Goal: Task Accomplishment & Management: Manage account settings

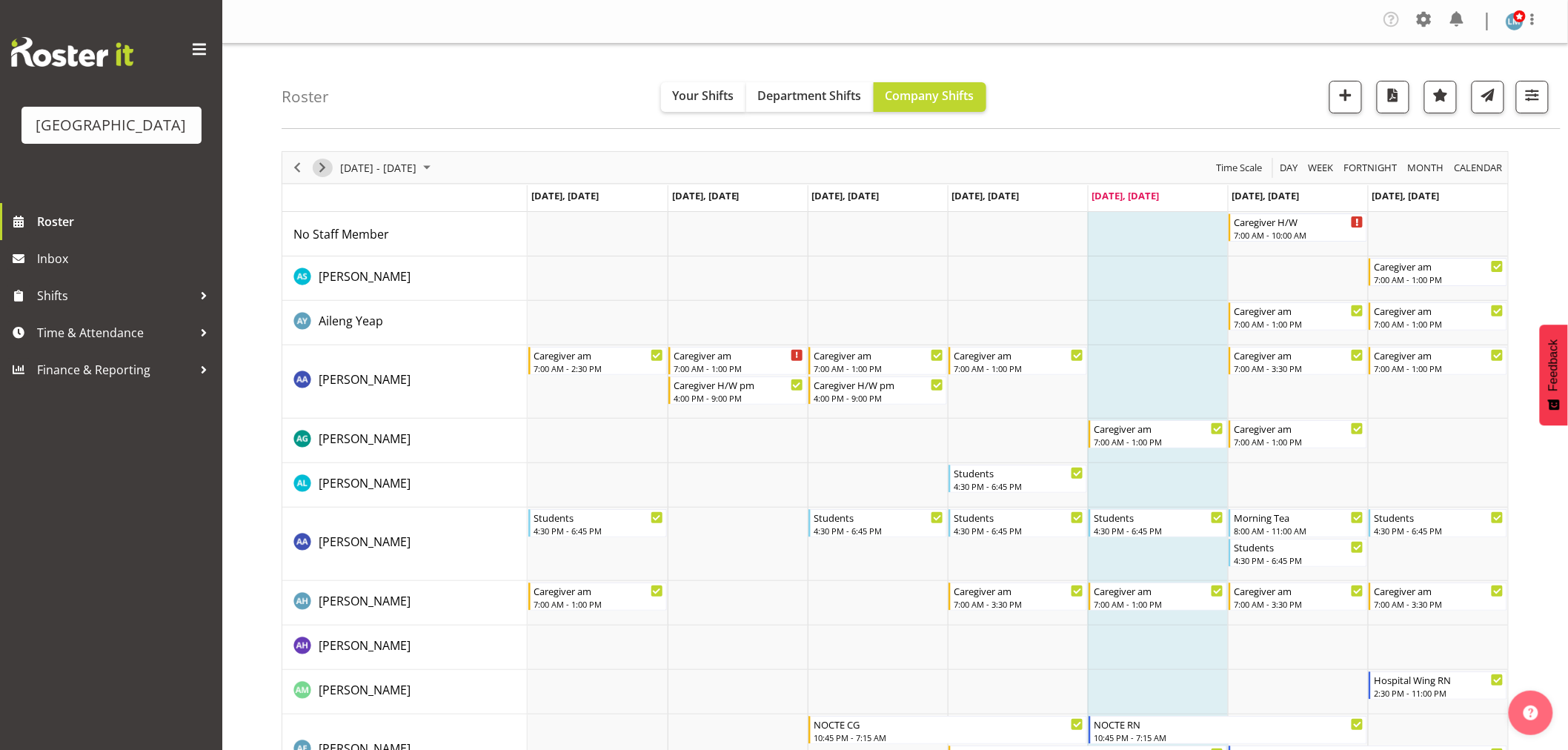
click at [324, 168] on span "Next" at bounding box center [322, 168] width 17 height 18
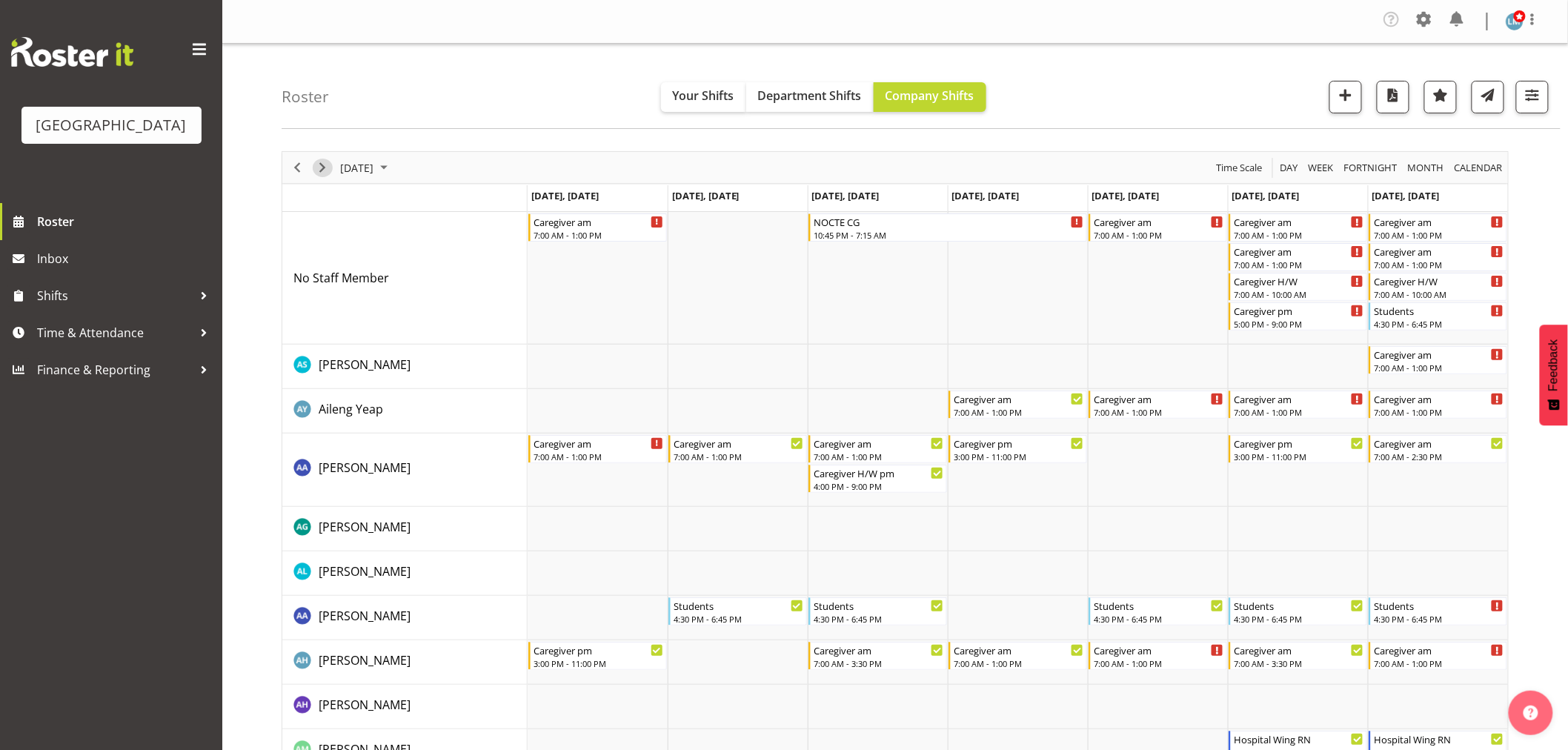
click at [323, 170] on span "Next" at bounding box center [322, 168] width 17 height 18
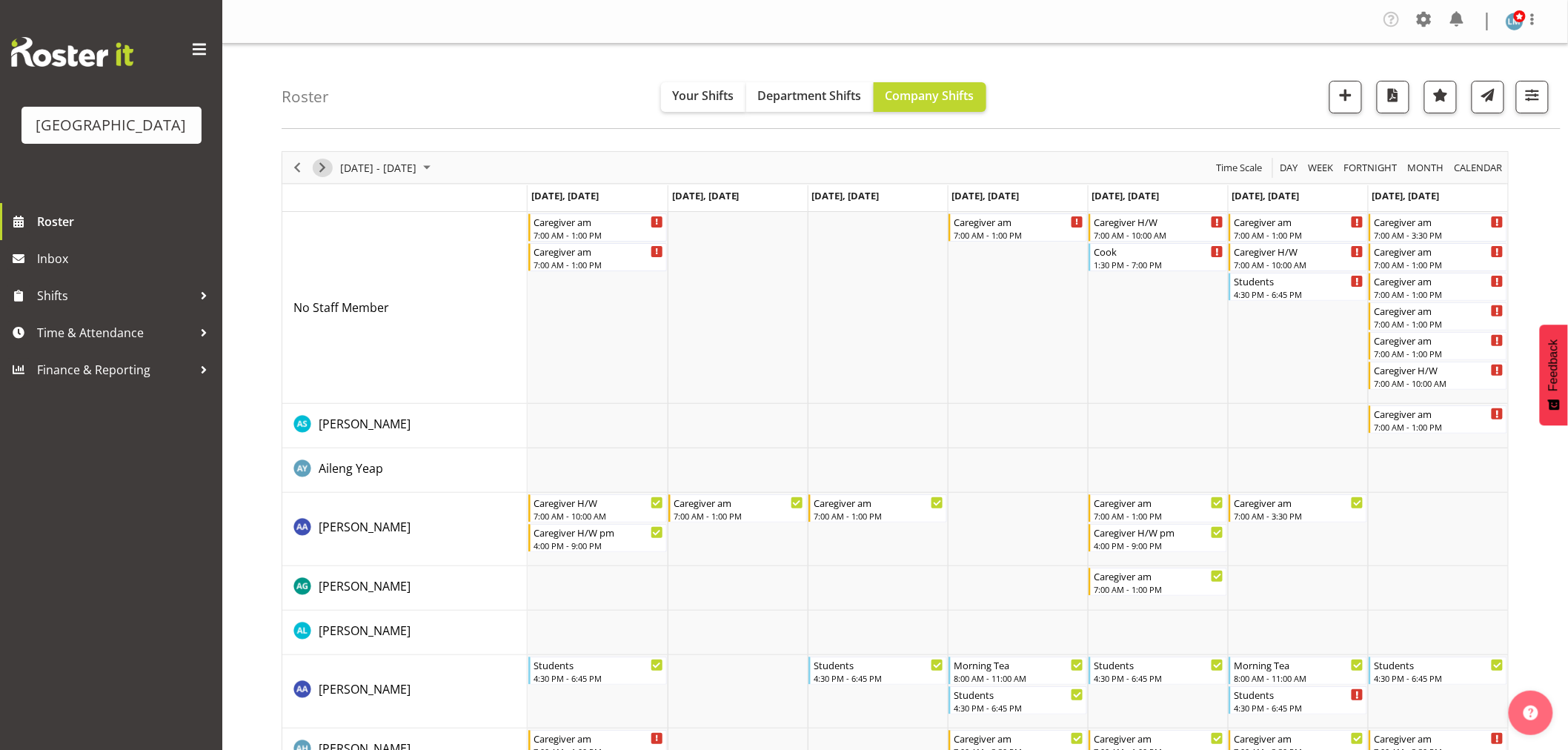
click at [323, 170] on span "Next" at bounding box center [322, 168] width 17 height 18
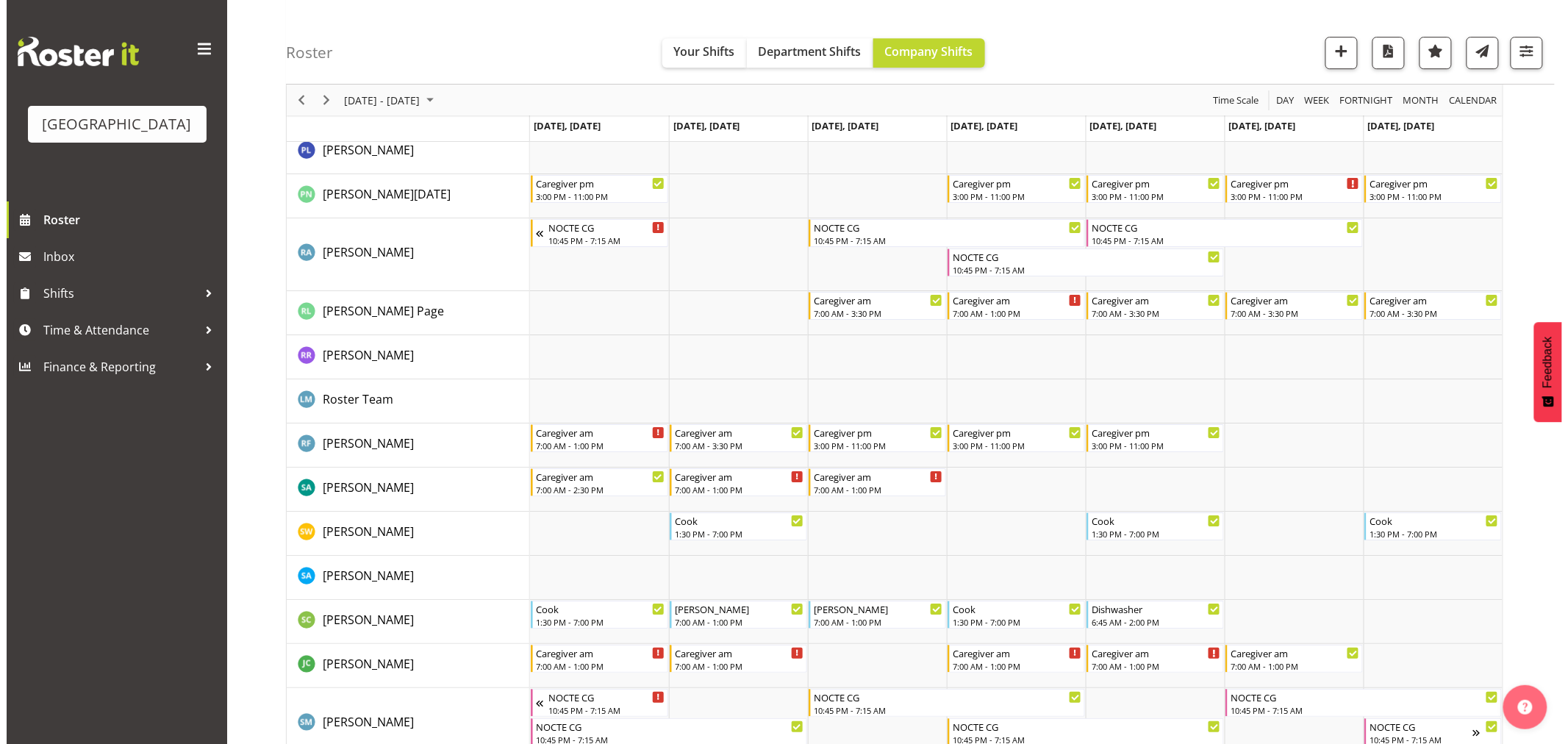
scroll to position [4409, 0]
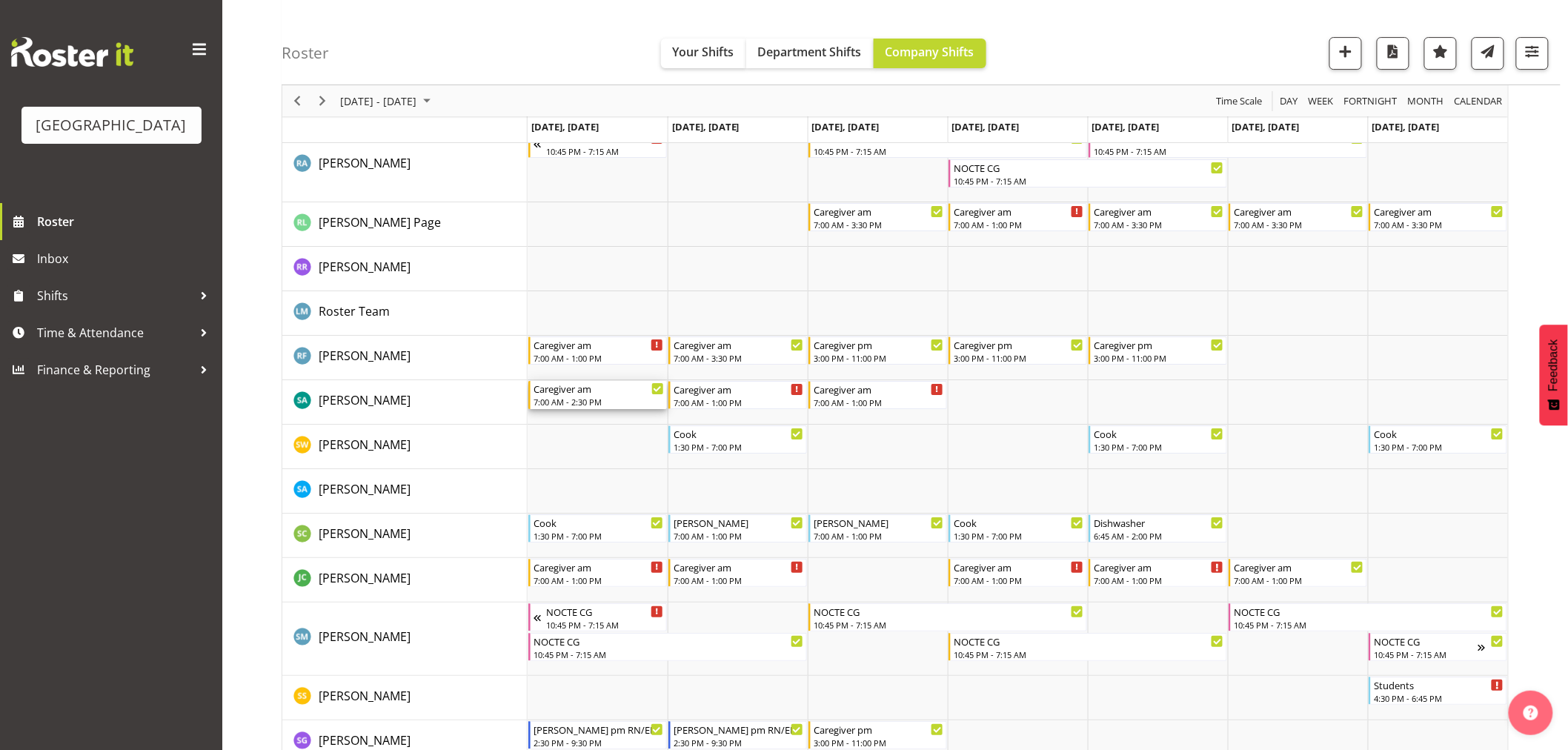
click at [576, 391] on div "Caregiver am" at bounding box center [598, 388] width 130 height 15
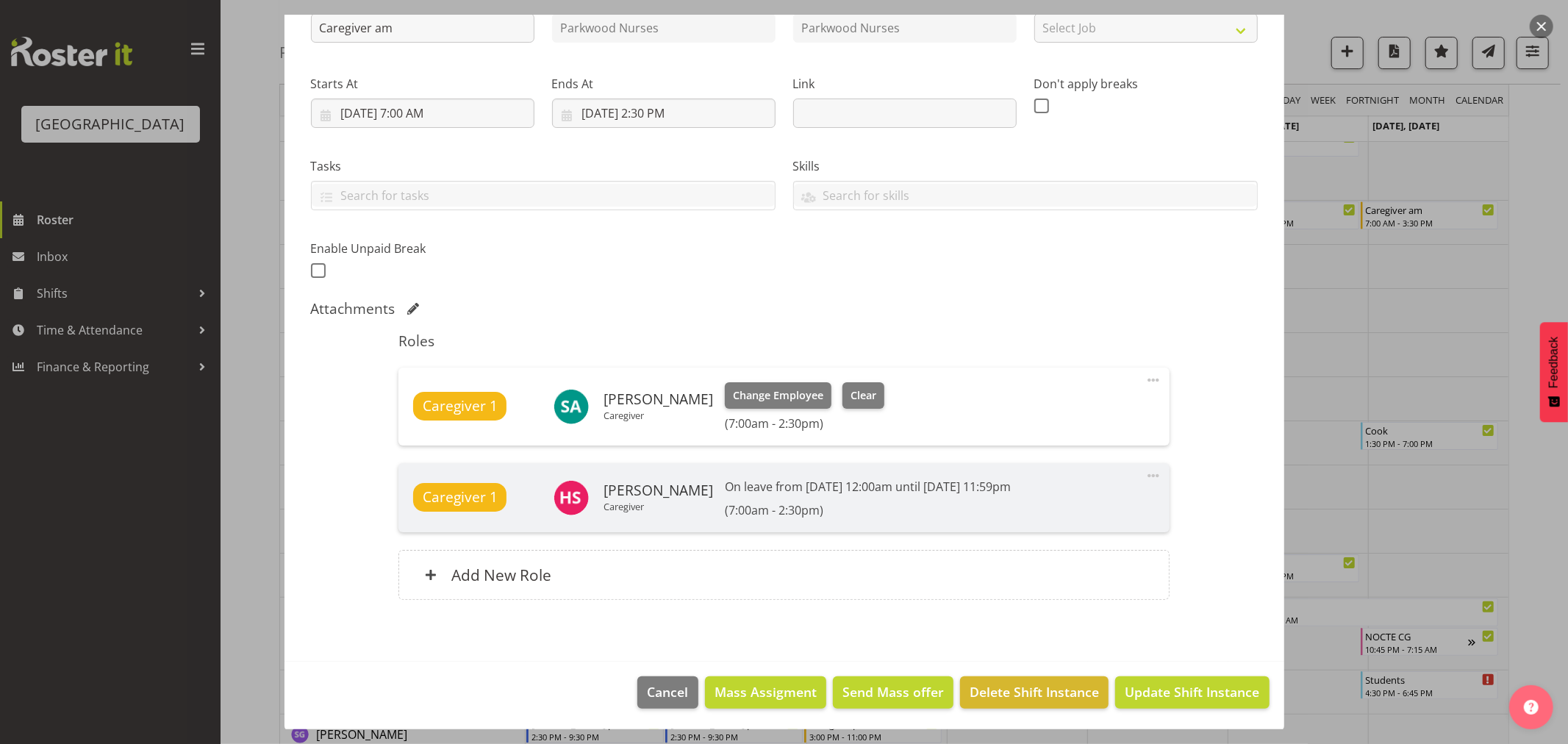
scroll to position [183, 0]
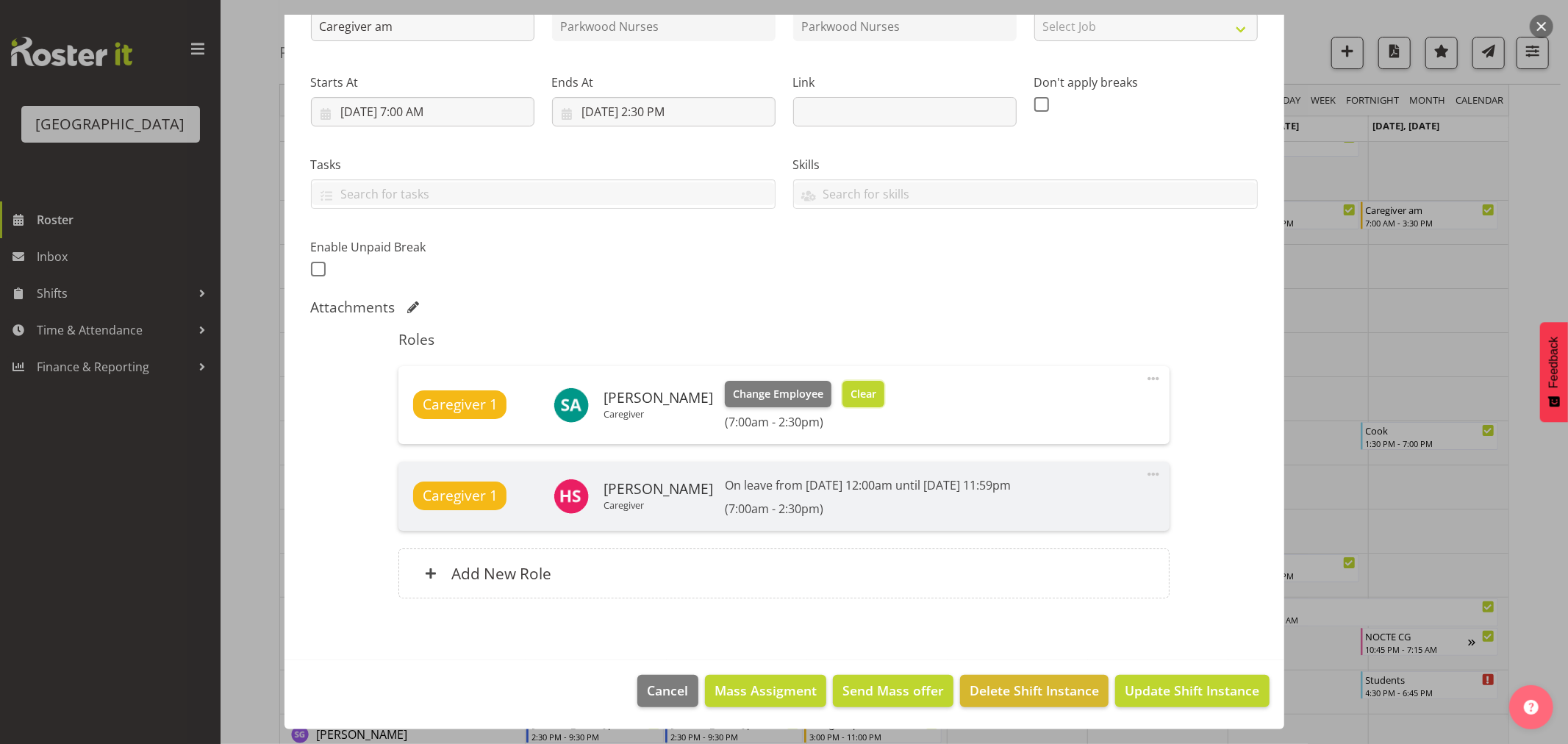
click at [850, 391] on span "Clear" at bounding box center [863, 394] width 26 height 16
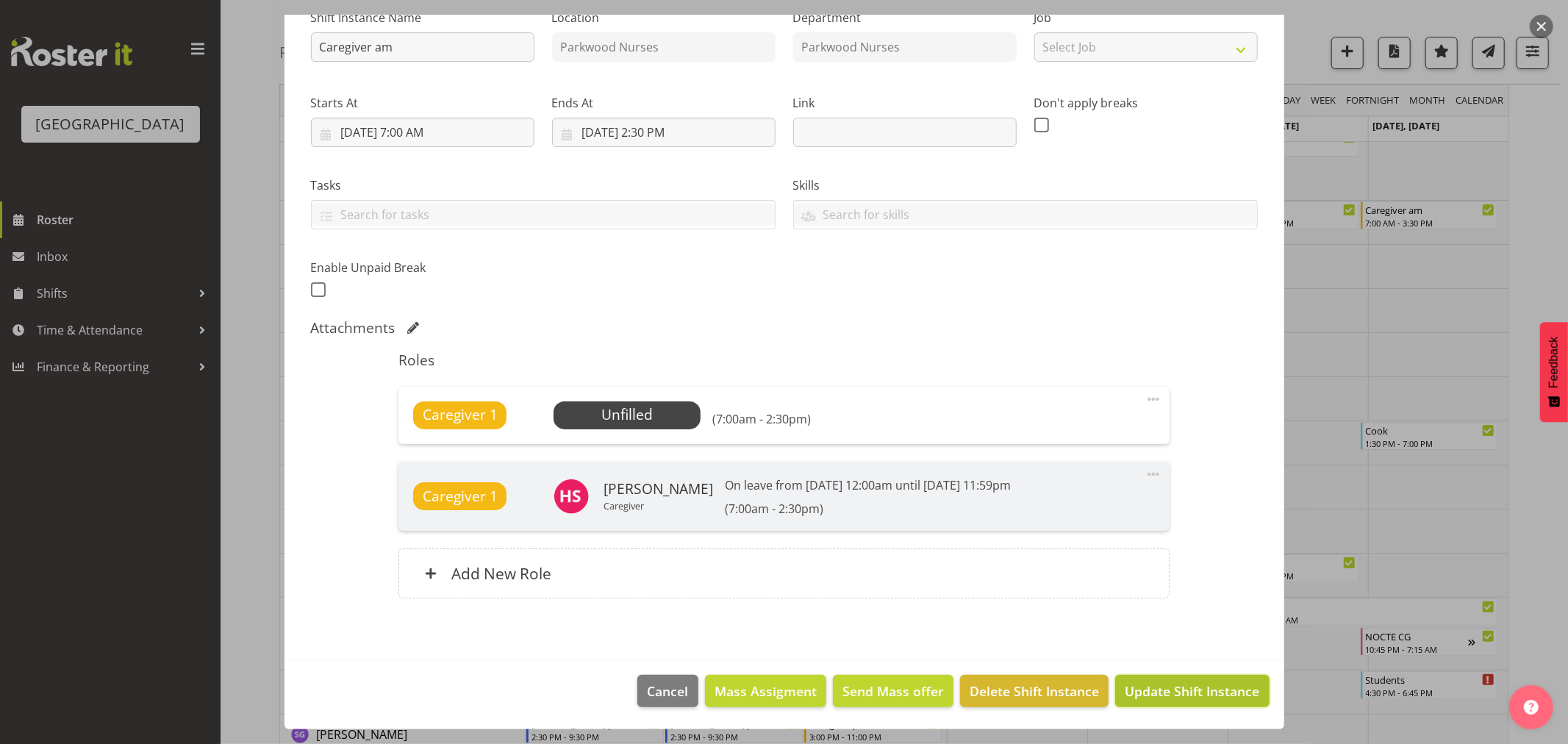
click at [1211, 689] on span "Update Shift Instance" at bounding box center [1192, 691] width 134 height 19
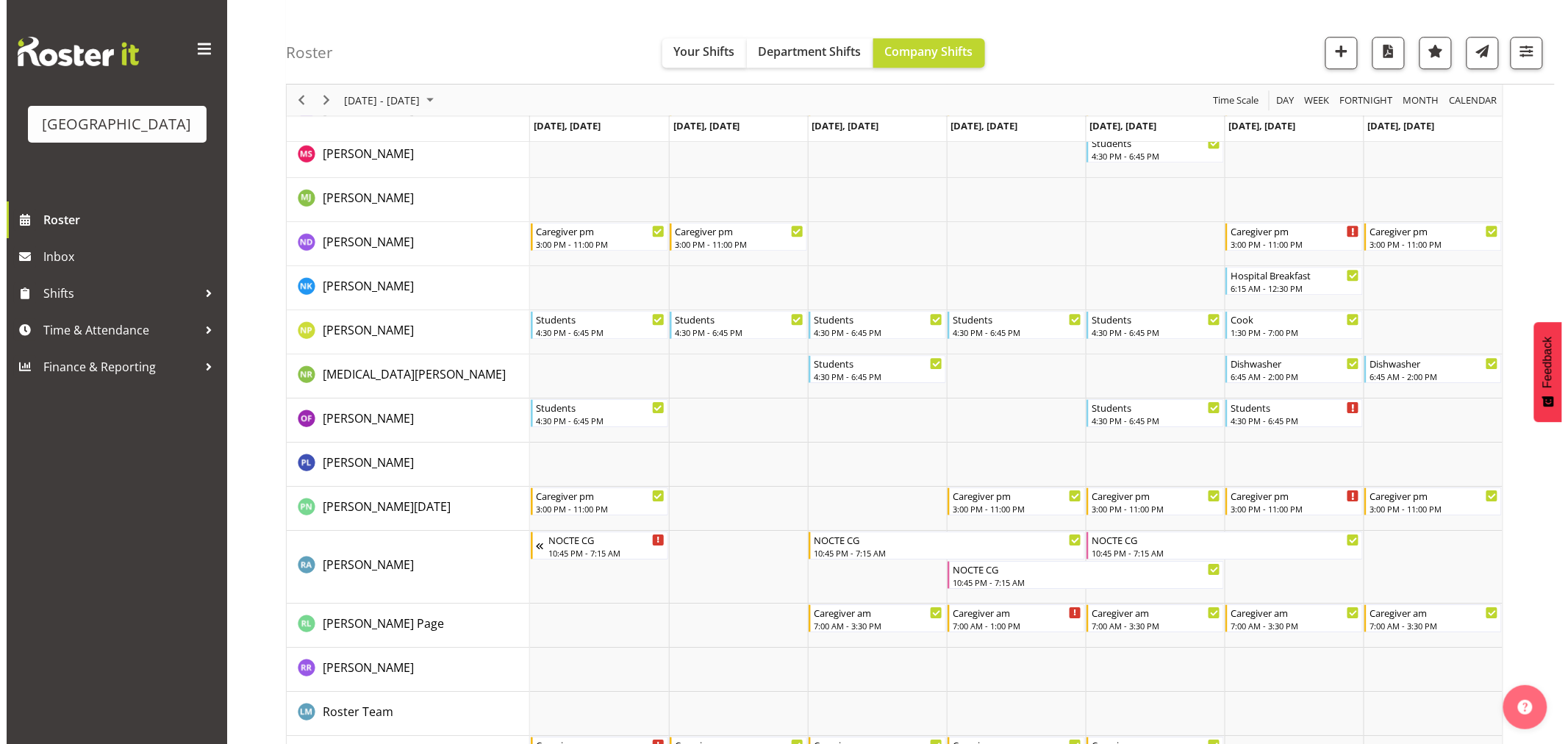
scroll to position [4409, 0]
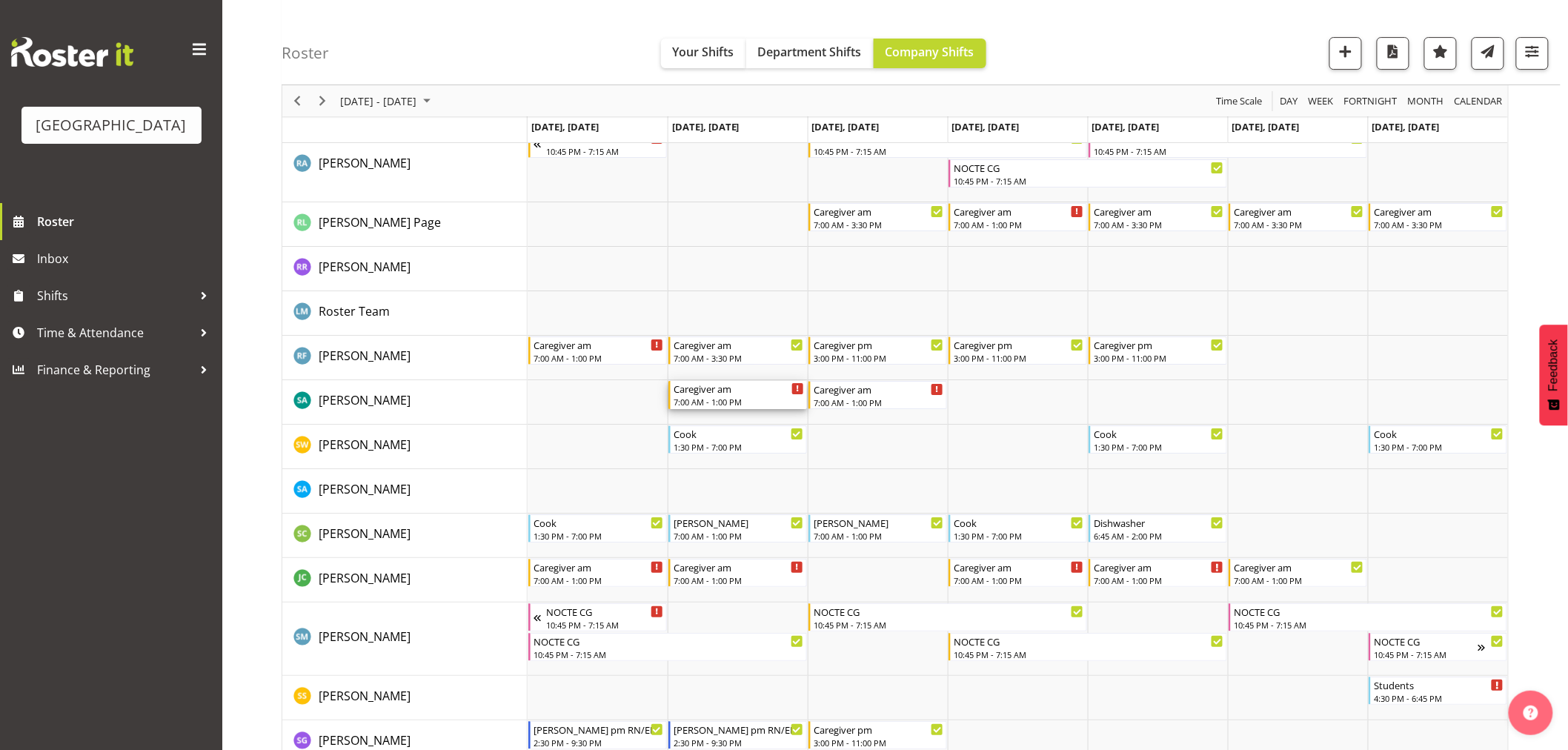
click at [722, 401] on div "7:00 AM - 1:00 PM" at bounding box center [739, 402] width 130 height 12
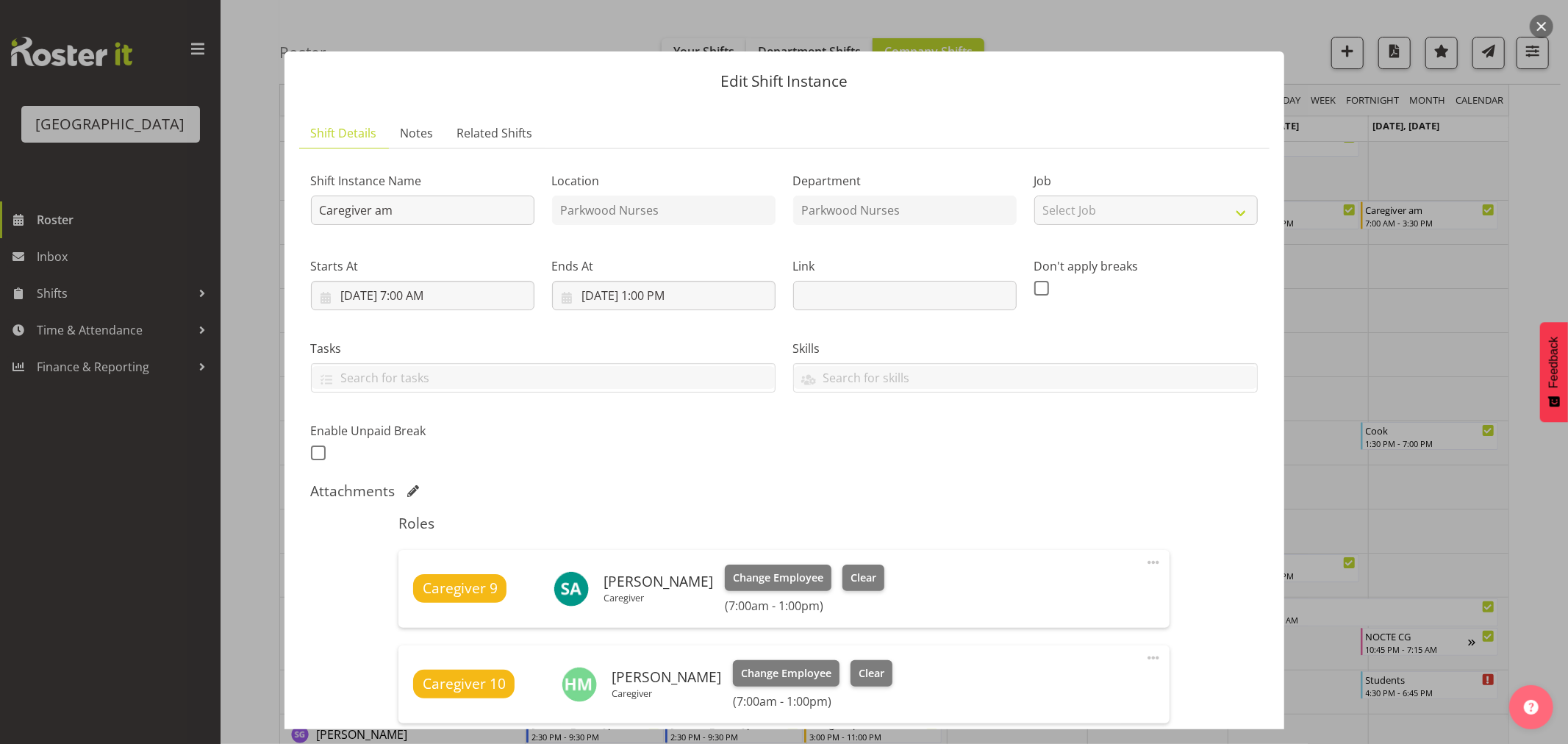
scroll to position [245, 0]
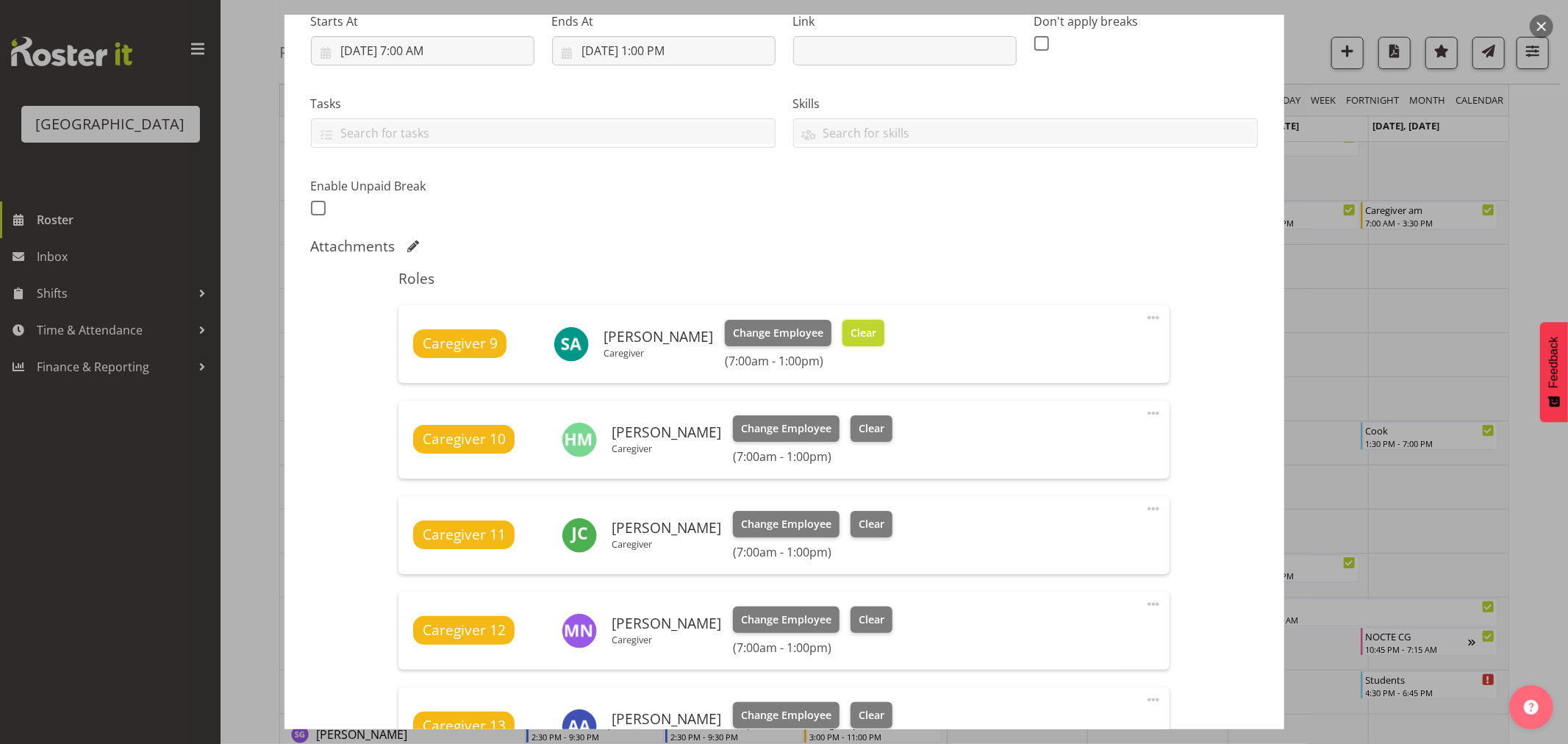
click at [856, 332] on span "Clear" at bounding box center [863, 332] width 26 height 16
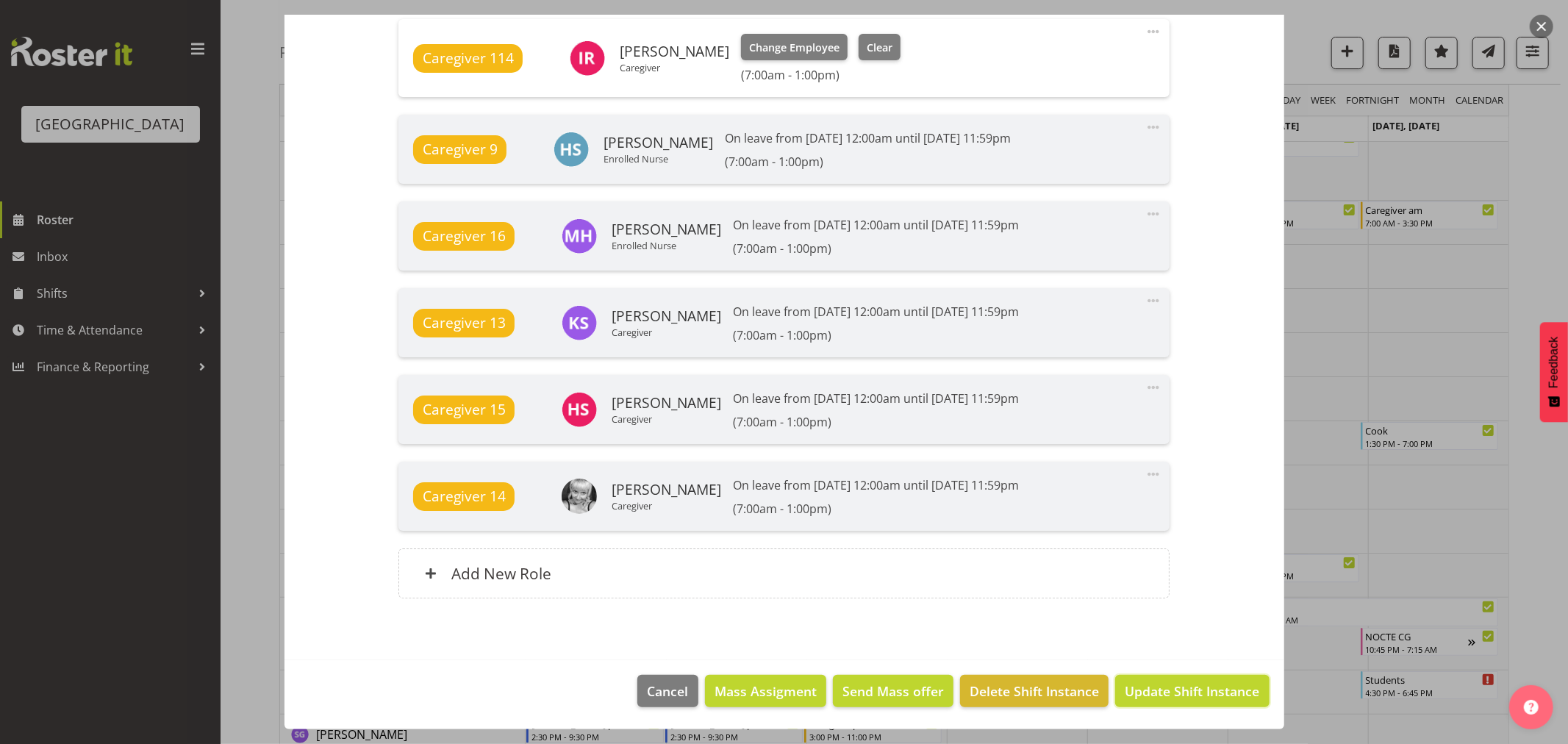
click at [1237, 684] on span "Update Shift Instance" at bounding box center [1192, 691] width 134 height 19
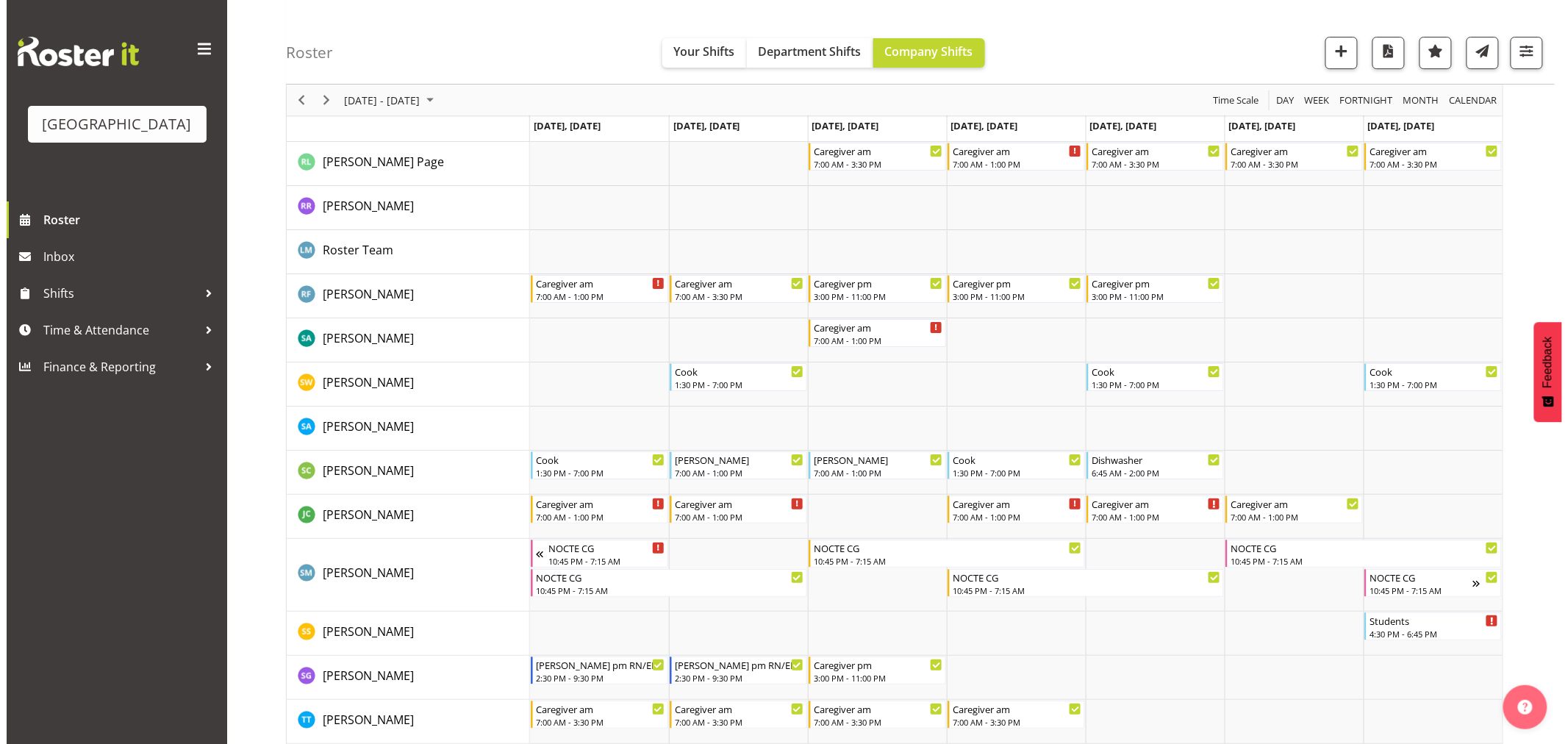
scroll to position [4491, 0]
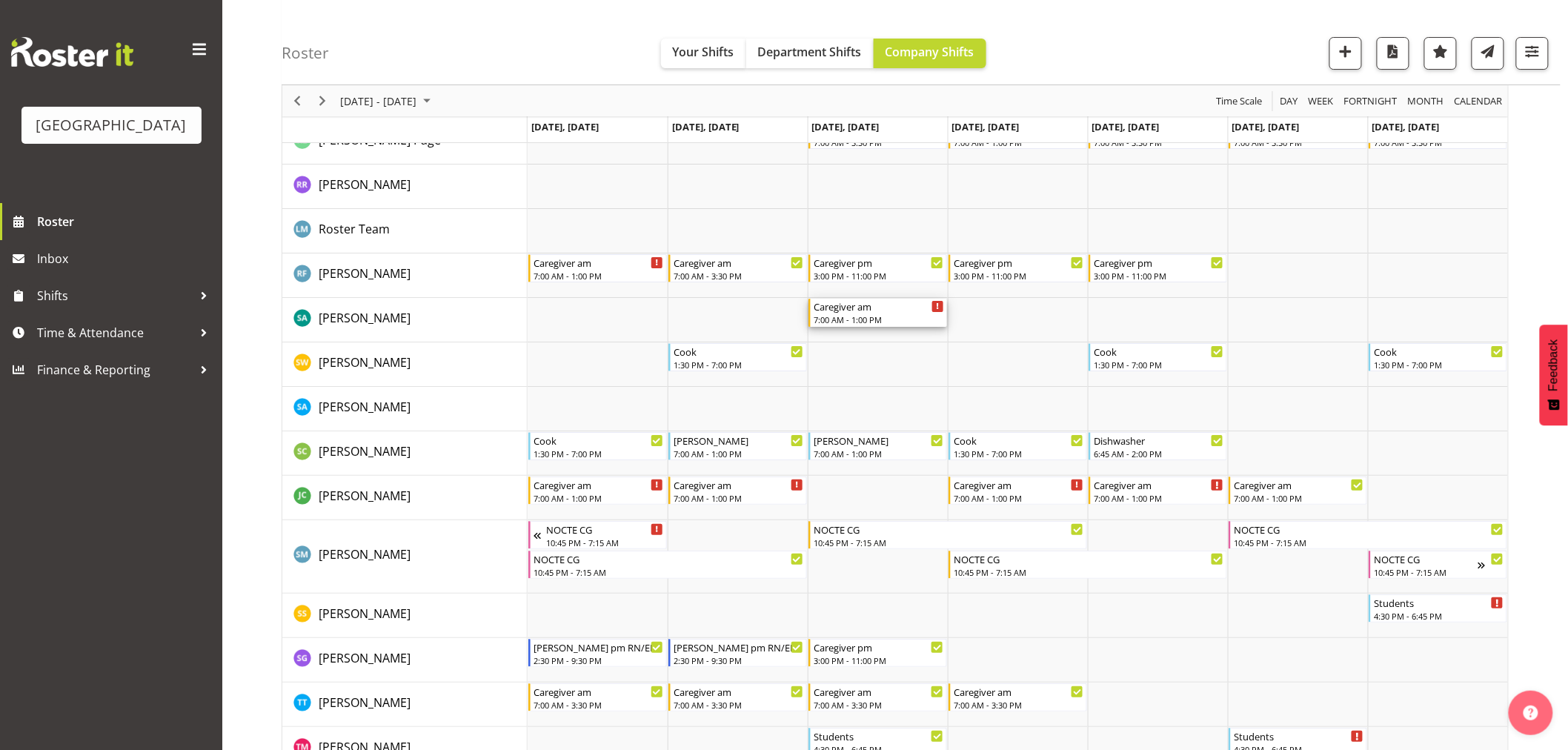
click at [881, 310] on div "Caregiver am" at bounding box center [879, 306] width 130 height 15
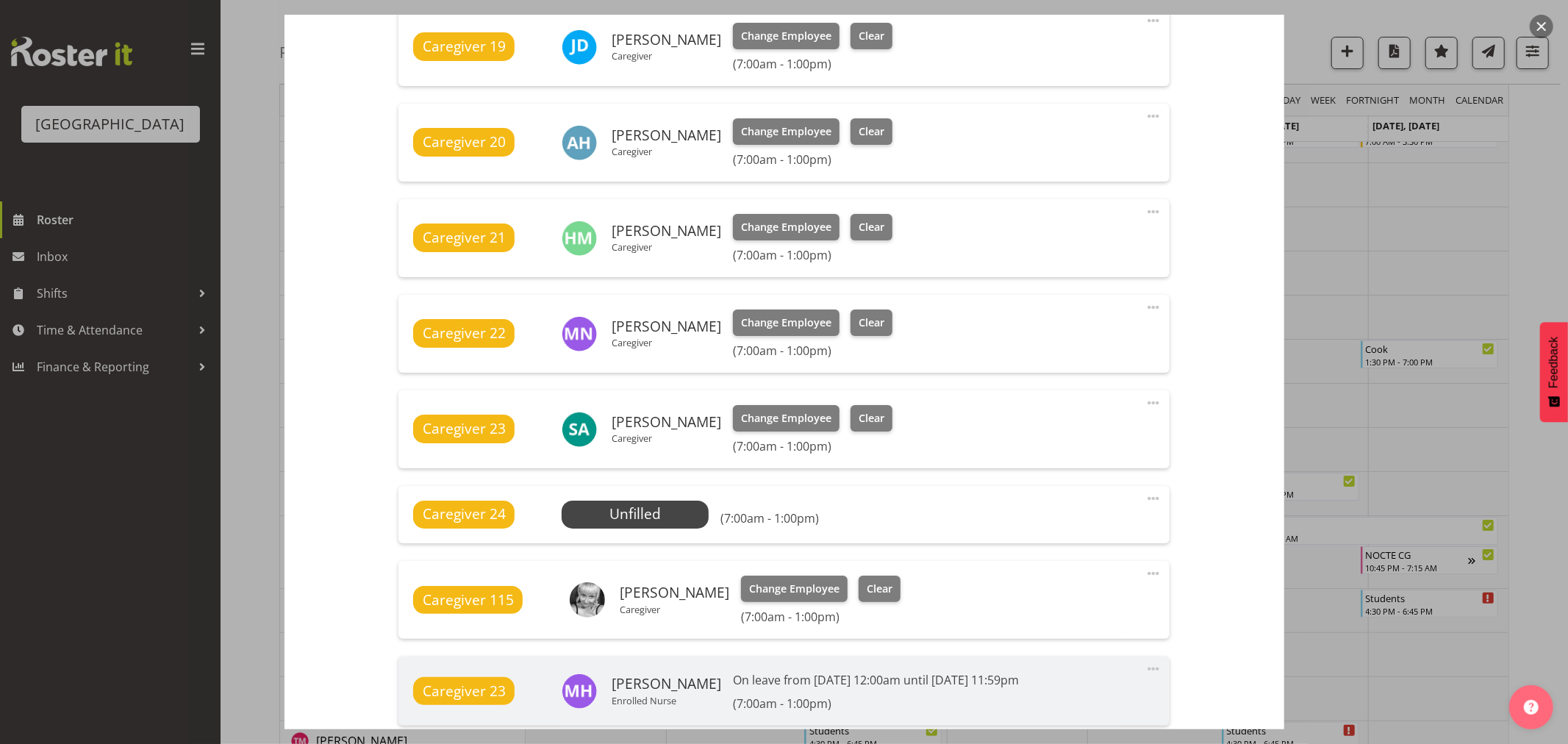
scroll to position [735, 0]
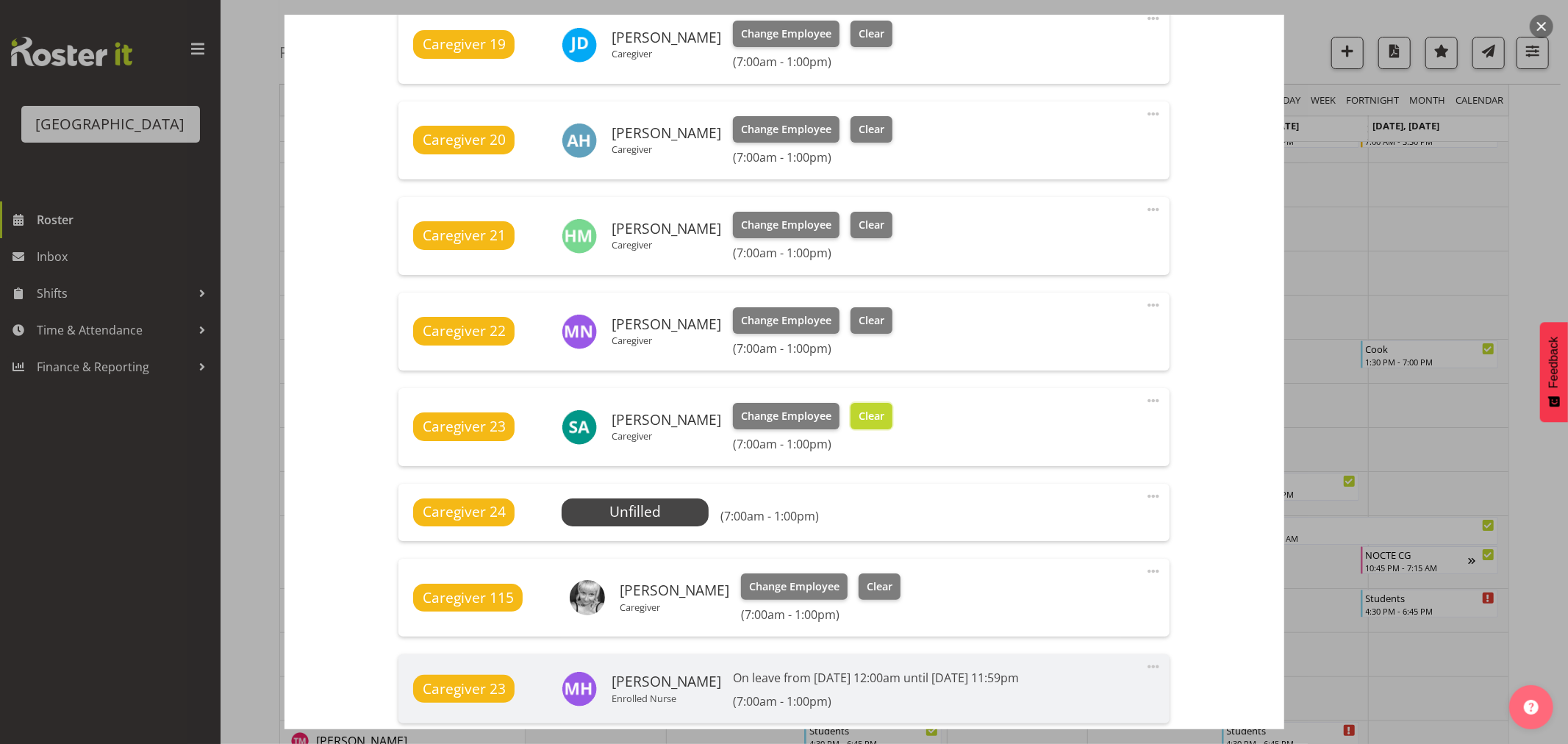
click at [859, 408] on span "Clear" at bounding box center [872, 416] width 26 height 16
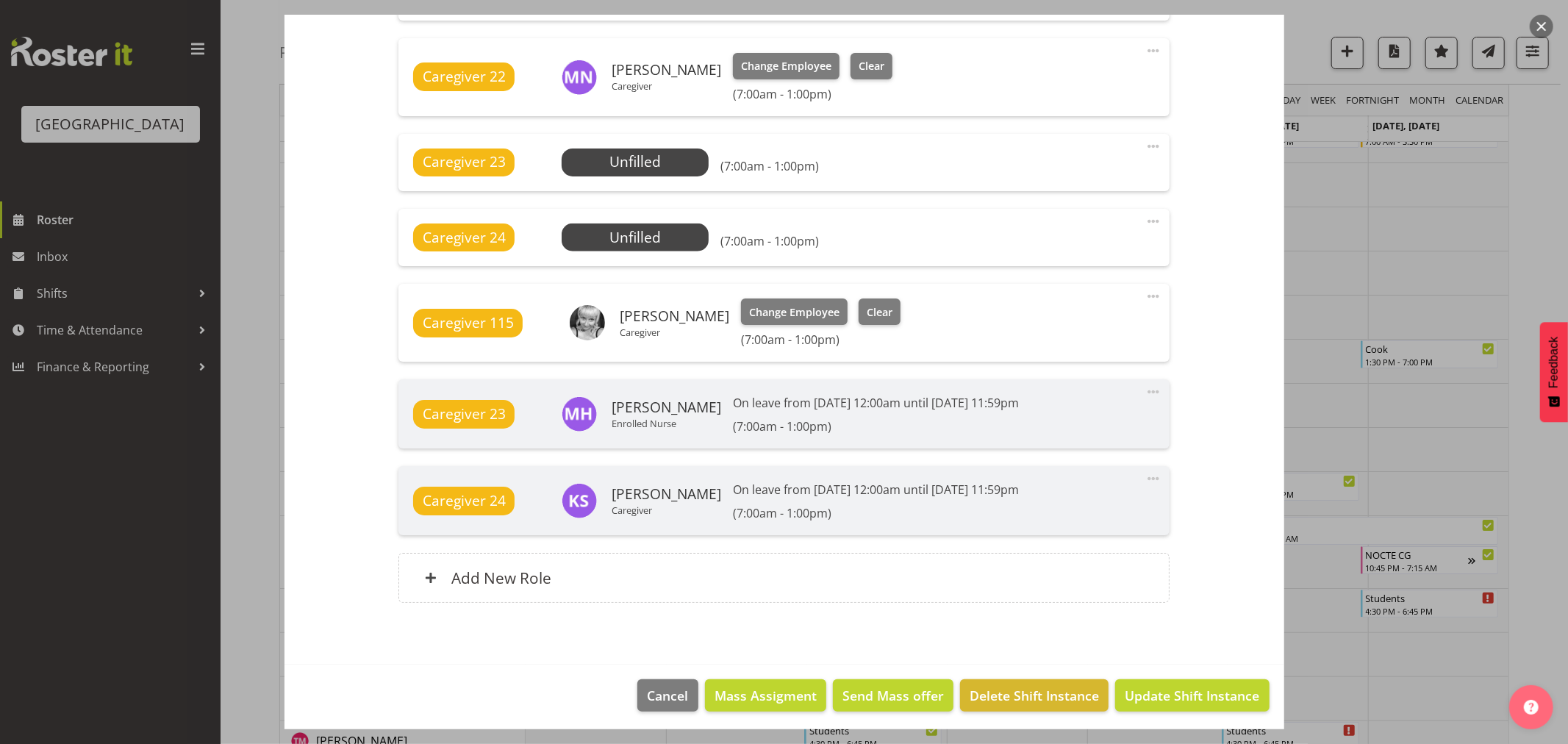
scroll to position [994, 0]
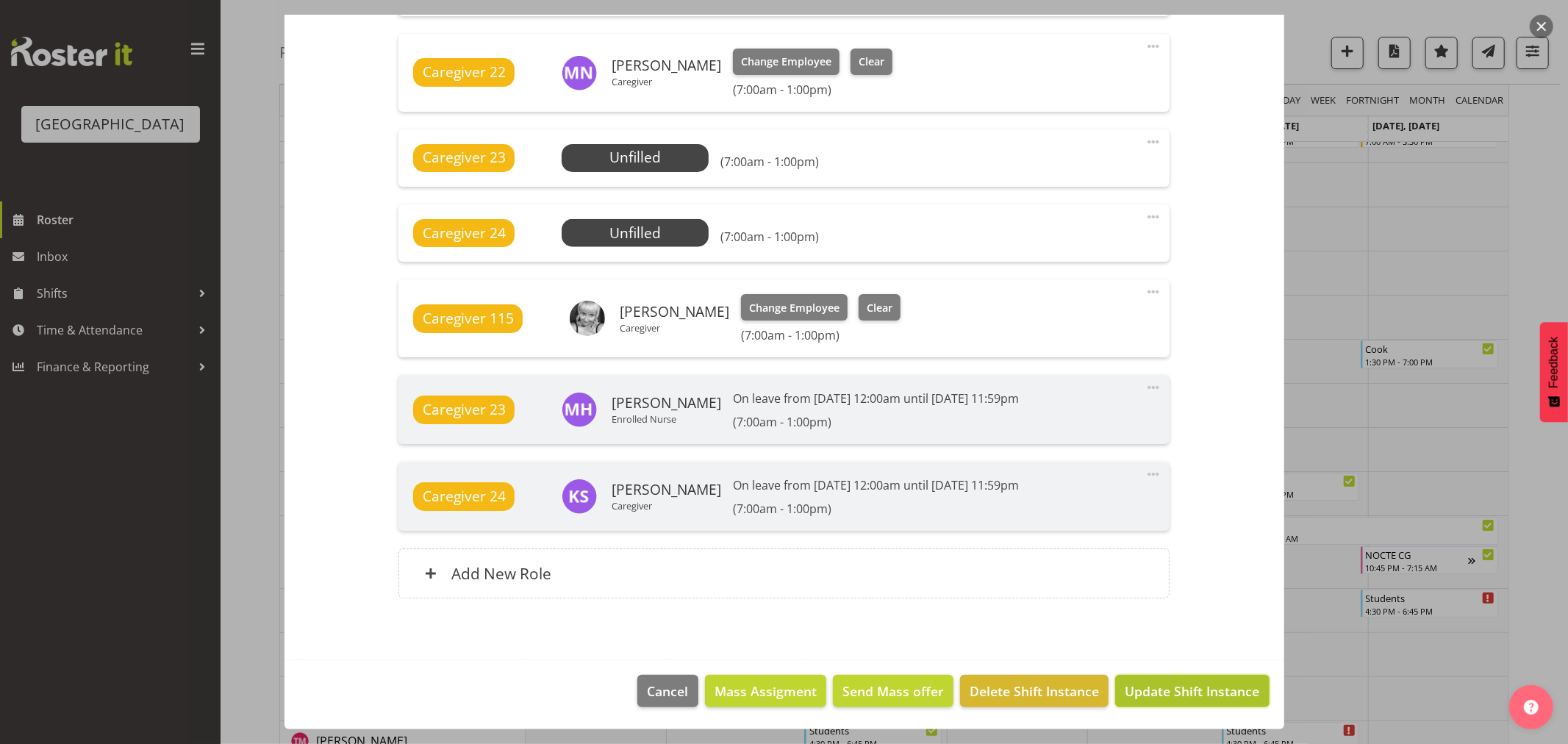
click at [1199, 682] on span "Update Shift Instance" at bounding box center [1192, 691] width 134 height 19
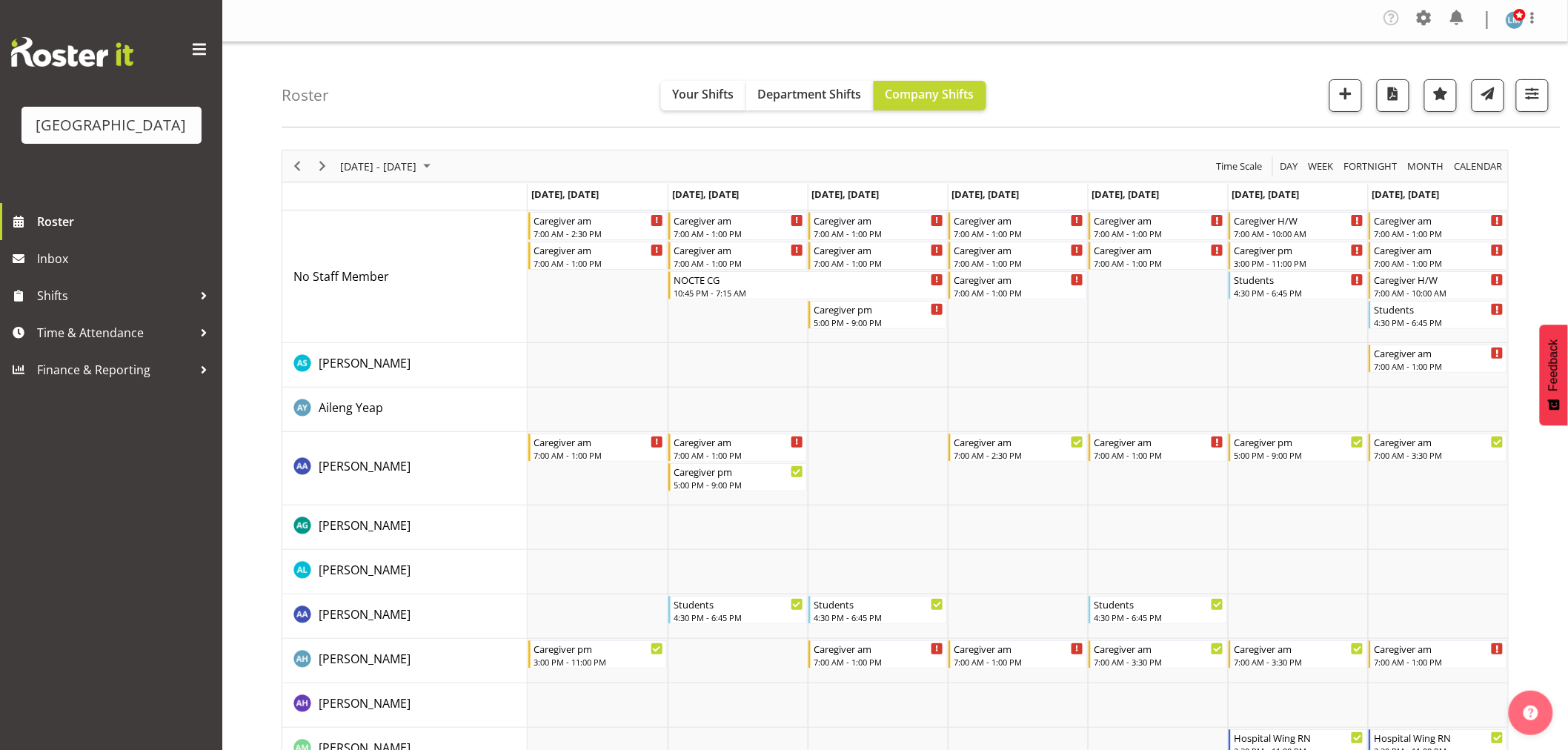
scroll to position [0, 0]
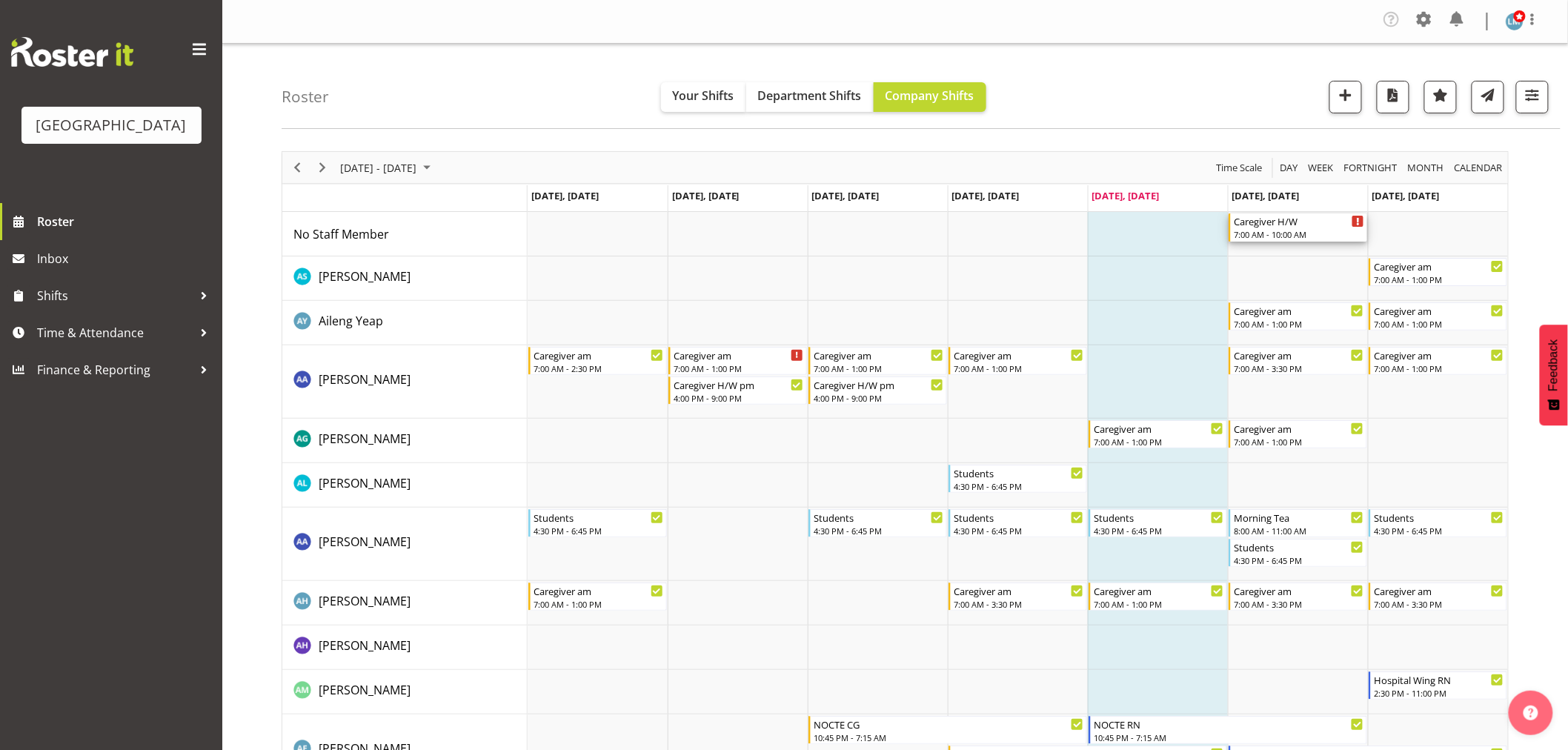
click at [1298, 225] on div "Caregiver H/W" at bounding box center [1299, 220] width 130 height 15
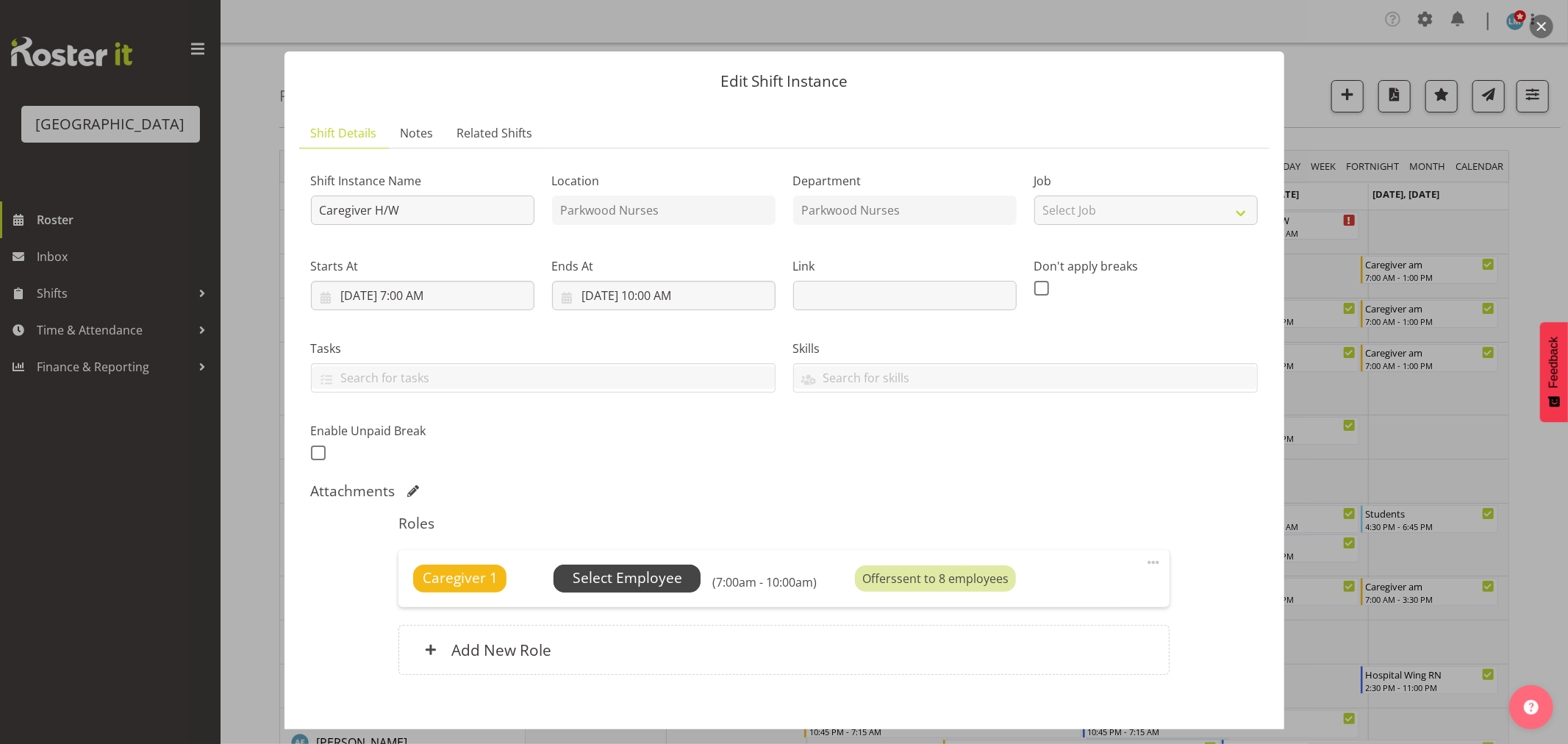
click at [679, 578] on span "Select Employee" at bounding box center [627, 578] width 109 height 22
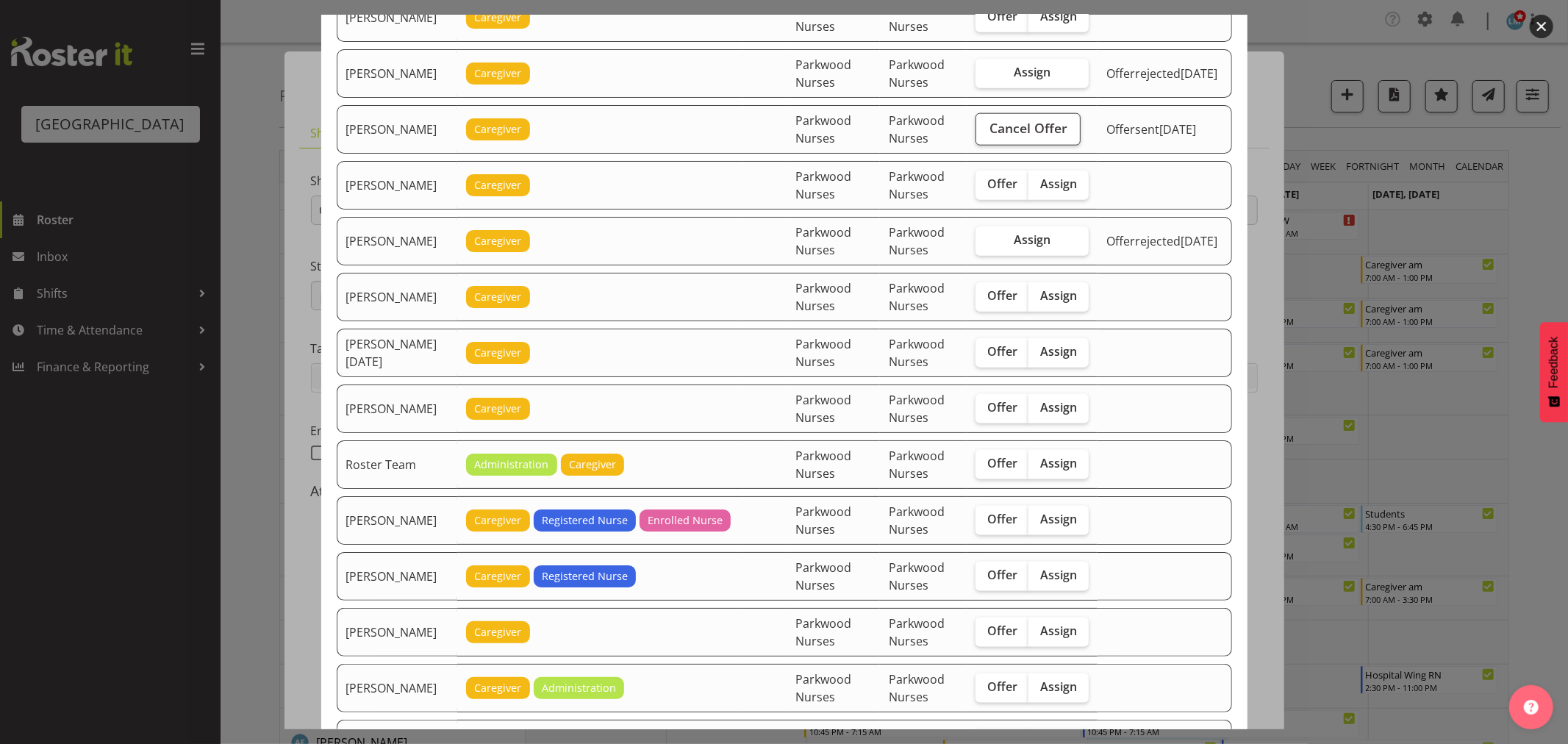
scroll to position [1309, 0]
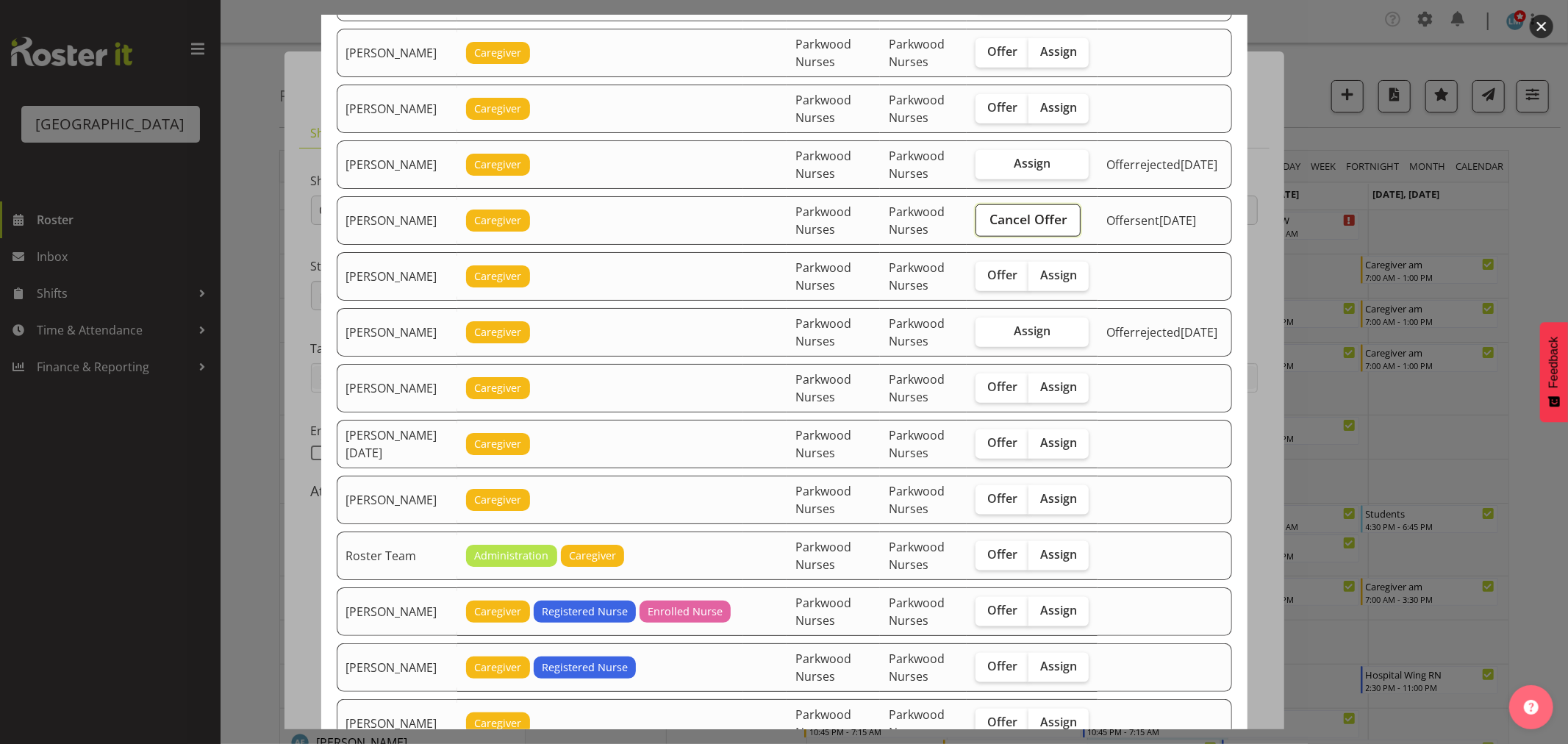
click at [1067, 219] on span "Cancel Offer" at bounding box center [1029, 219] width 78 height 19
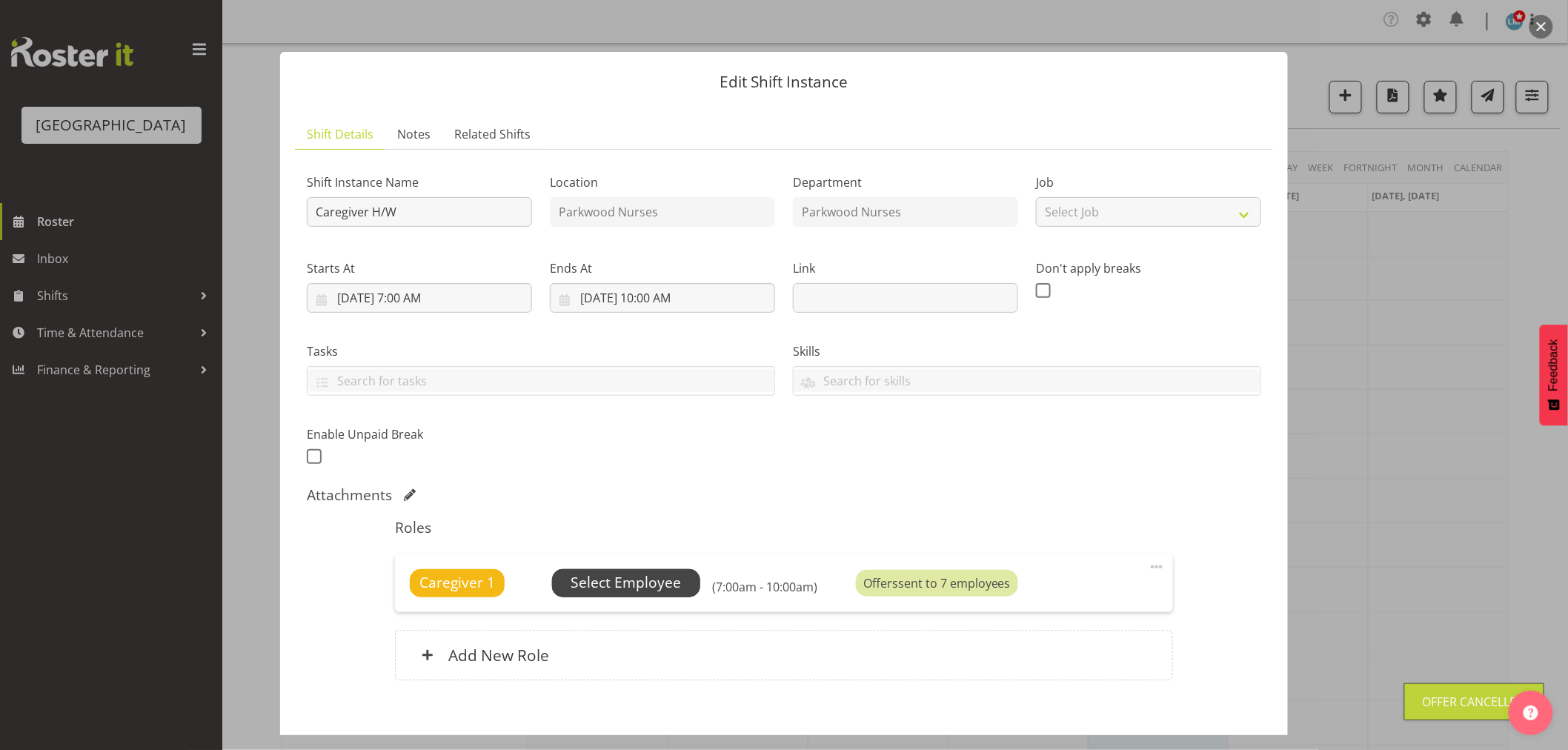
click at [656, 585] on span "Select Employee" at bounding box center [625, 582] width 110 height 22
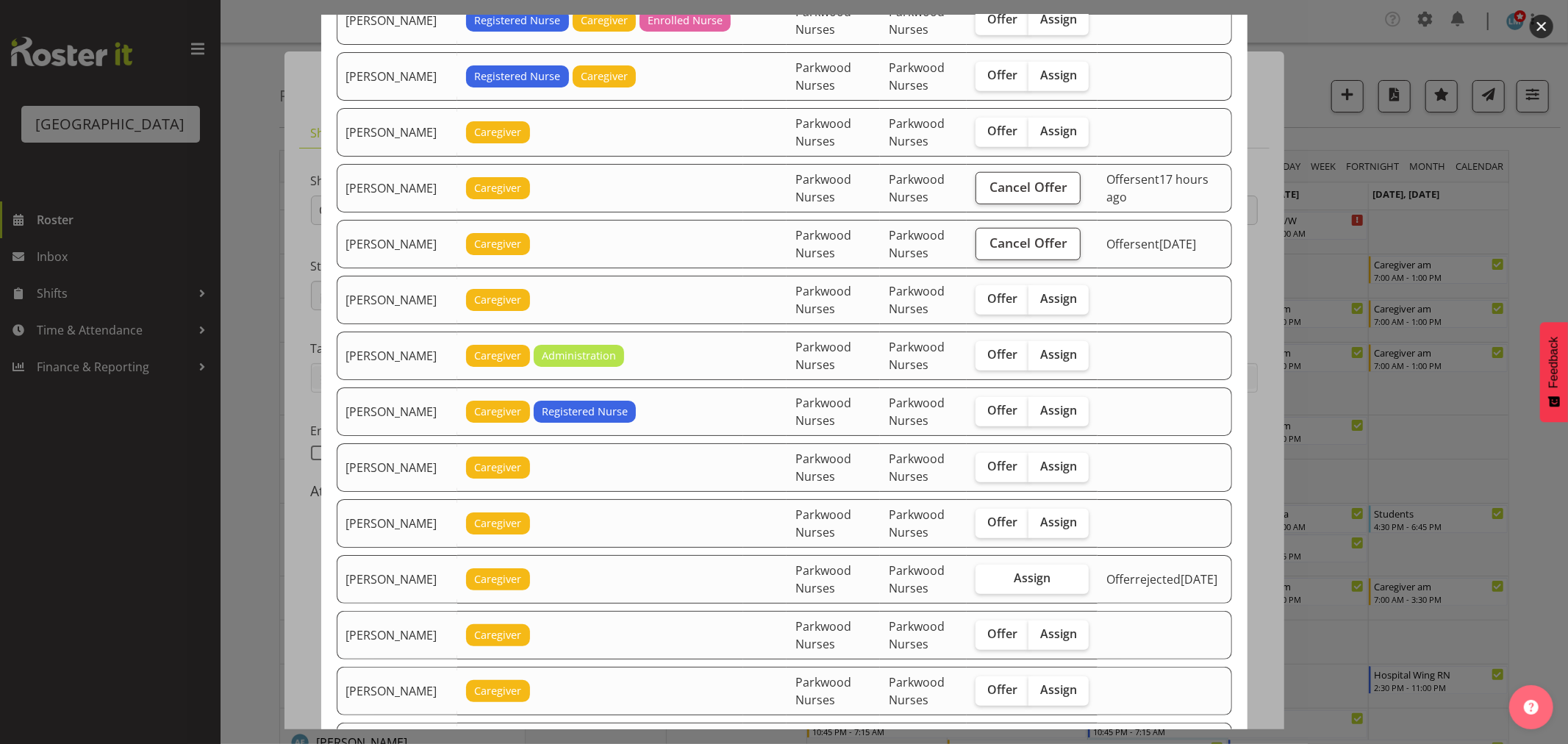
scroll to position [898, 0]
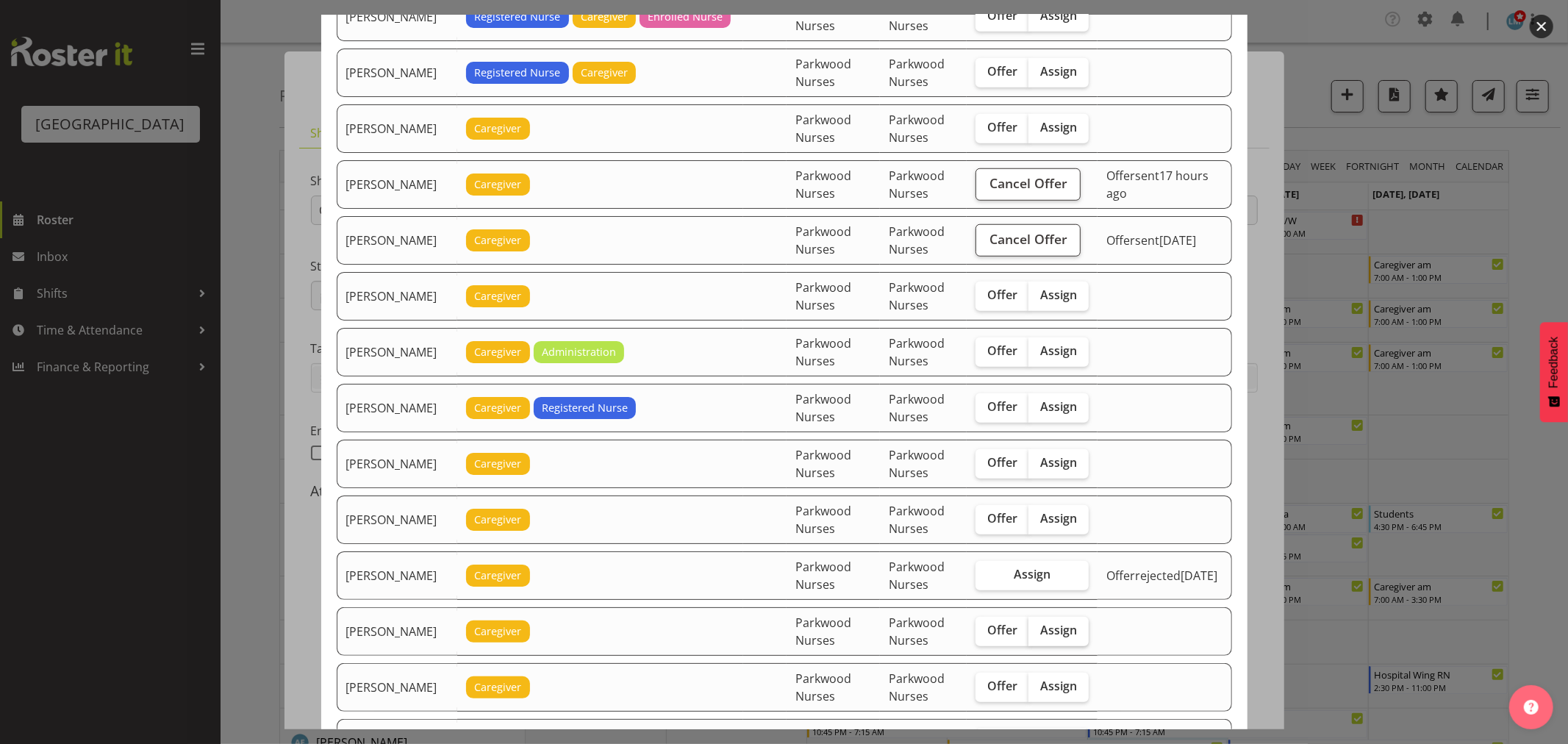
click at [1056, 629] on span "Assign" at bounding box center [1058, 629] width 37 height 15
click at [1038, 629] on input "Assign" at bounding box center [1033, 629] width 9 height 9
checkbox input "true"
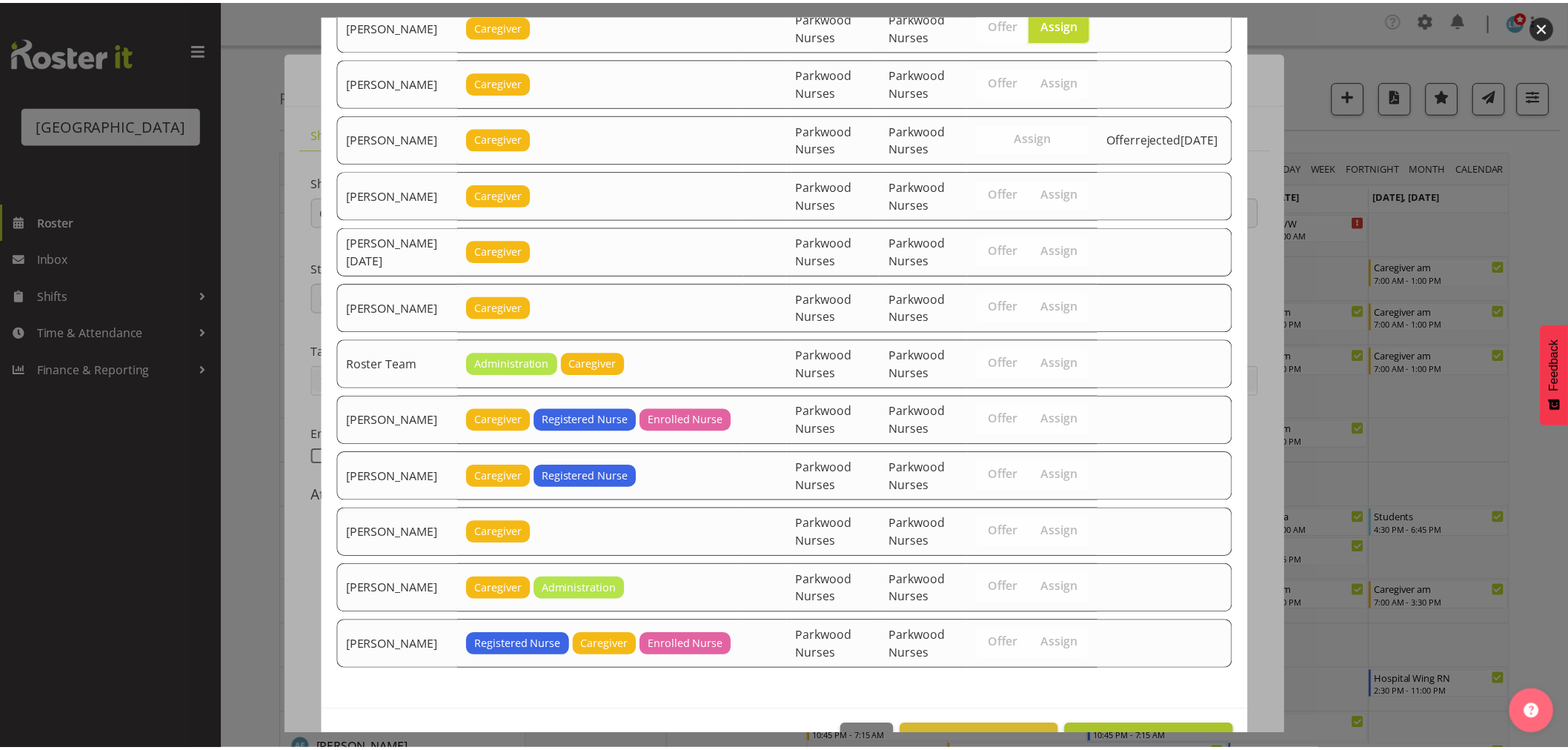
scroll to position [1566, 0]
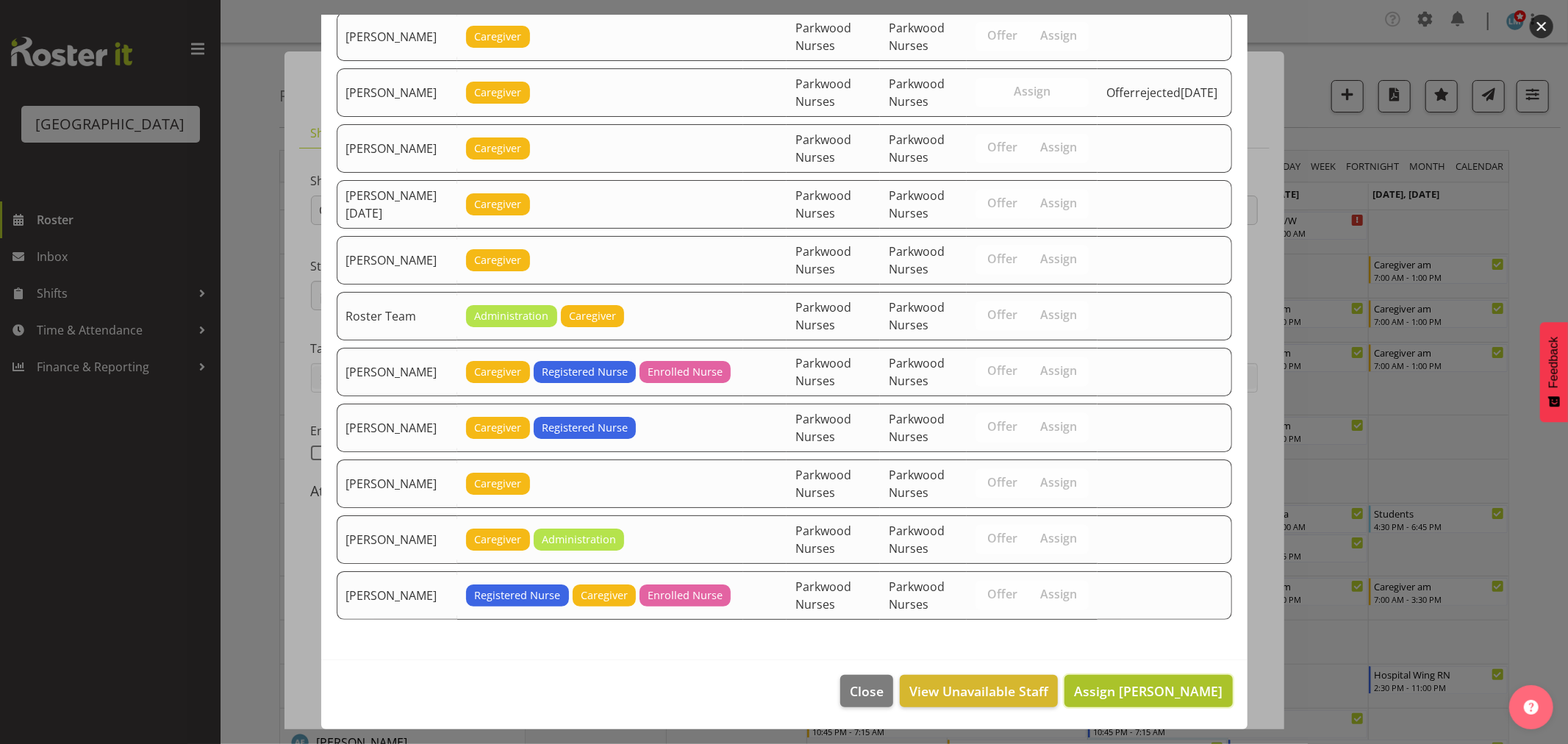
click at [1192, 689] on span "Assign Maria Morgan" at bounding box center [1148, 691] width 148 height 17
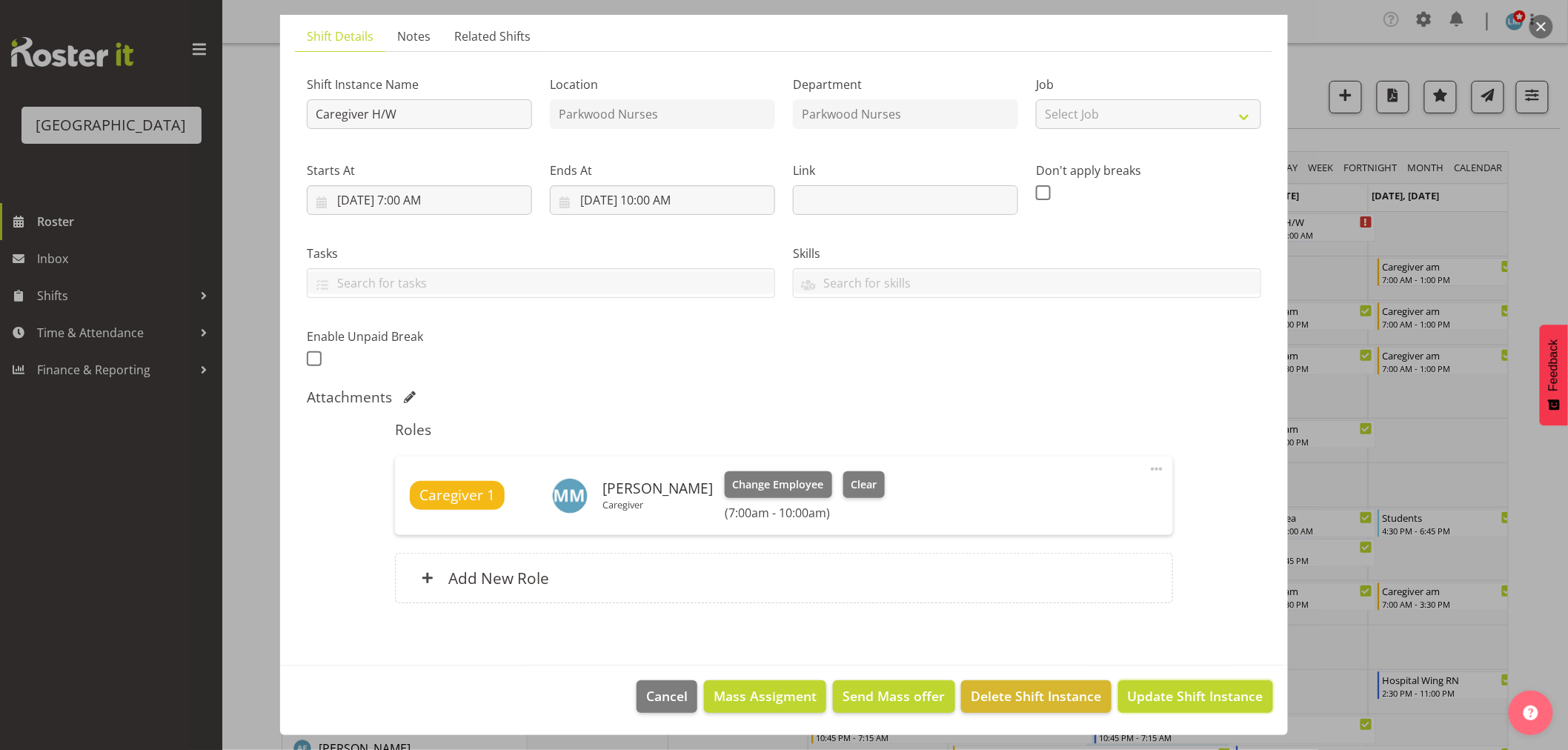
click at [1201, 694] on span "Update Shift Instance" at bounding box center [1196, 695] width 135 height 19
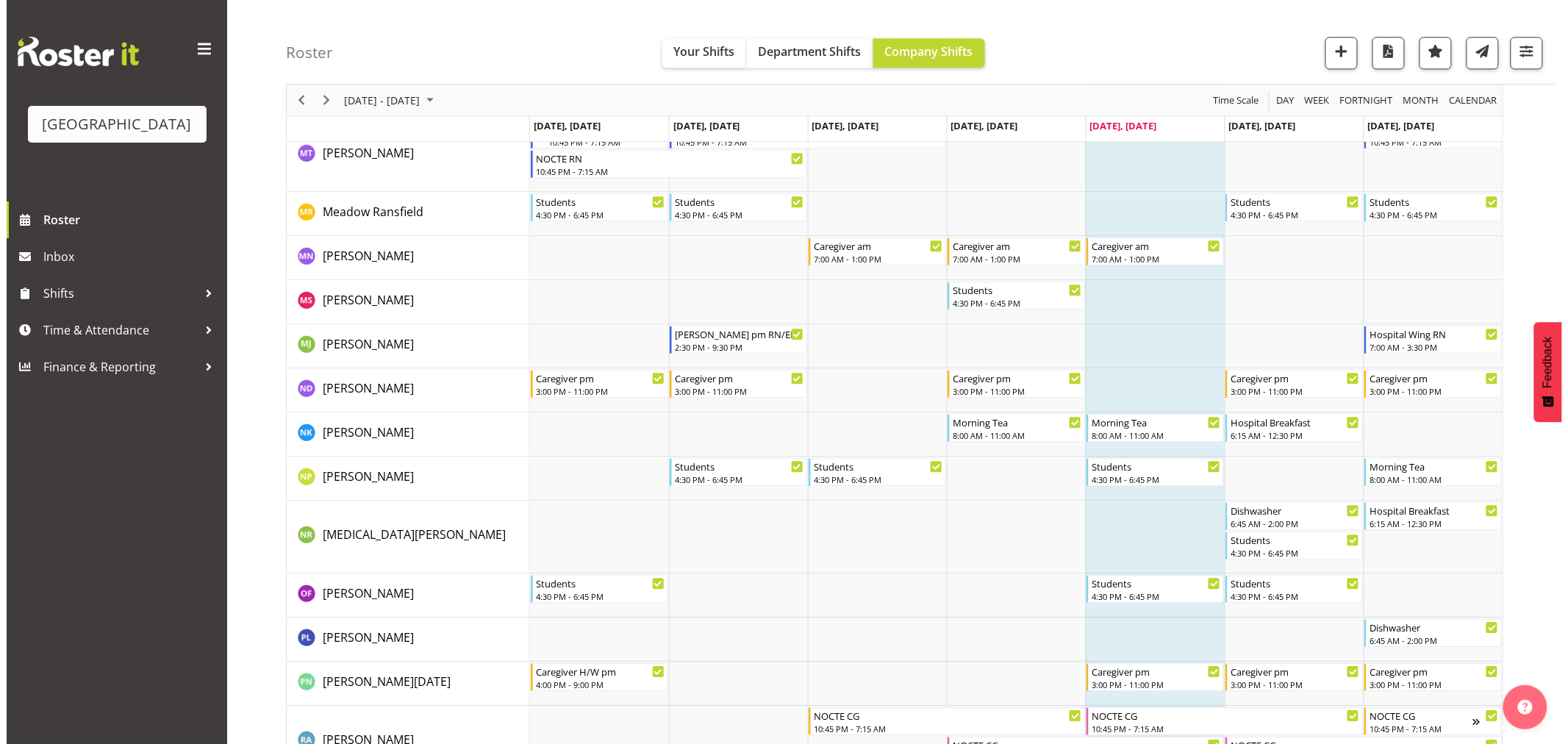
scroll to position [3919, 0]
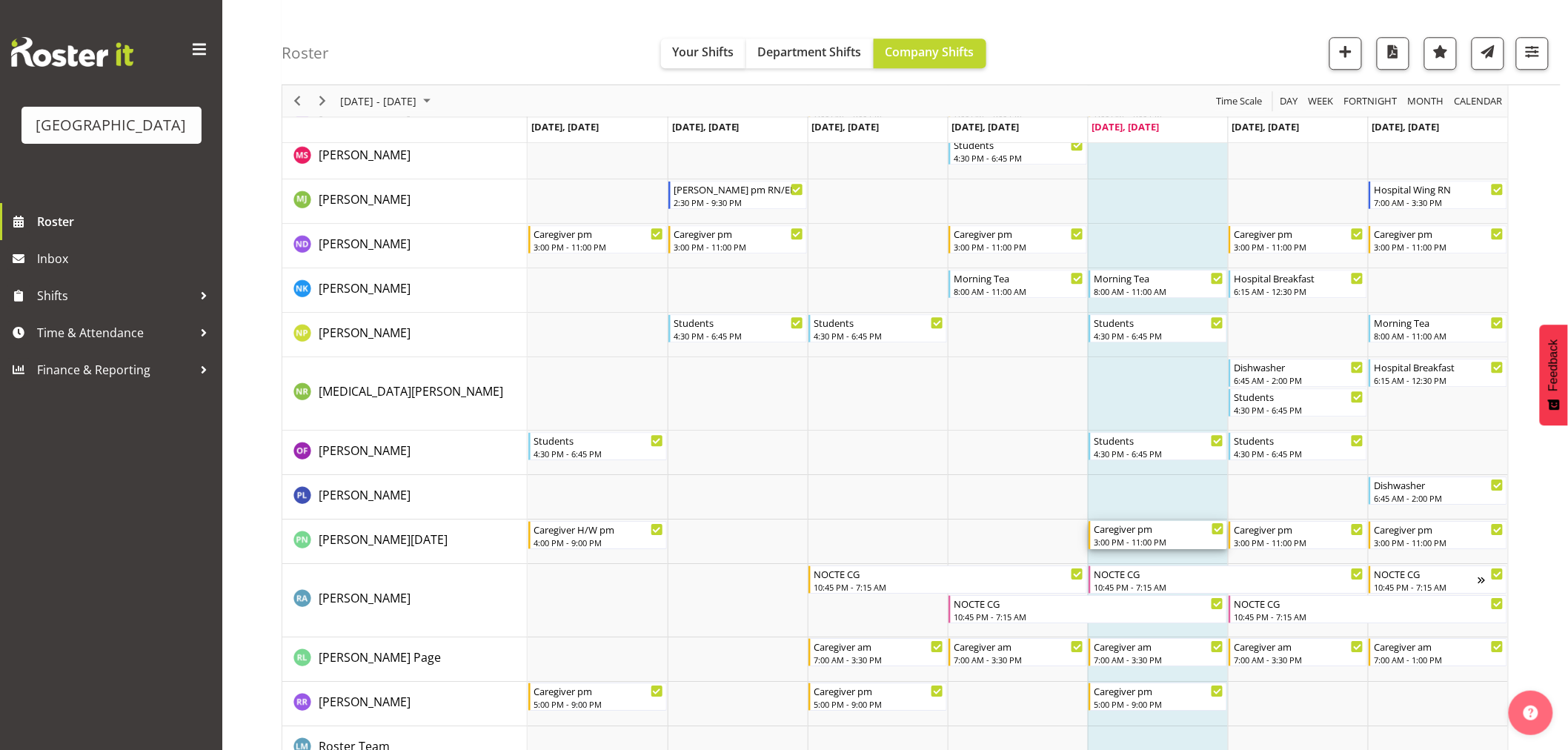
click at [1164, 534] on div "Caregiver pm" at bounding box center [1159, 528] width 130 height 15
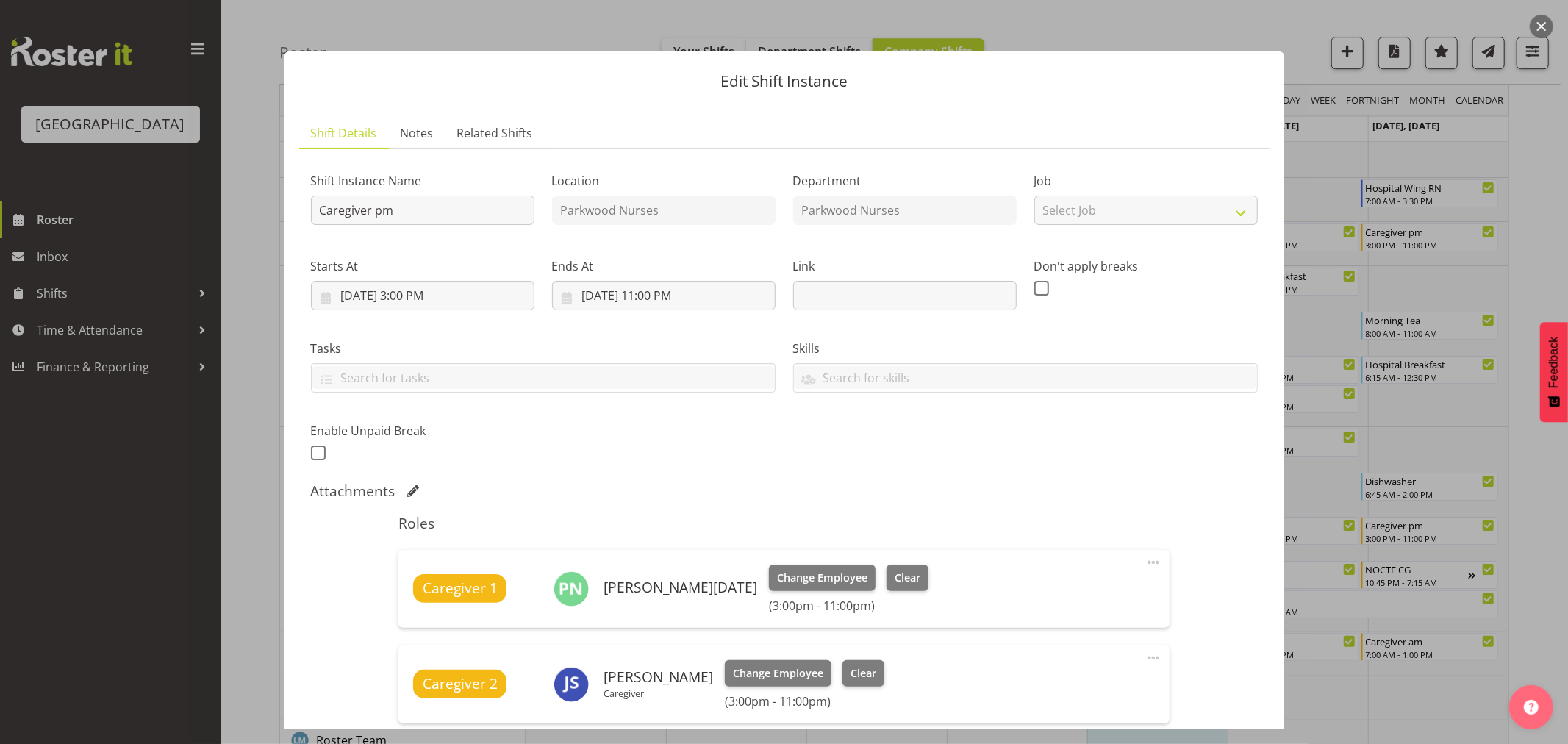
scroll to position [326, 0]
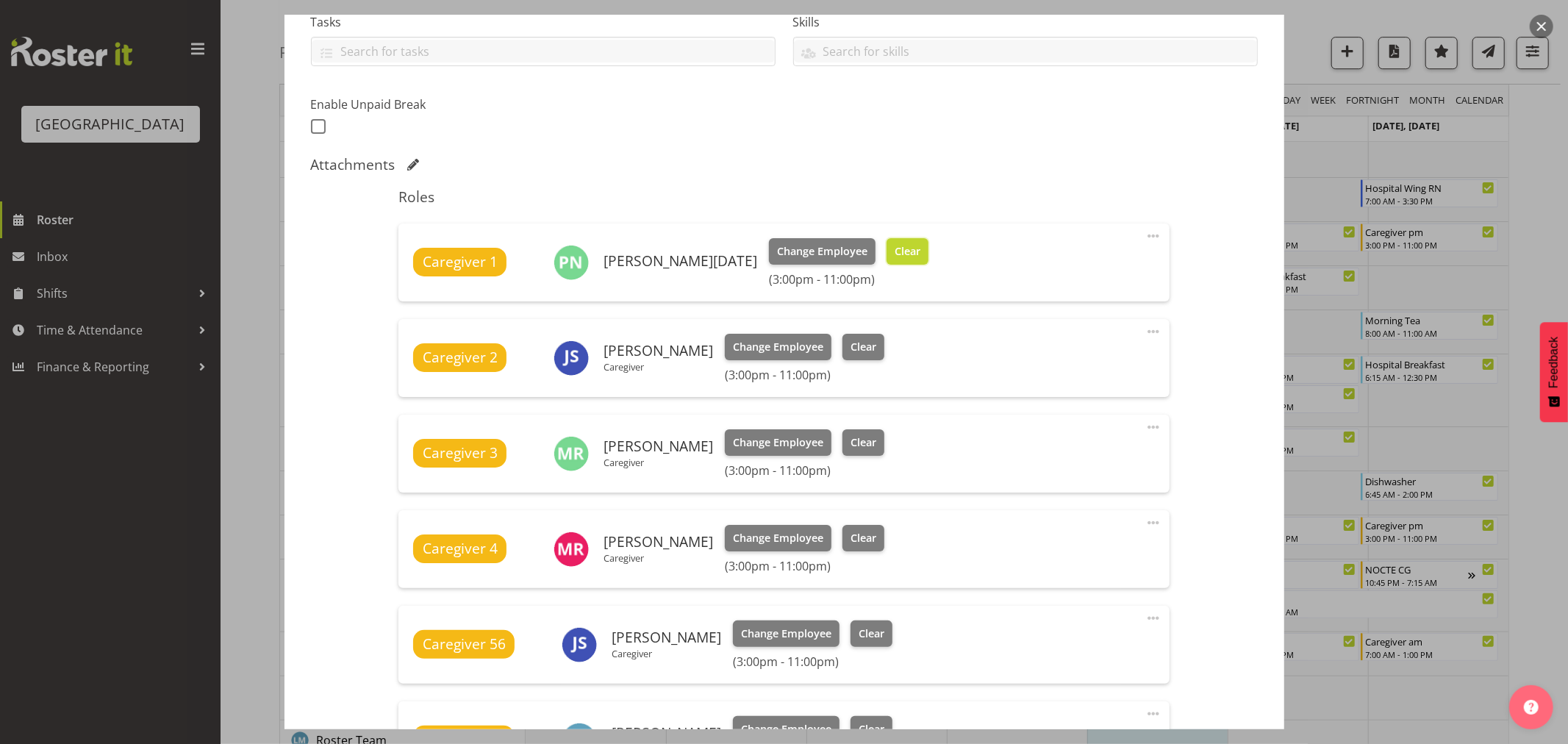
click at [895, 243] on span "Clear" at bounding box center [908, 251] width 26 height 16
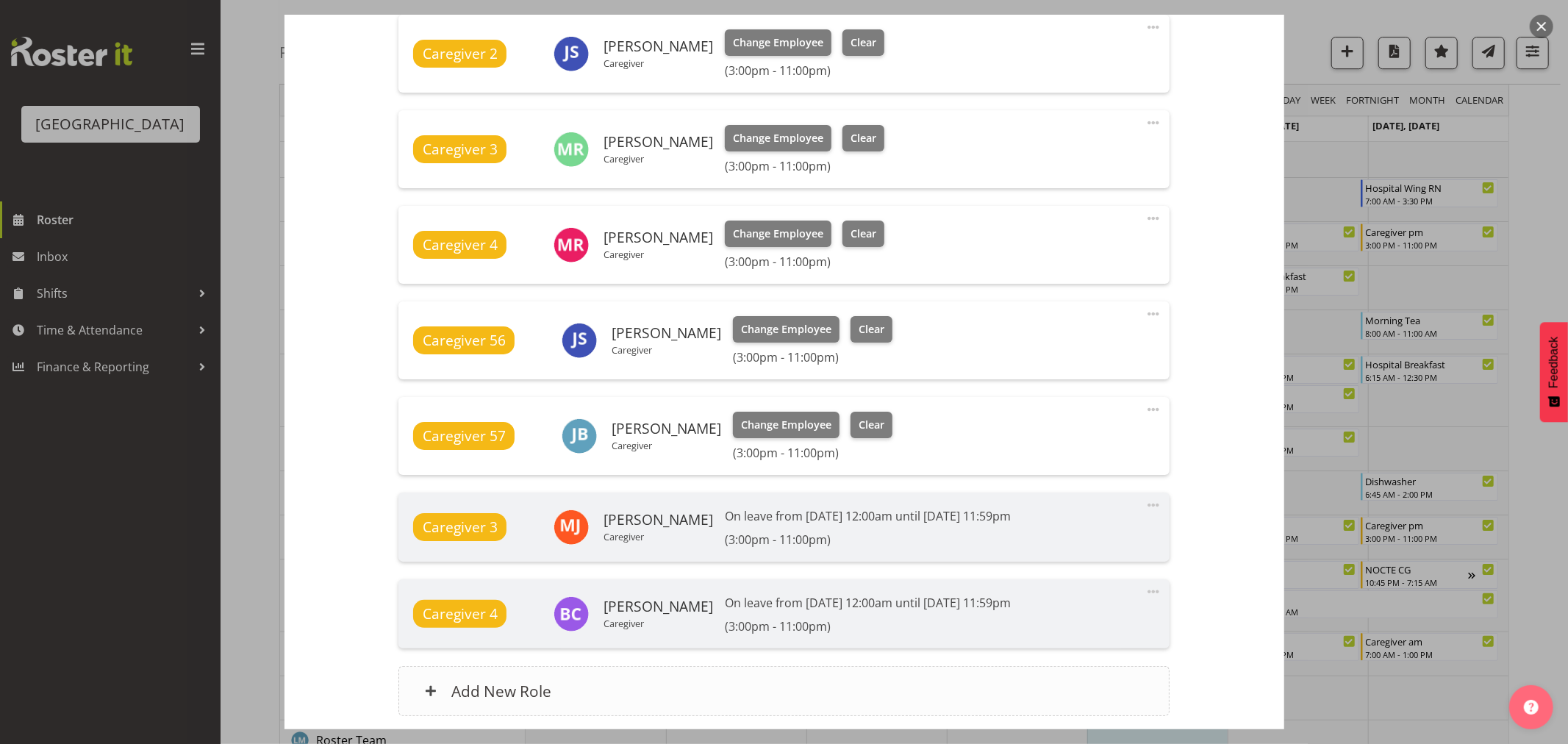
scroll to position [728, 0]
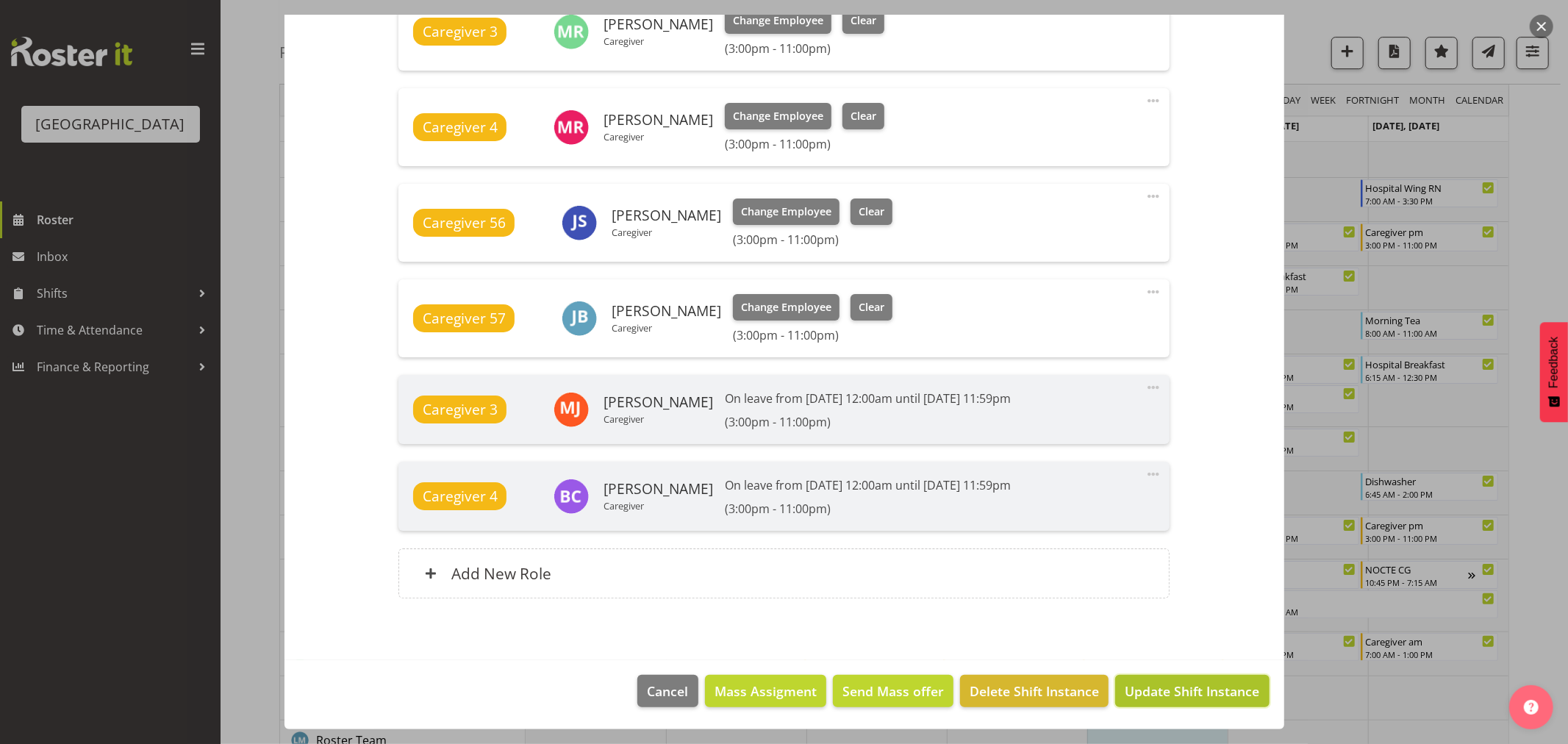
click at [1203, 688] on span "Update Shift Instance" at bounding box center [1192, 691] width 134 height 19
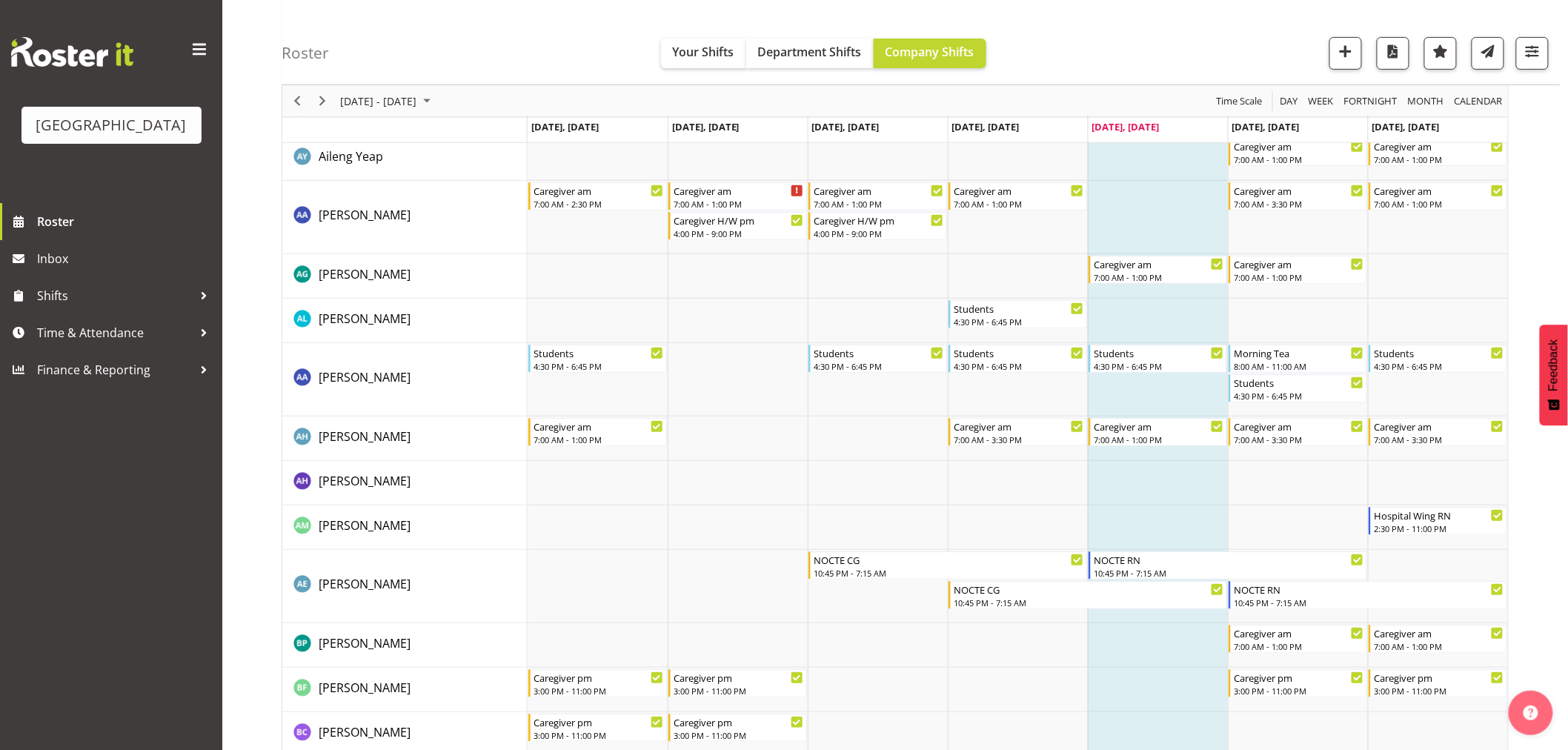
scroll to position [0, 0]
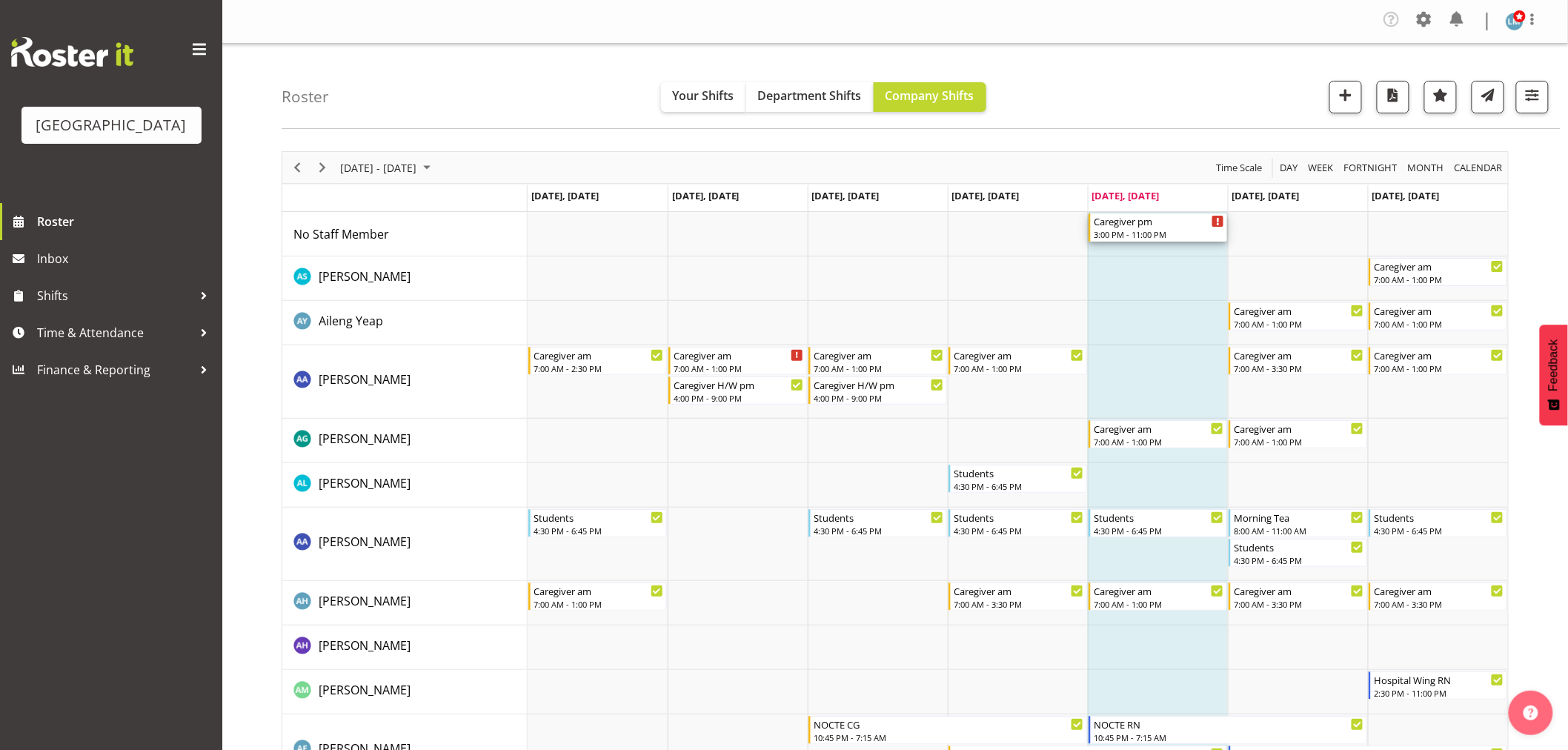
click at [1161, 231] on div "3:00 PM - 11:00 PM" at bounding box center [1159, 234] width 130 height 12
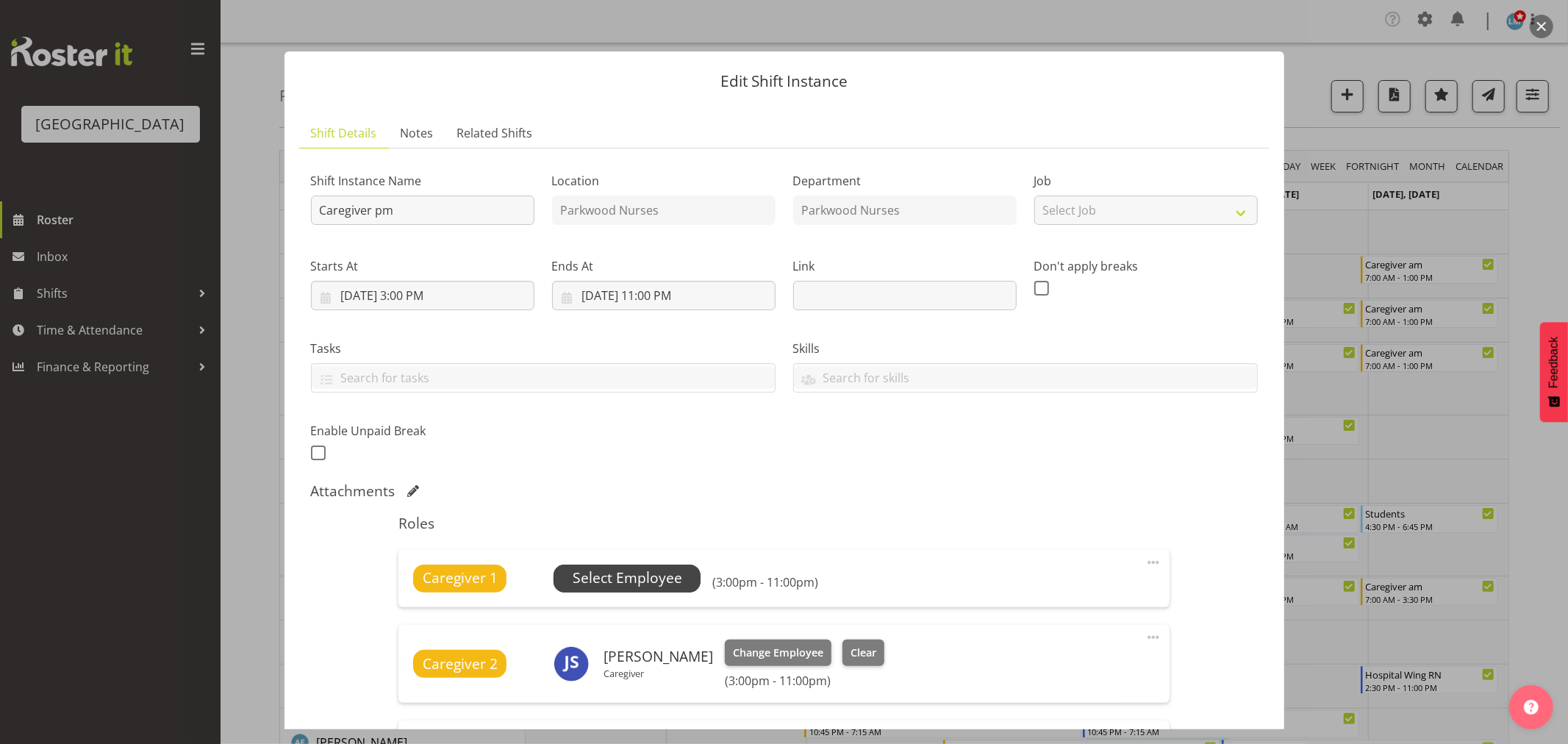
click at [662, 582] on span "Select Employee" at bounding box center [627, 578] width 109 height 22
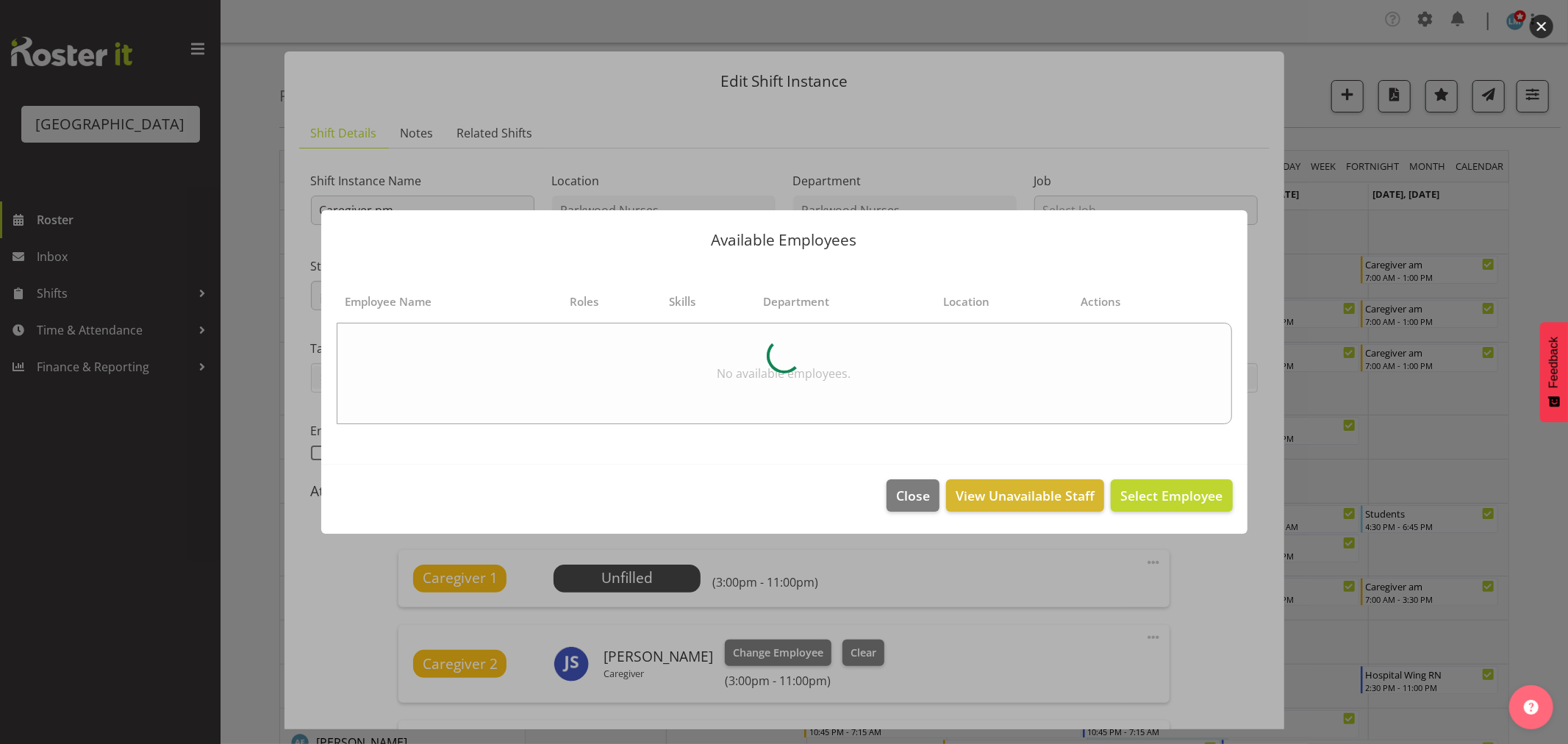
click at [1554, 202] on div at bounding box center [784, 372] width 1568 height 744
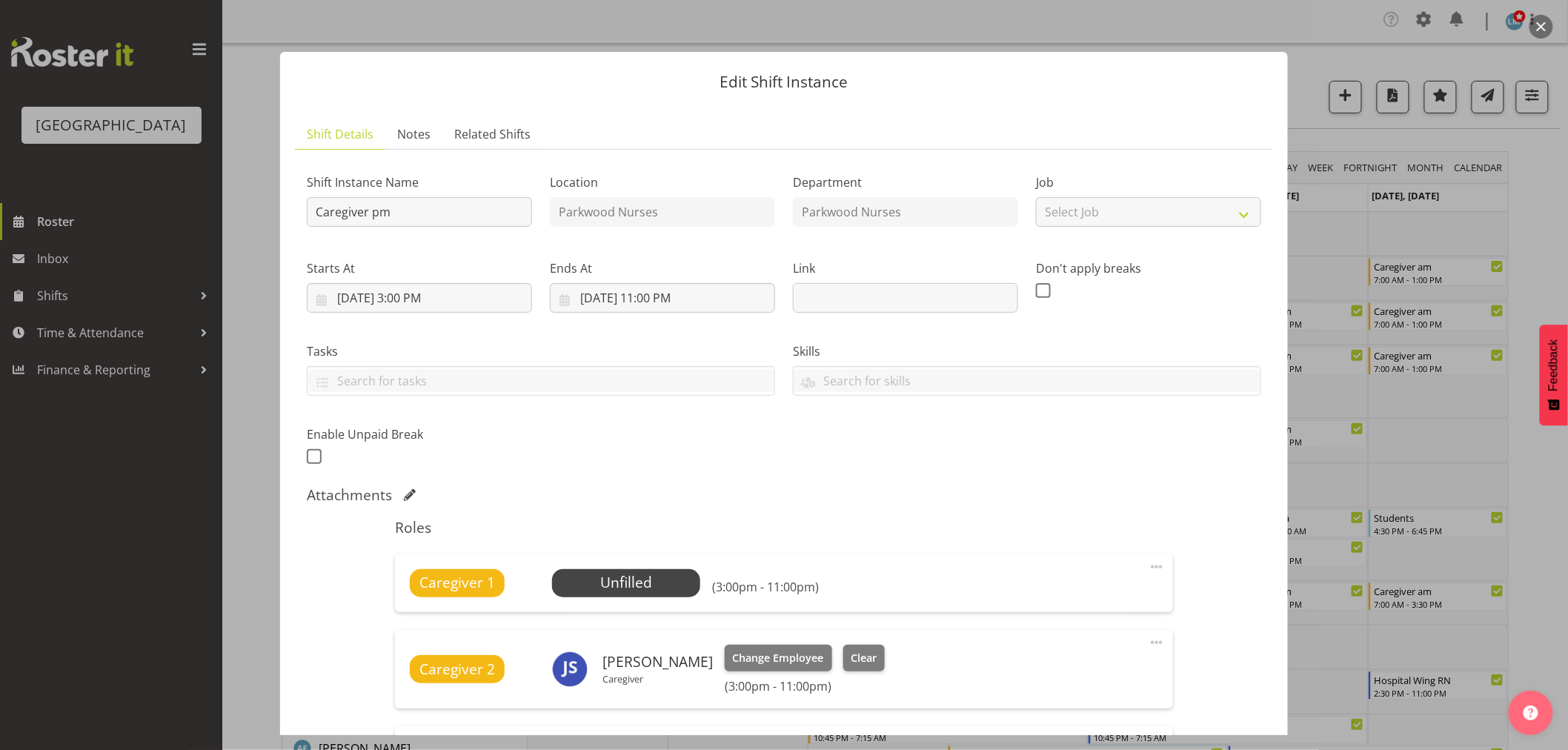
click at [45, 282] on div at bounding box center [784, 375] width 1568 height 750
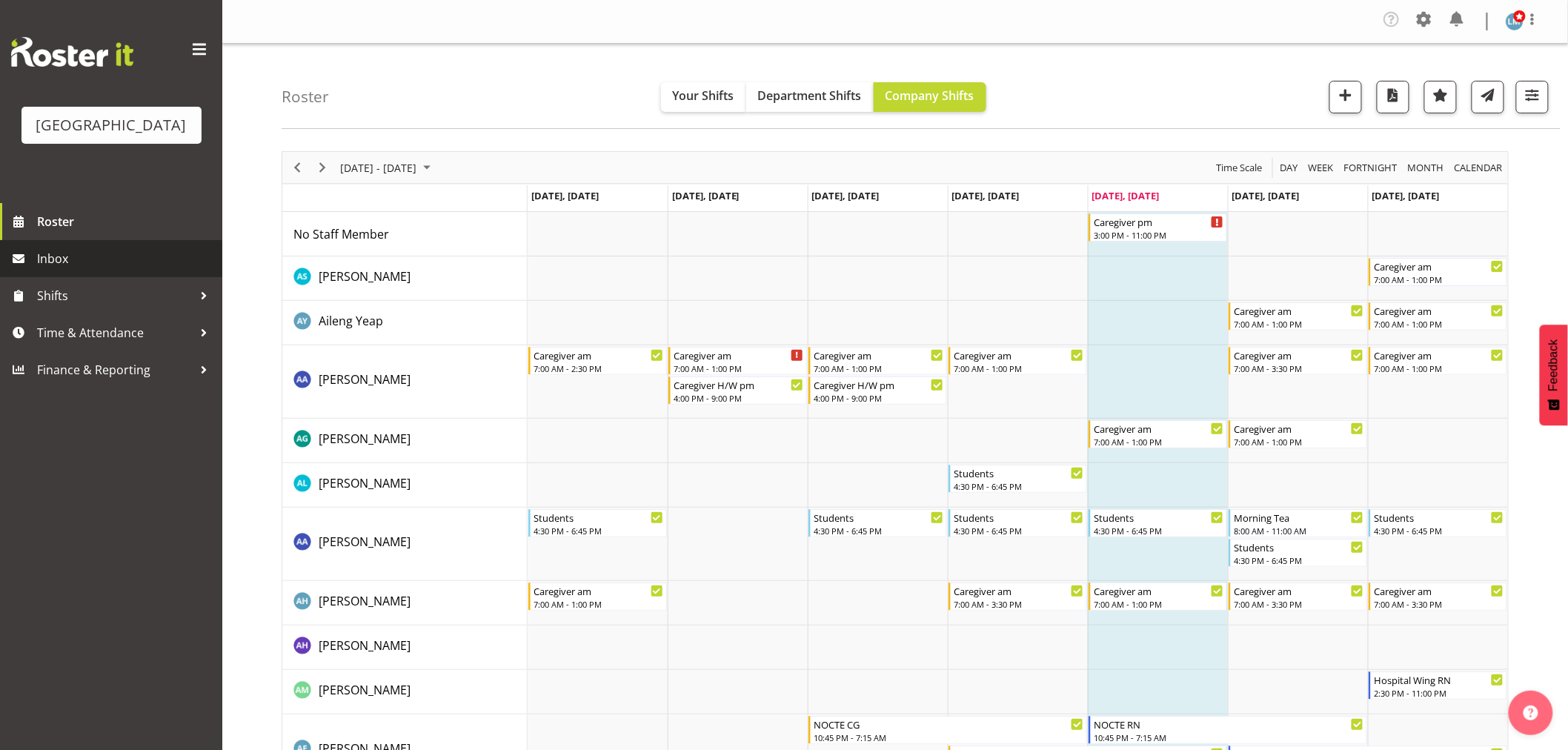
click at [70, 270] on span "Inbox" at bounding box center [126, 259] width 178 height 23
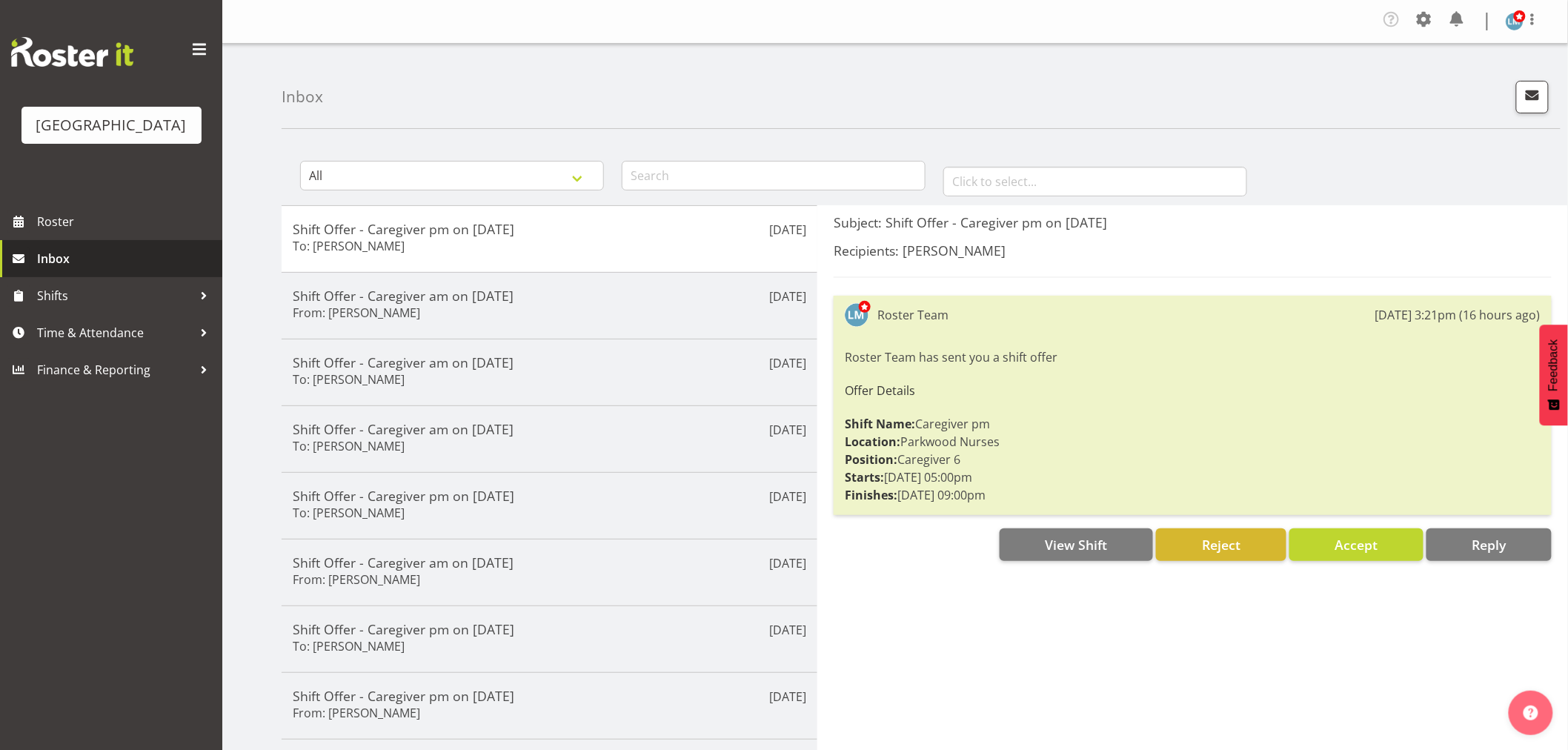
click at [128, 277] on link "Inbox" at bounding box center [111, 258] width 222 height 37
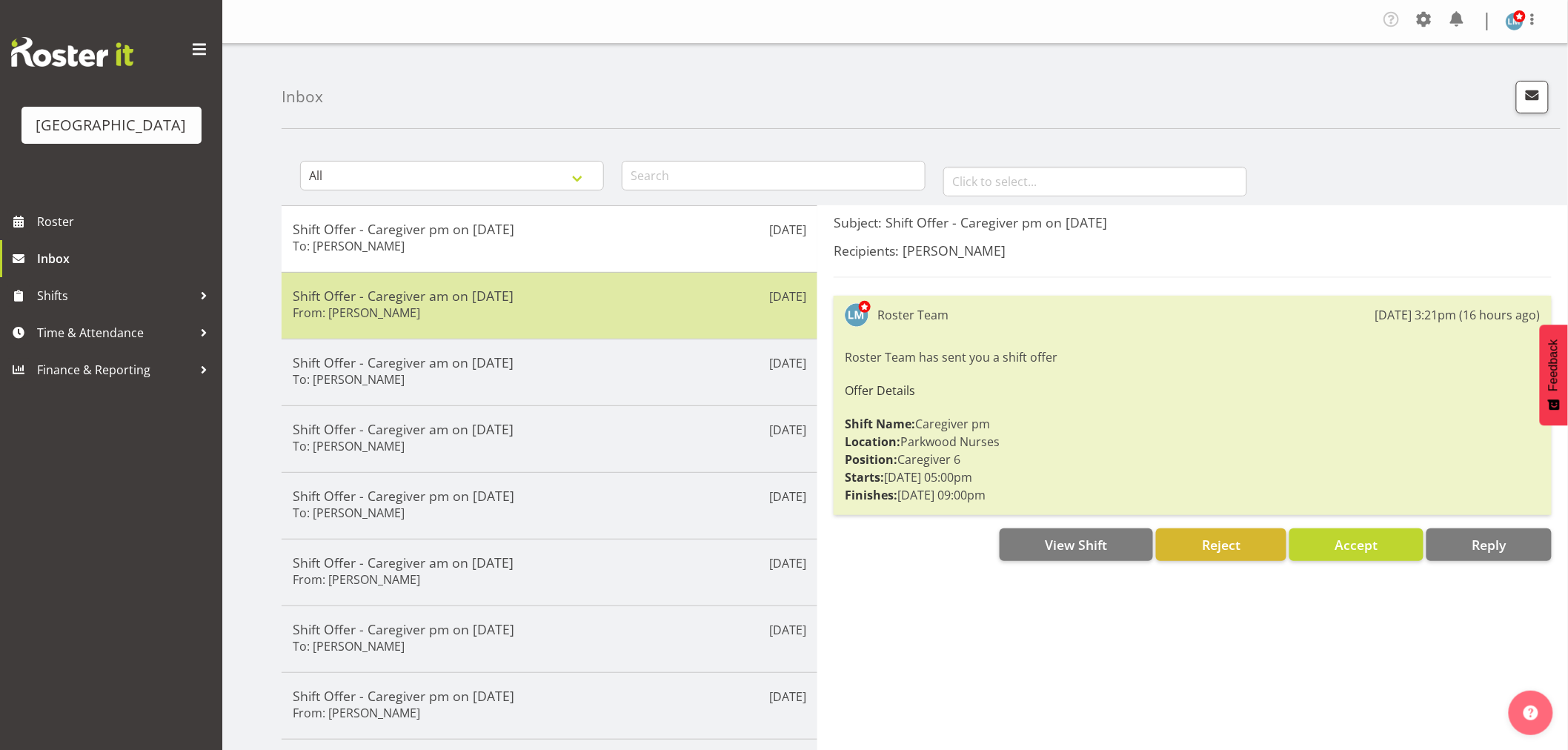
click at [335, 306] on h6 "From: [PERSON_NAME]" at bounding box center [356, 312] width 128 height 15
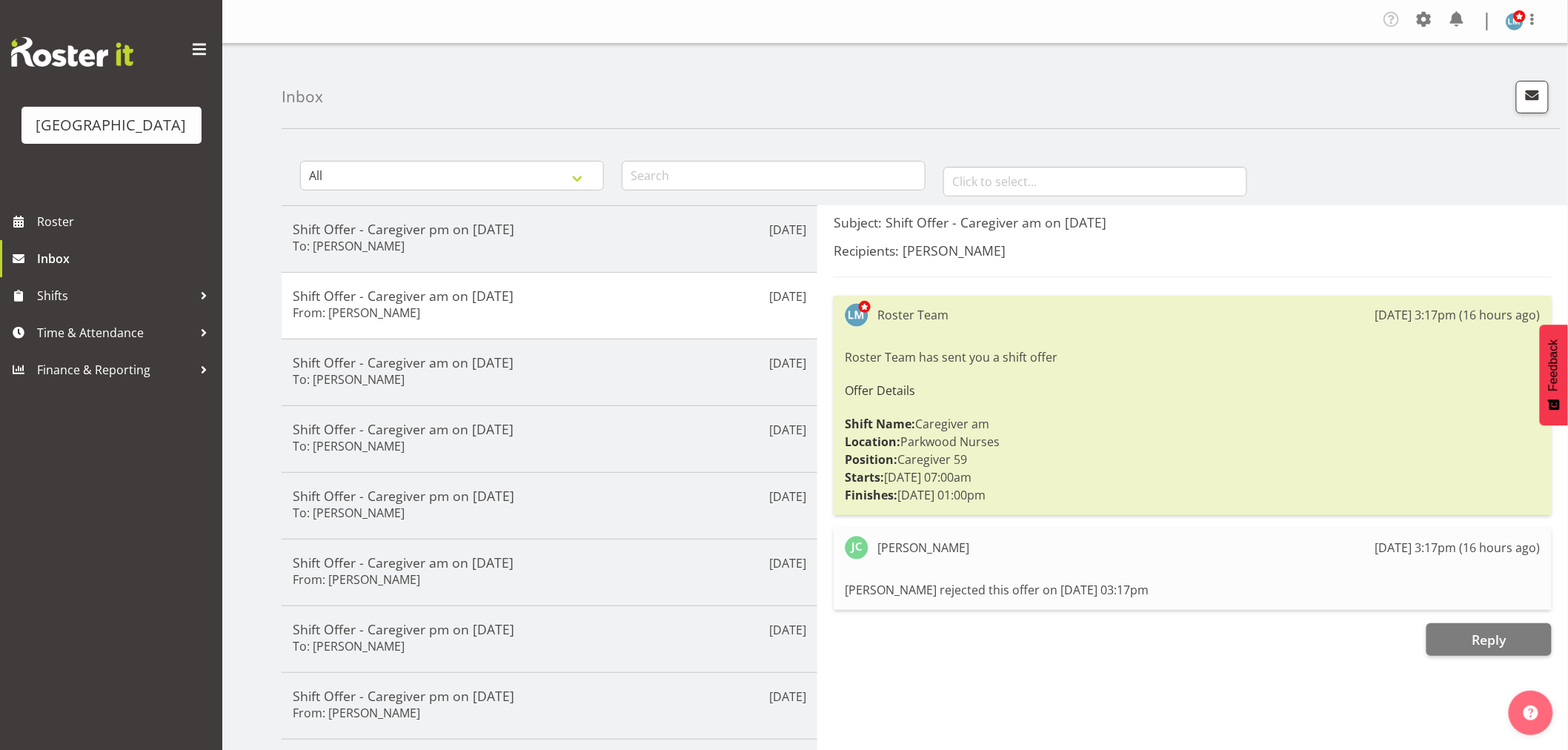
click at [45, 538] on div "Parkwood Retirement Village Roster Inbox Shifts Time & Attendance Finance & Rep…" at bounding box center [111, 375] width 222 height 750
click at [94, 233] on span "Roster" at bounding box center [126, 221] width 178 height 23
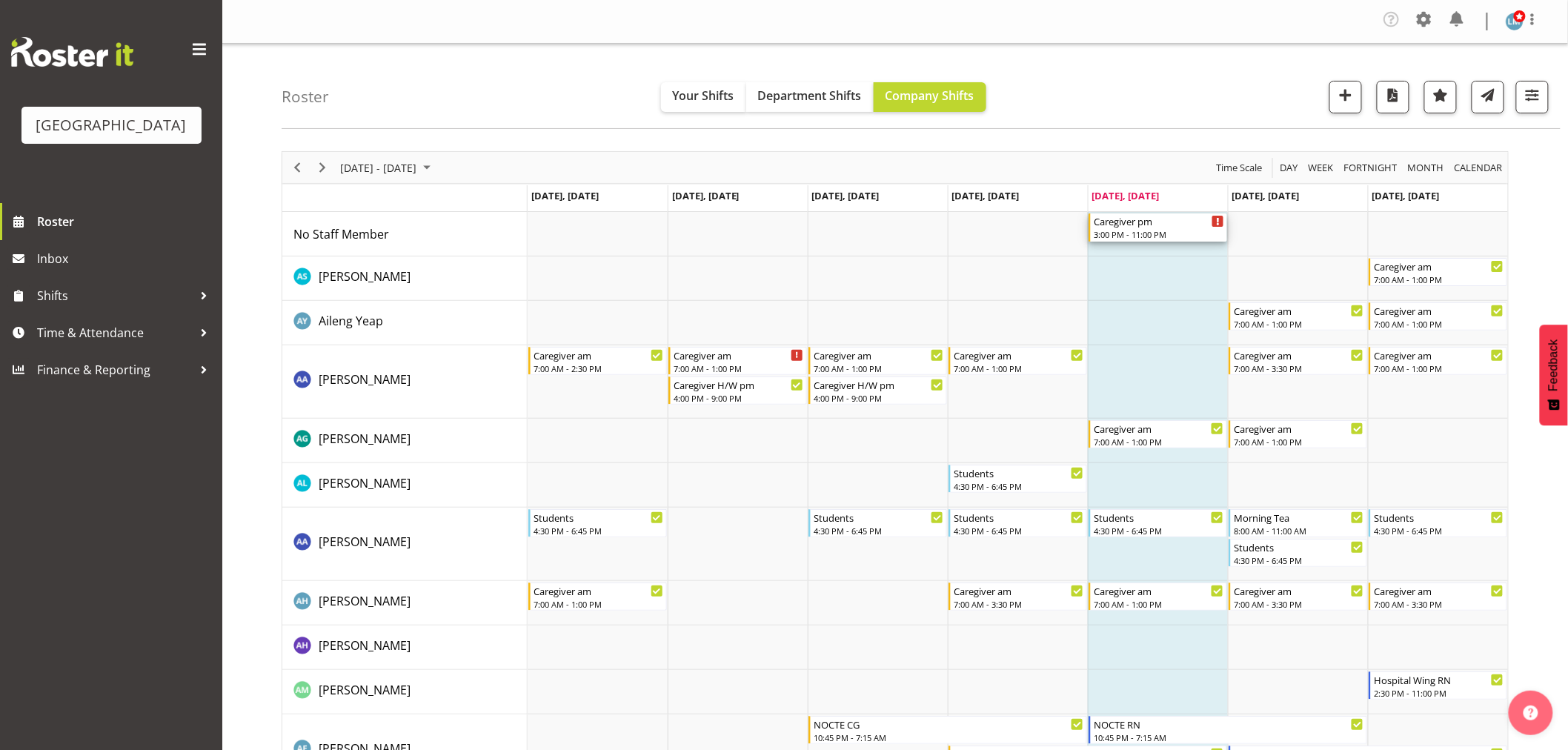
click at [1131, 230] on div "3:00 PM - 11:00 PM" at bounding box center [1159, 234] width 130 height 12
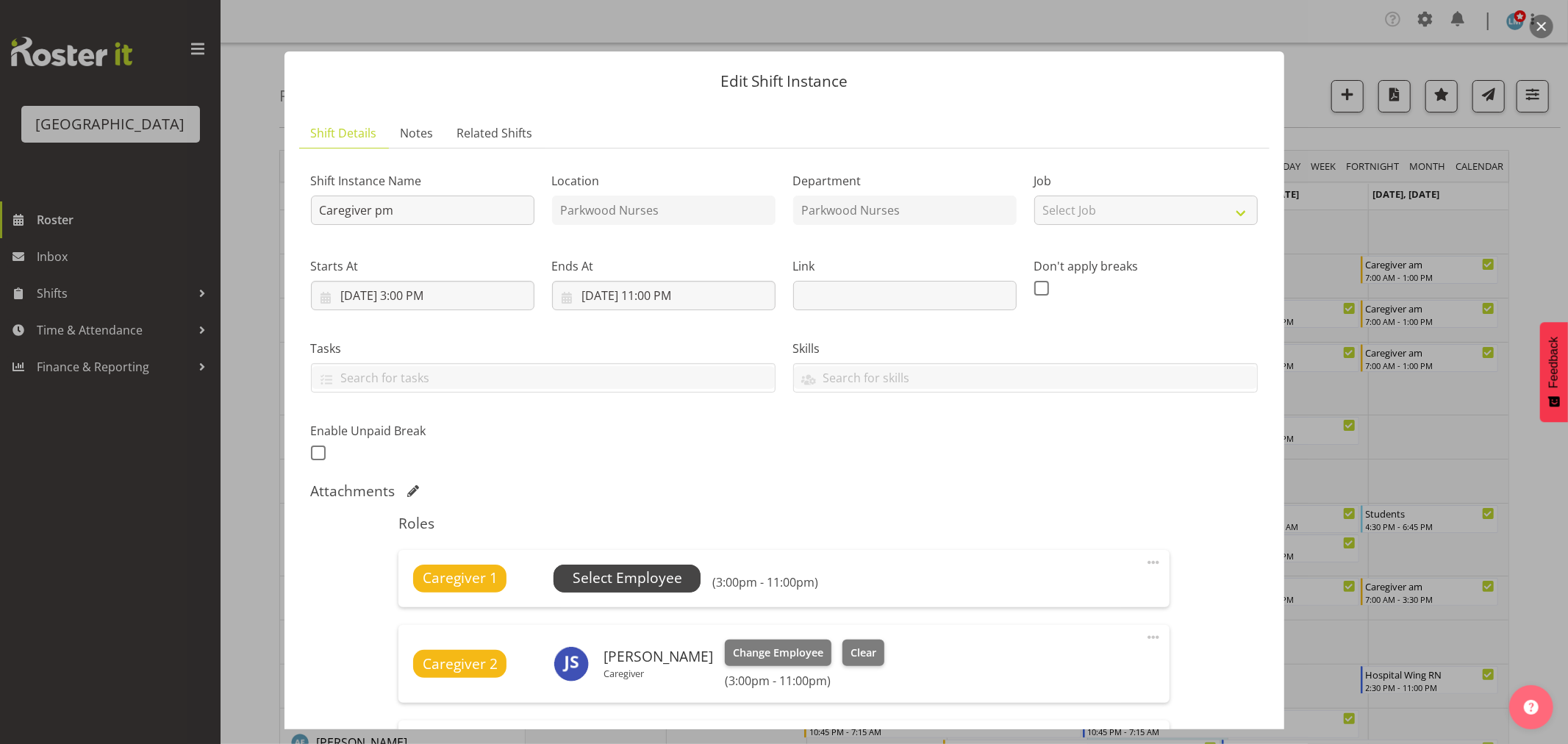
click at [678, 572] on span "Select Employee" at bounding box center [627, 578] width 109 height 22
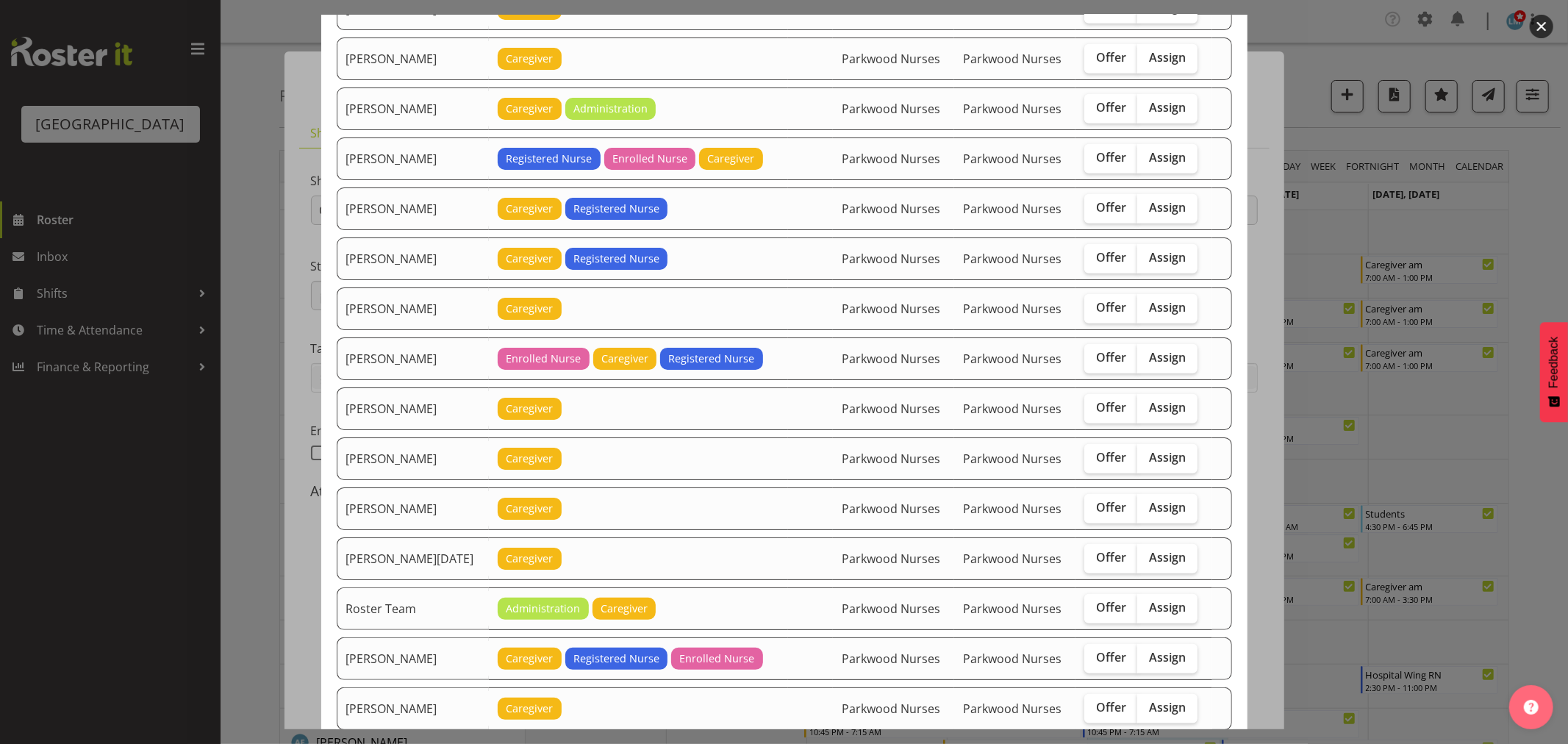
scroll to position [1224, 0]
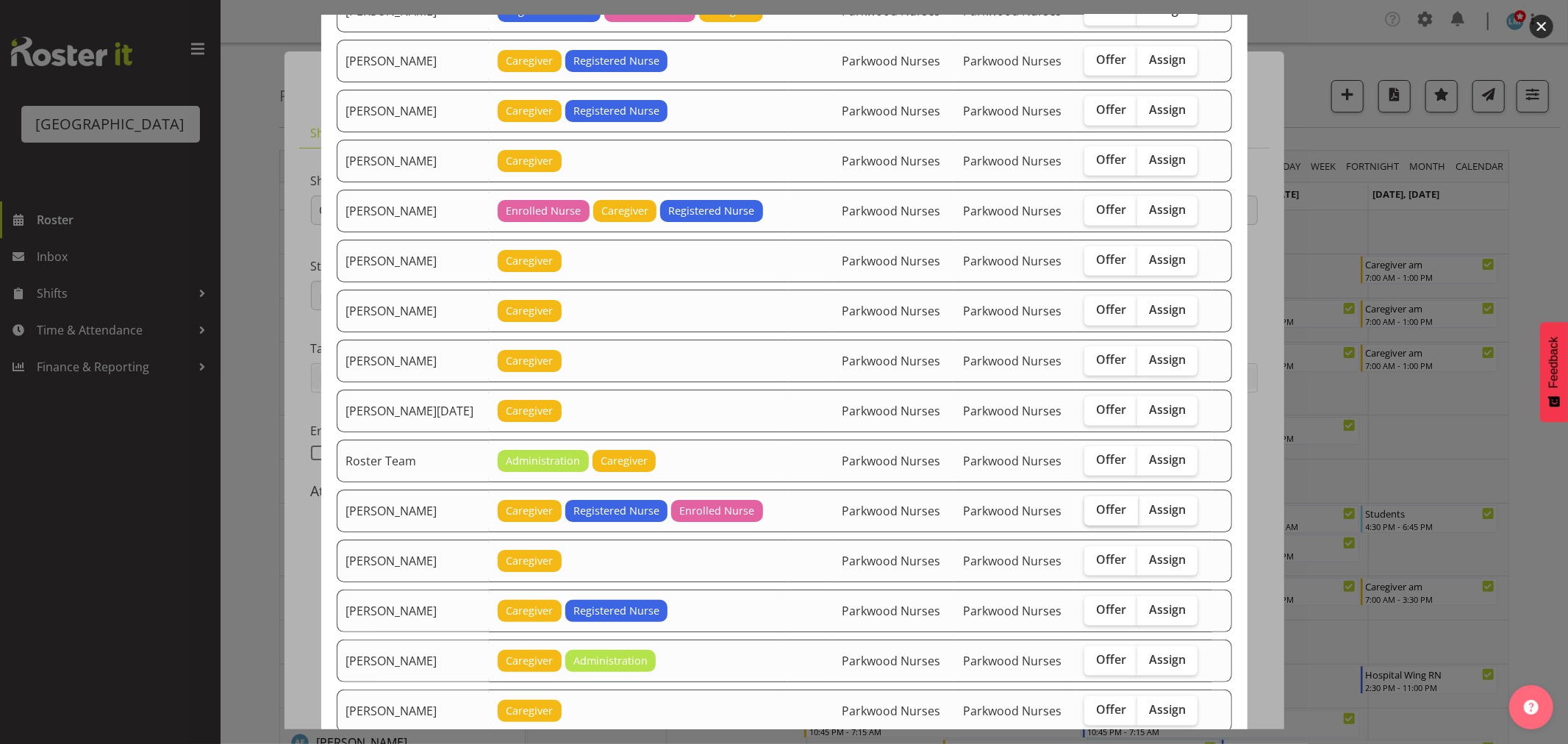
click at [1108, 517] on span "Offer" at bounding box center [1111, 509] width 30 height 15
click at [1094, 514] on input "Offer" at bounding box center [1089, 509] width 9 height 9
checkbox input "true"
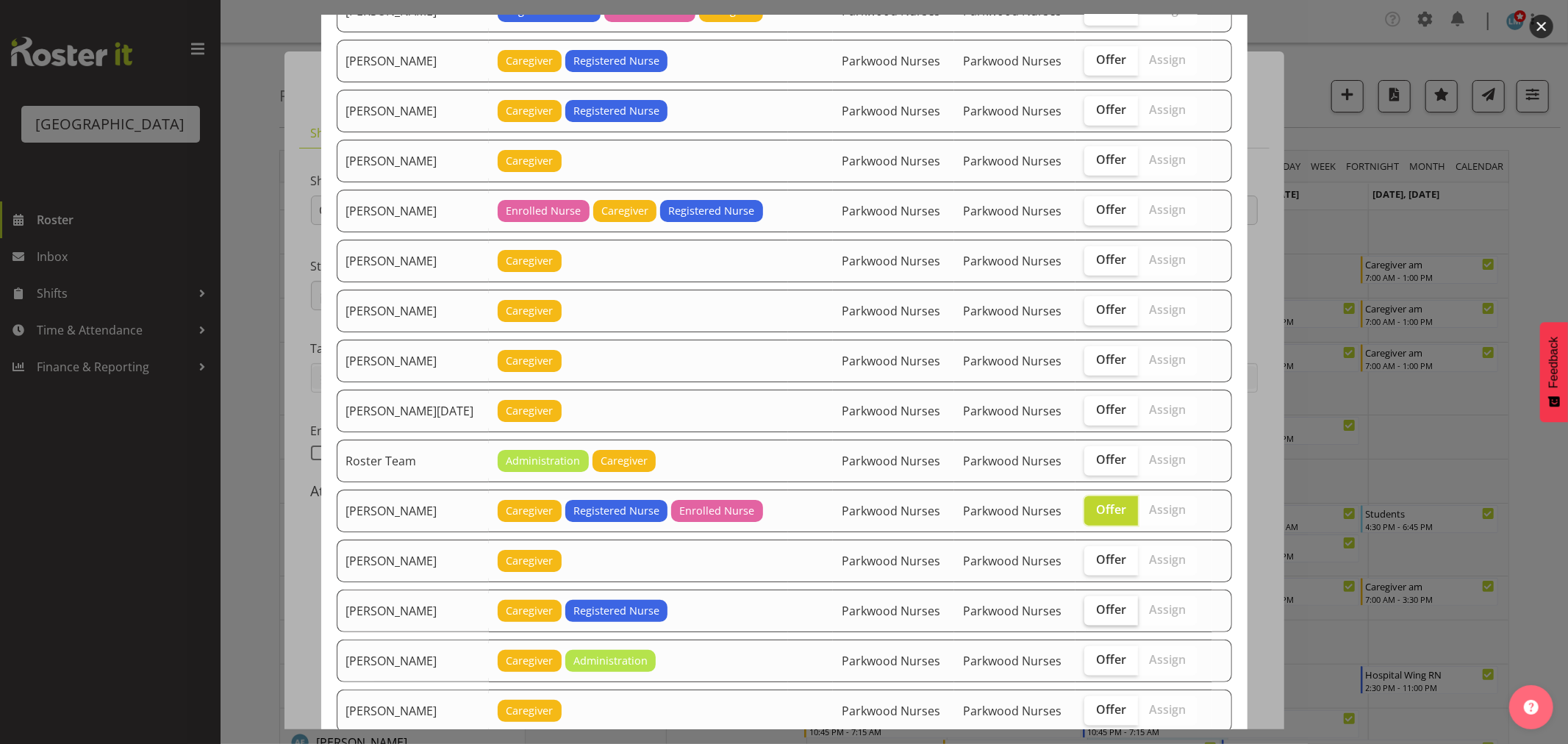
click at [1096, 612] on span "Offer" at bounding box center [1111, 609] width 30 height 15
click at [1092, 612] on input "Offer" at bounding box center [1089, 609] width 9 height 9
checkbox input "true"
click at [1096, 361] on span "Offer" at bounding box center [1111, 359] width 30 height 15
click at [1094, 361] on input "Offer" at bounding box center [1089, 359] width 9 height 9
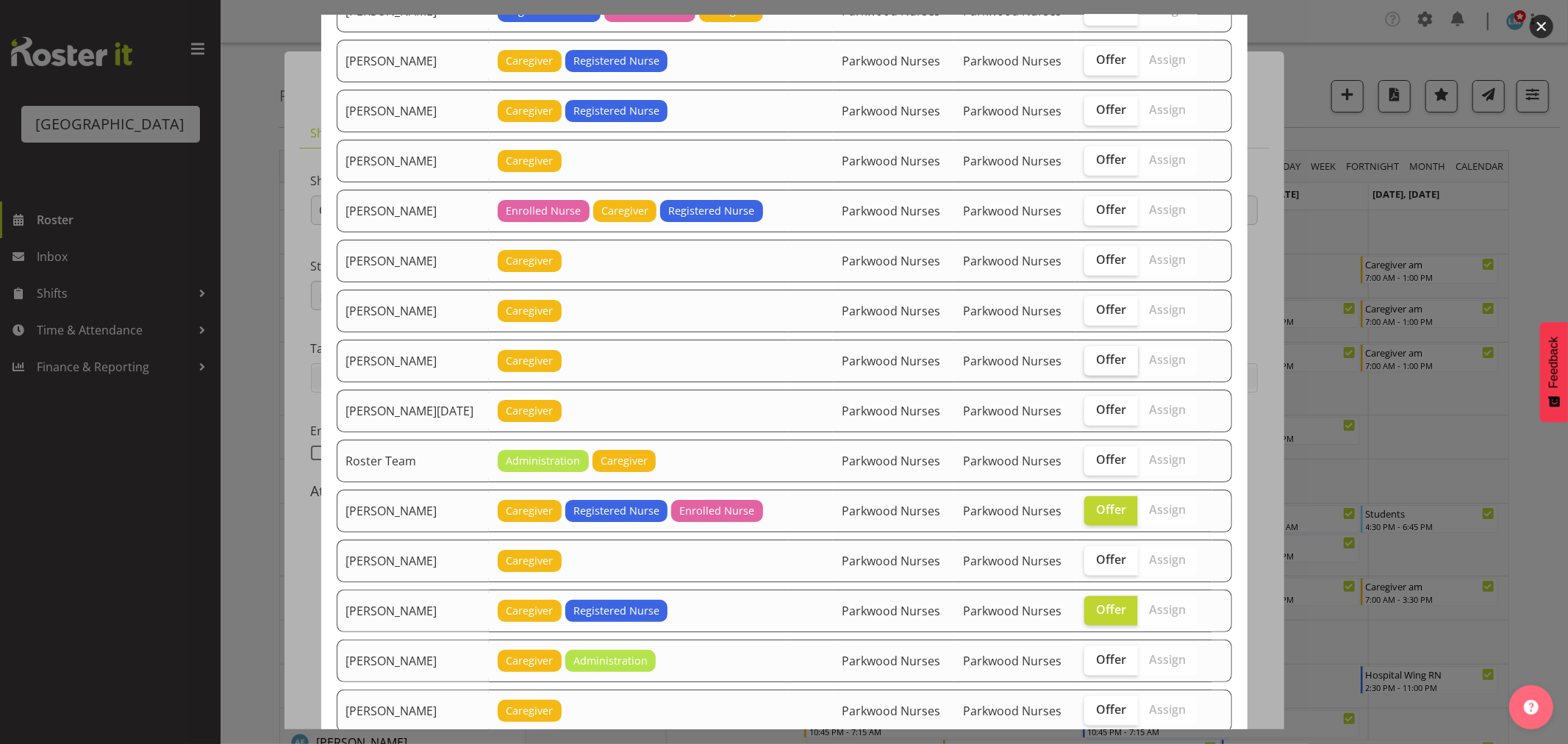
checkbox input "true"
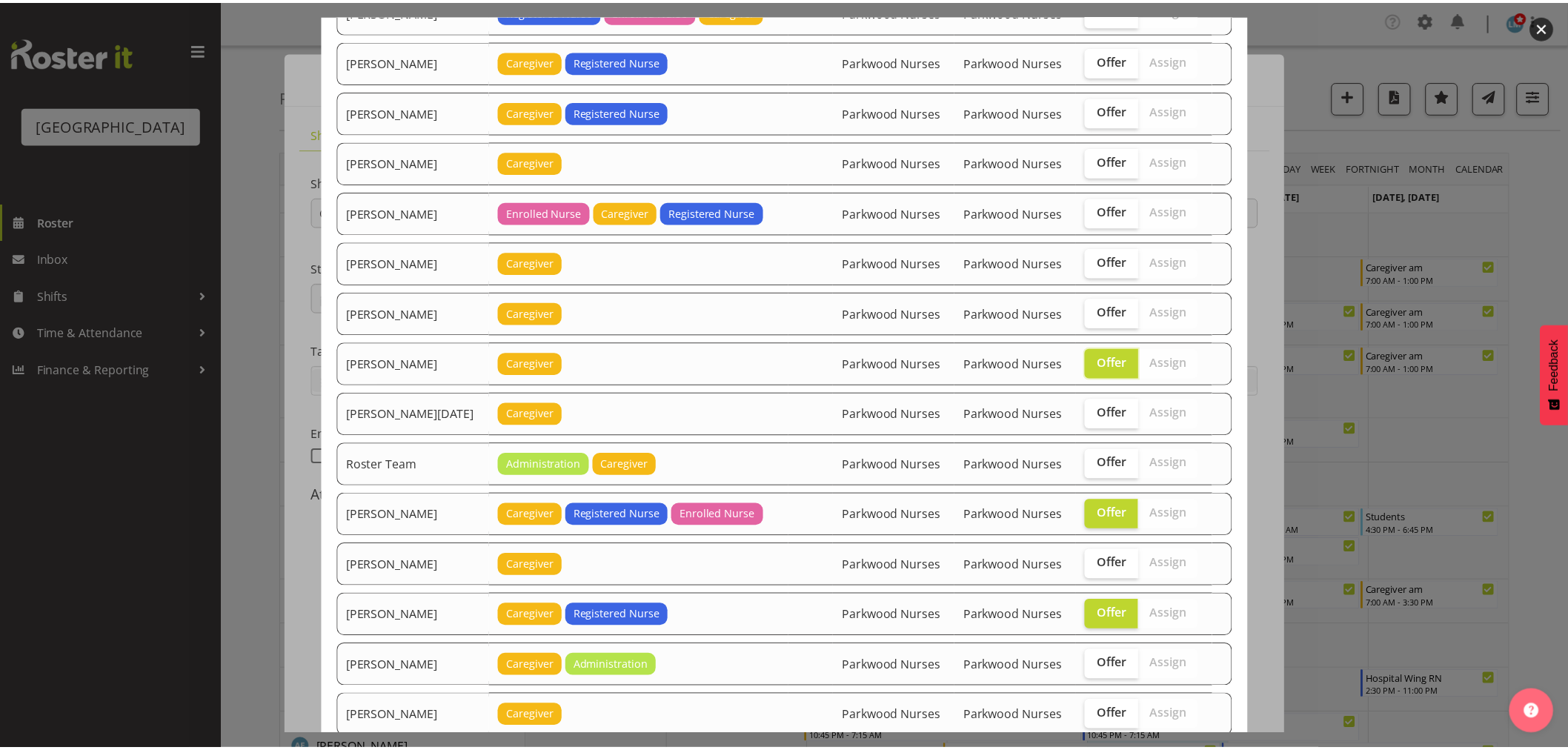
scroll to position [1352, 0]
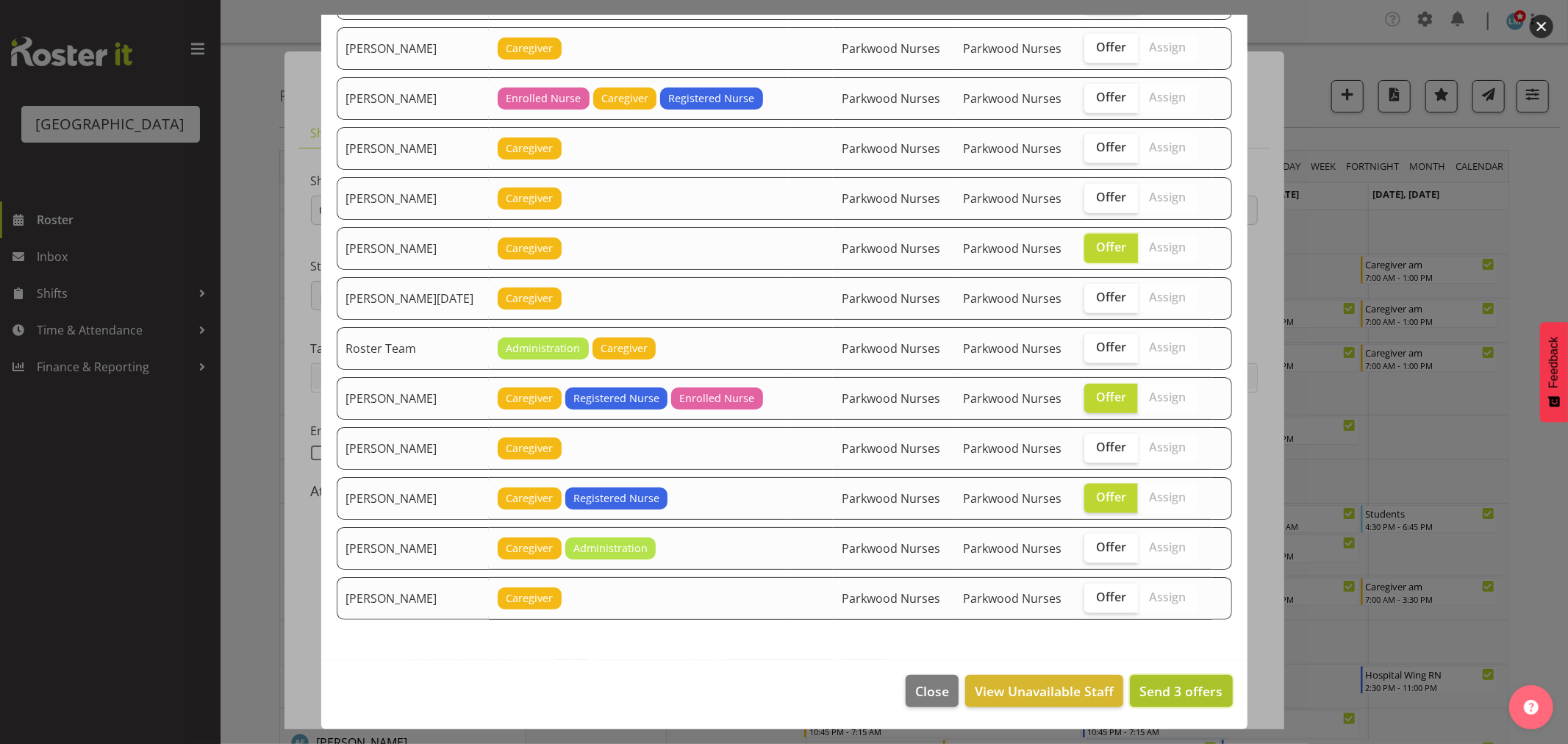
click at [1192, 688] on span "Send 3 offers" at bounding box center [1181, 691] width 83 height 17
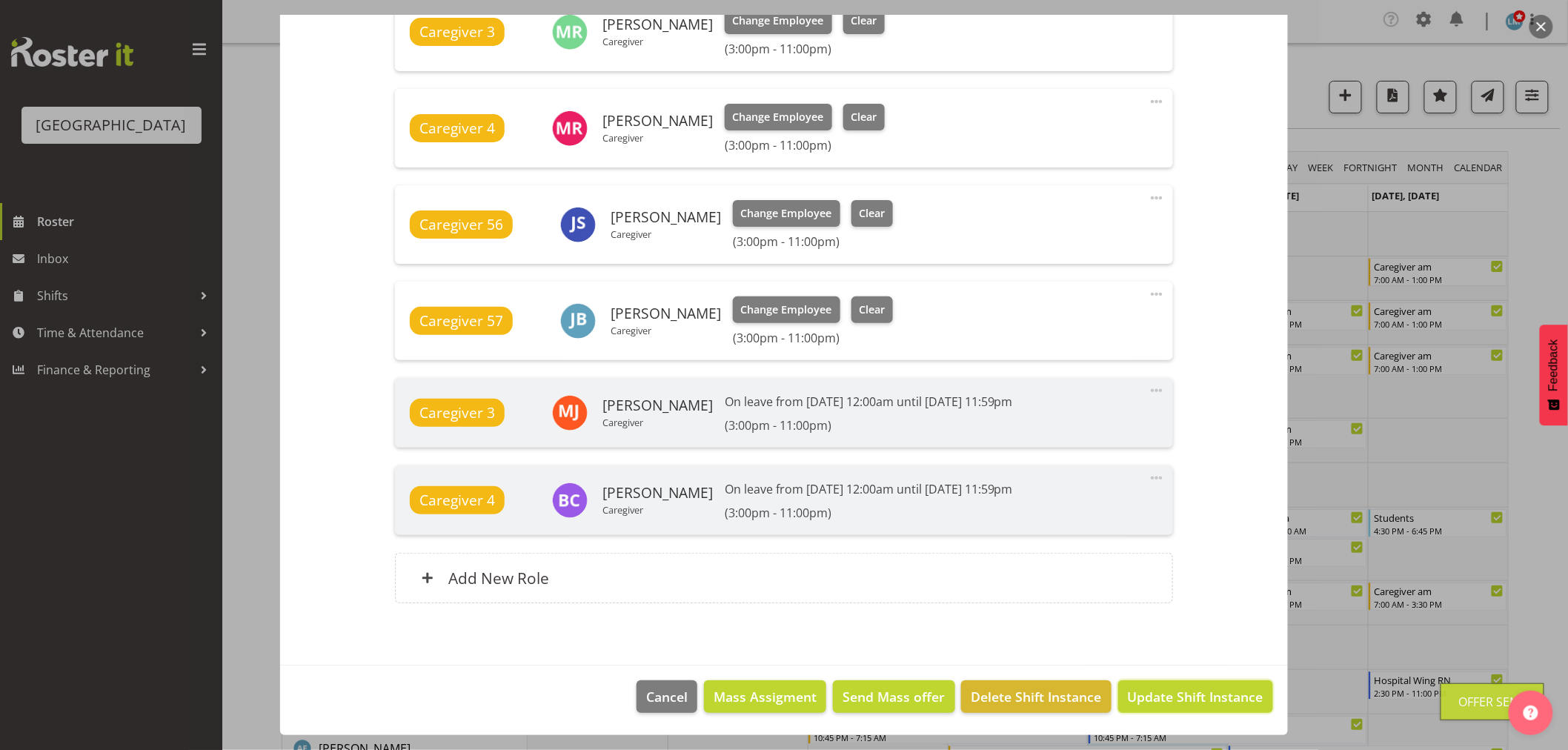
click at [1201, 694] on span "Update Shift Instance" at bounding box center [1196, 696] width 135 height 19
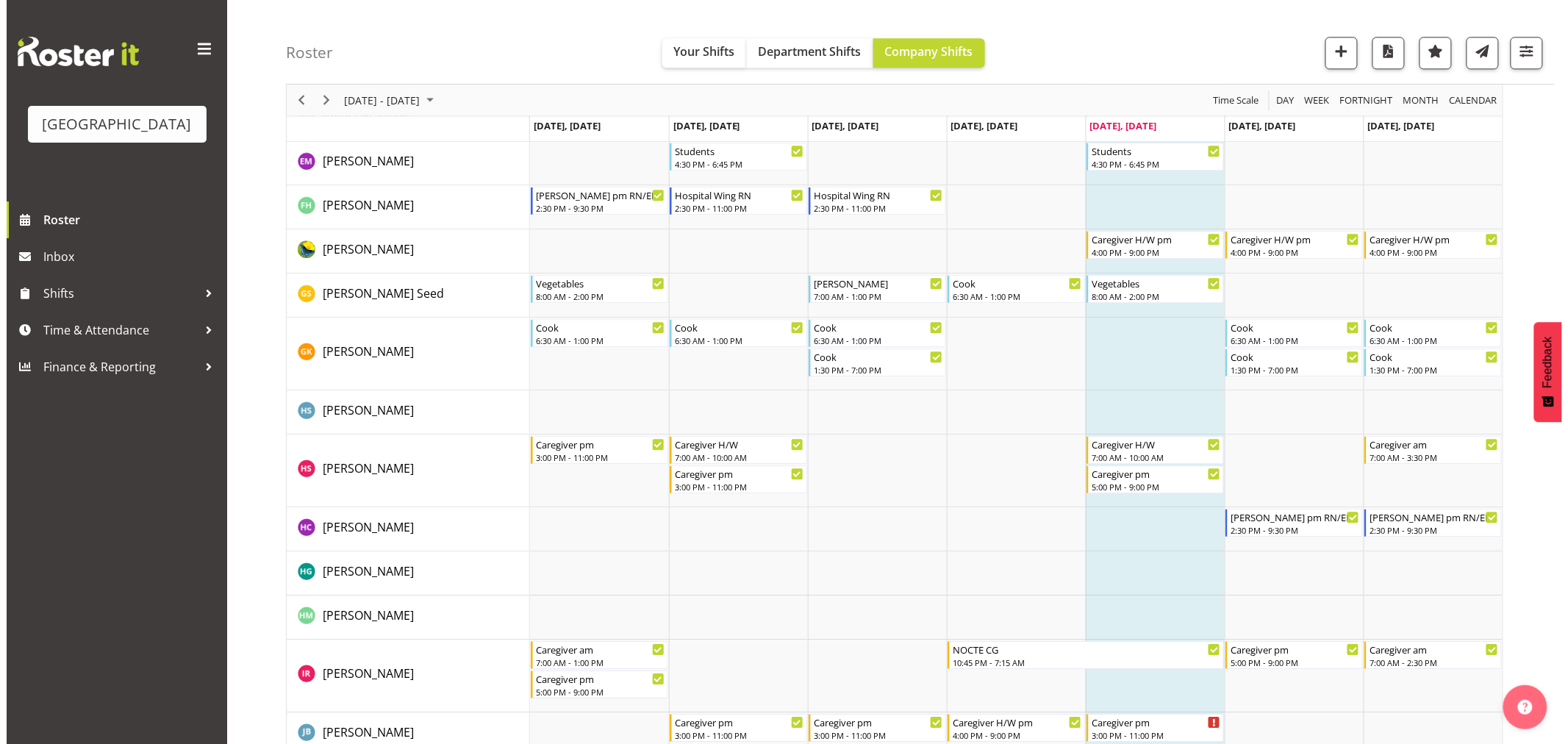
scroll to position [1470, 0]
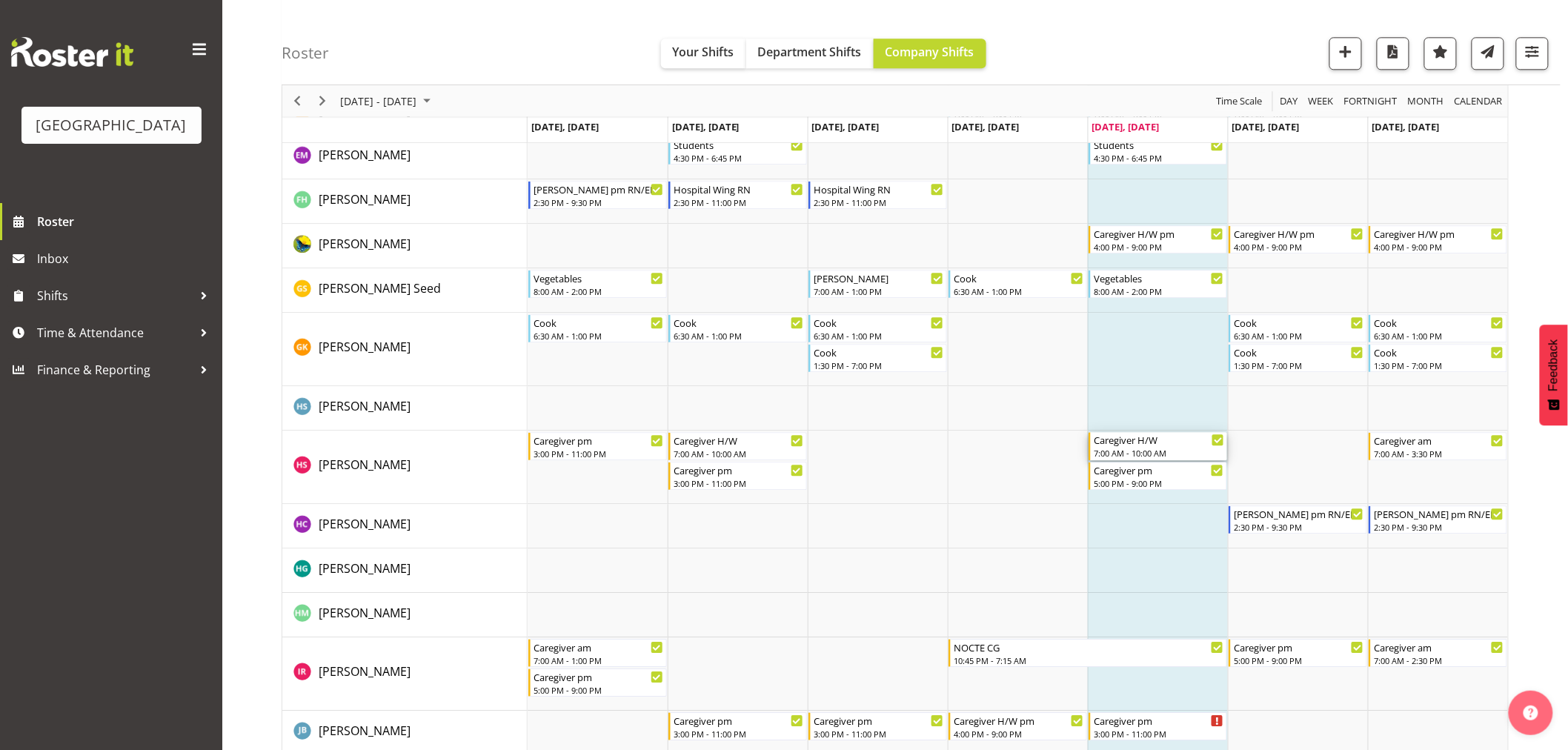
click at [1137, 451] on div "7:00 AM - 10:00 AM" at bounding box center [1159, 453] width 130 height 12
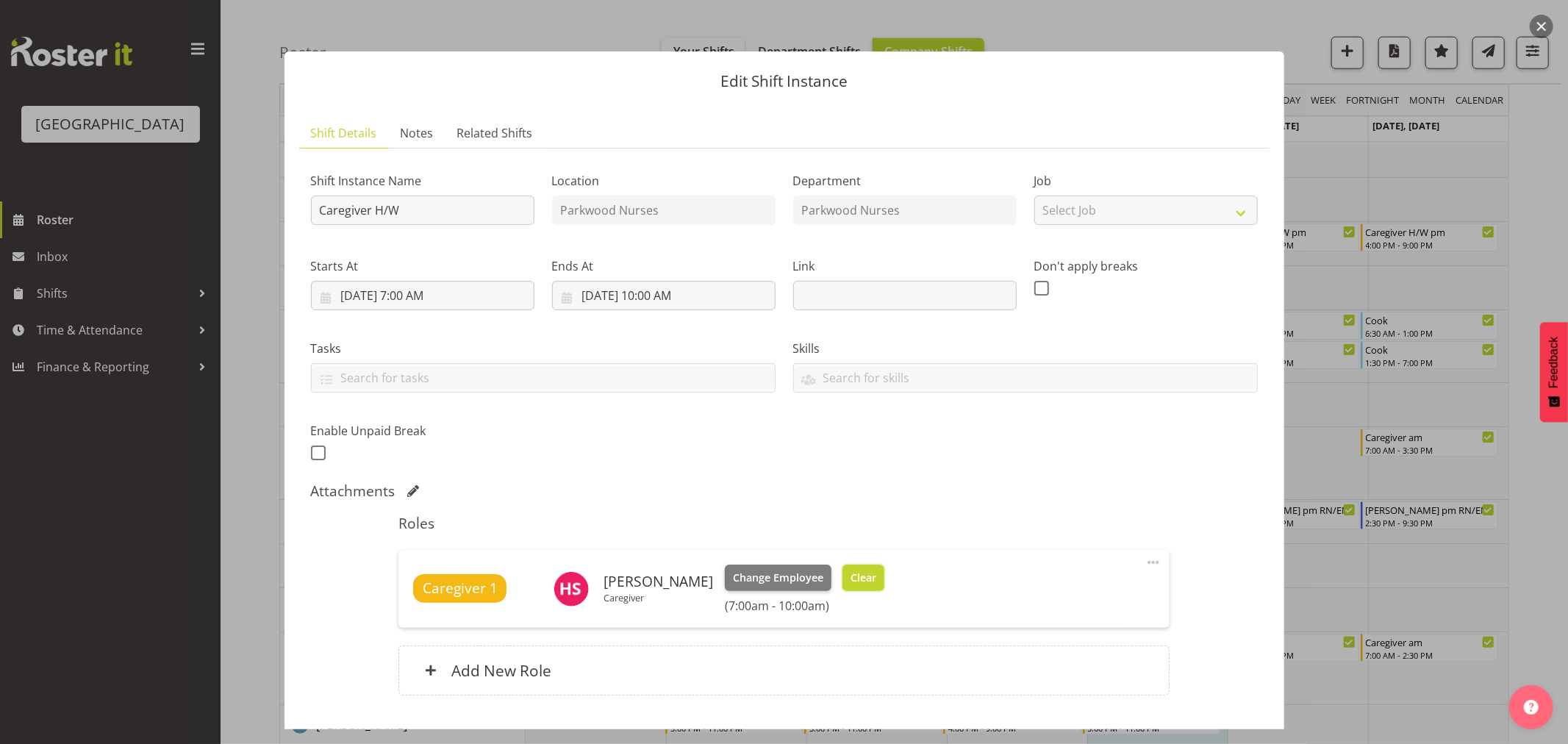
click at [865, 567] on button "Clear" at bounding box center [863, 577] width 42 height 27
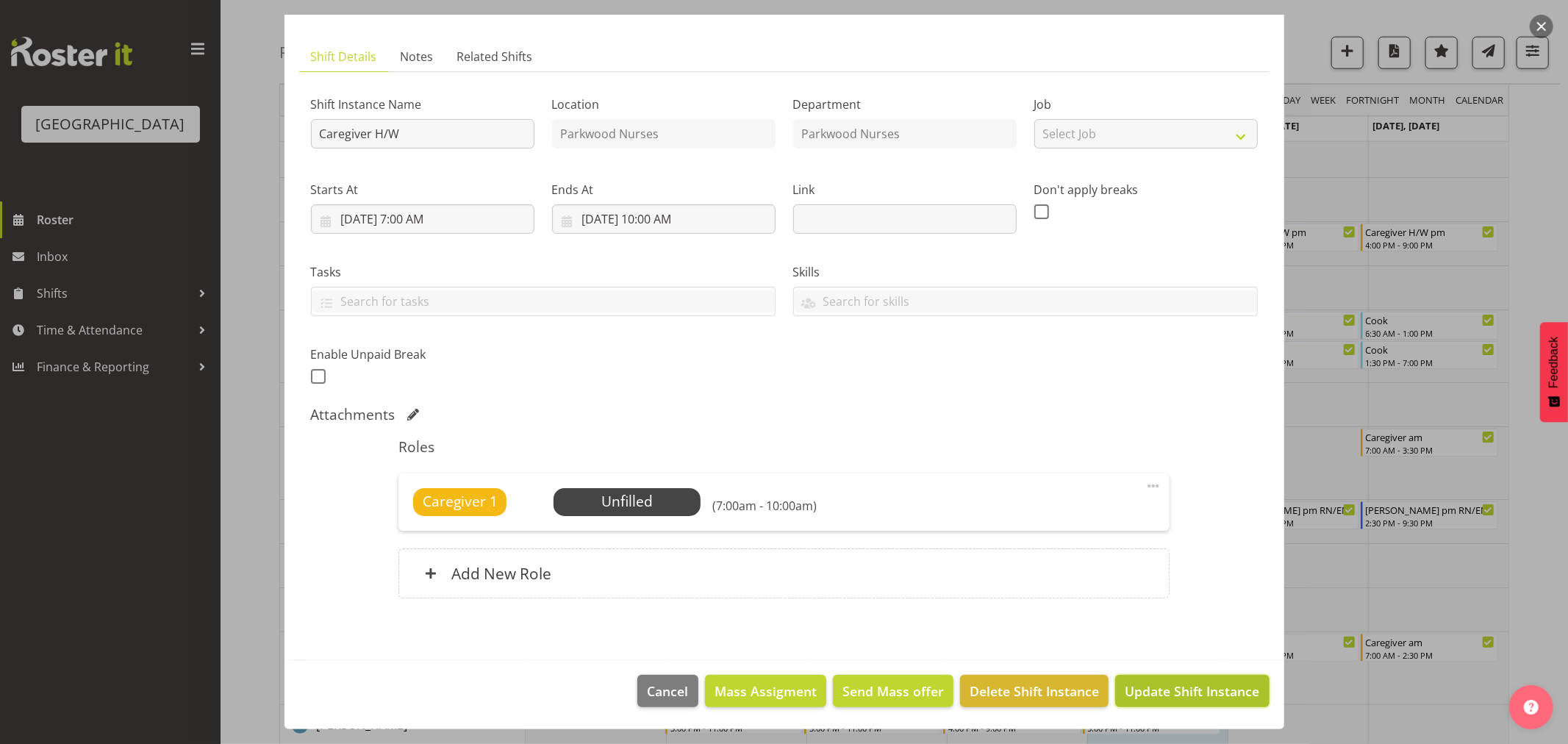
click at [1192, 691] on span "Update Shift Instance" at bounding box center [1192, 691] width 134 height 19
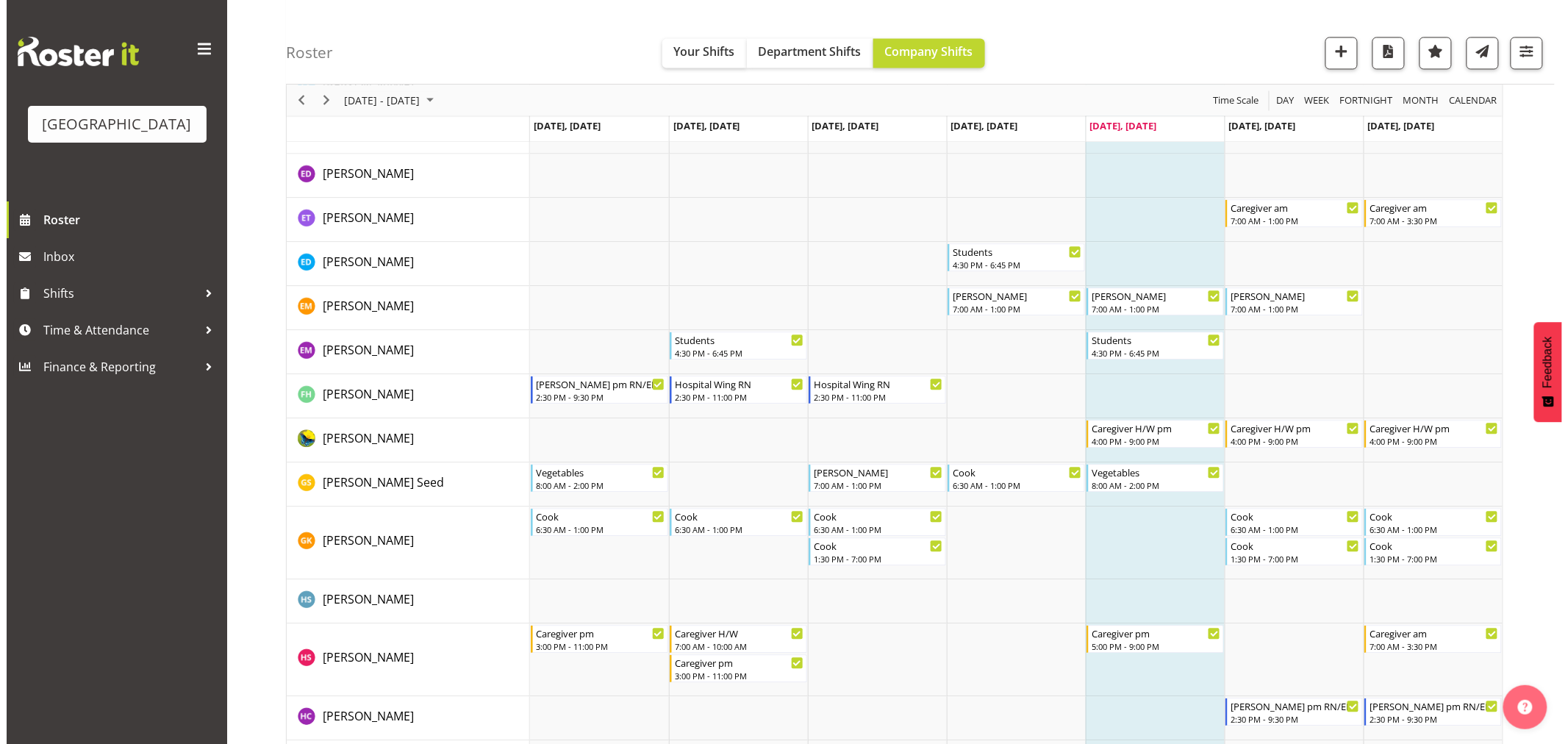
scroll to position [1497, 0]
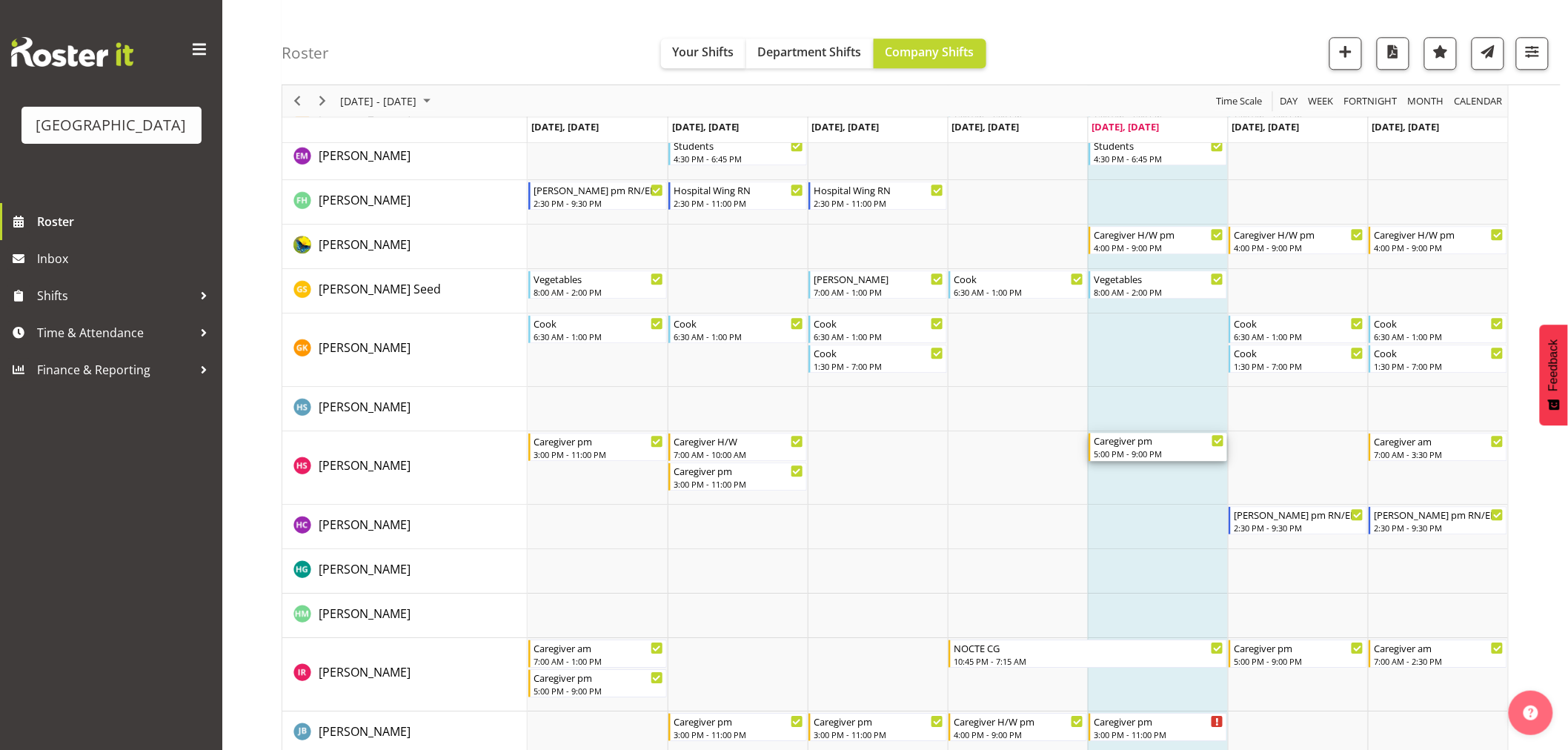
click at [1162, 444] on div "Caregiver pm" at bounding box center [1159, 439] width 130 height 15
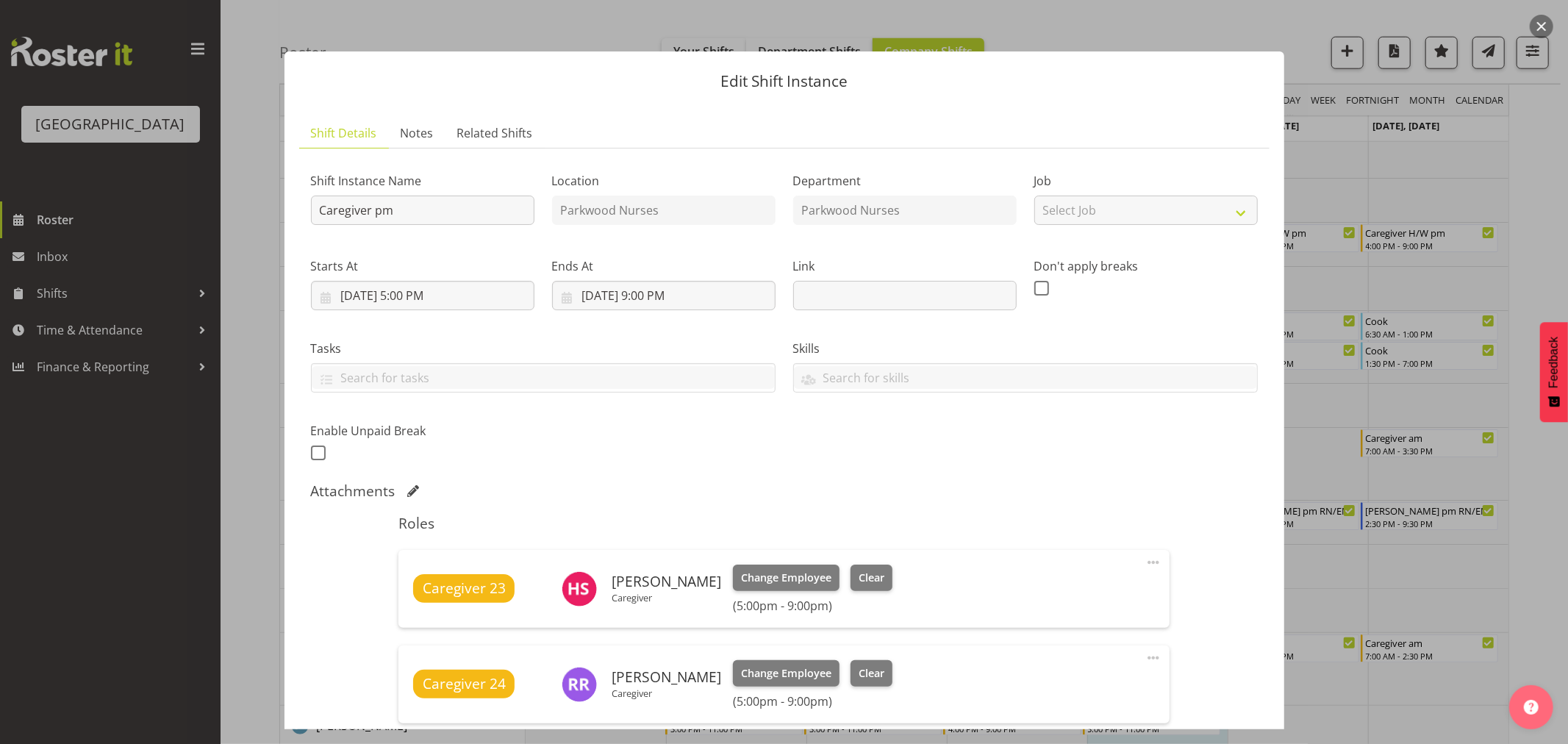
scroll to position [193, 0]
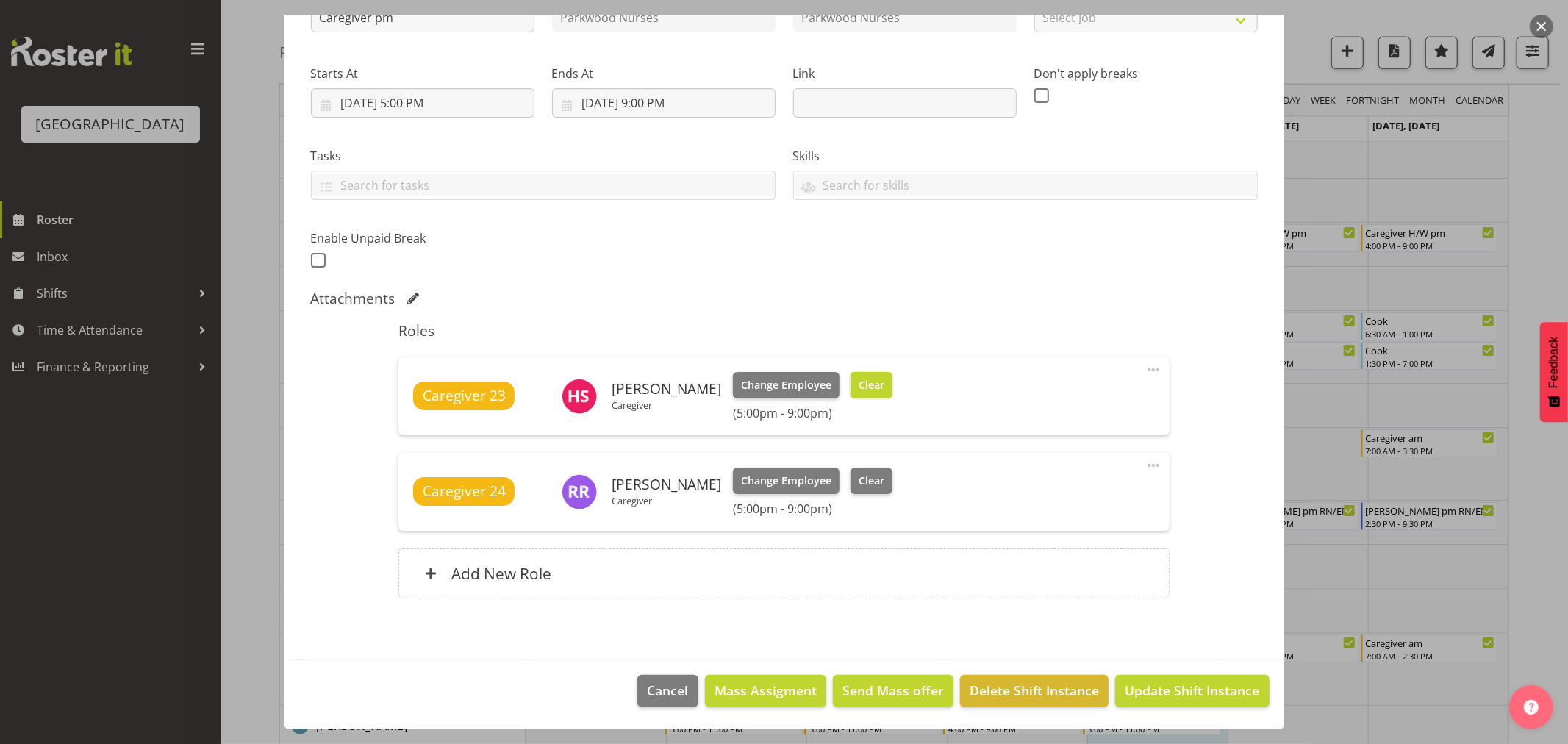
click at [880, 374] on button "Clear" at bounding box center [871, 385] width 42 height 27
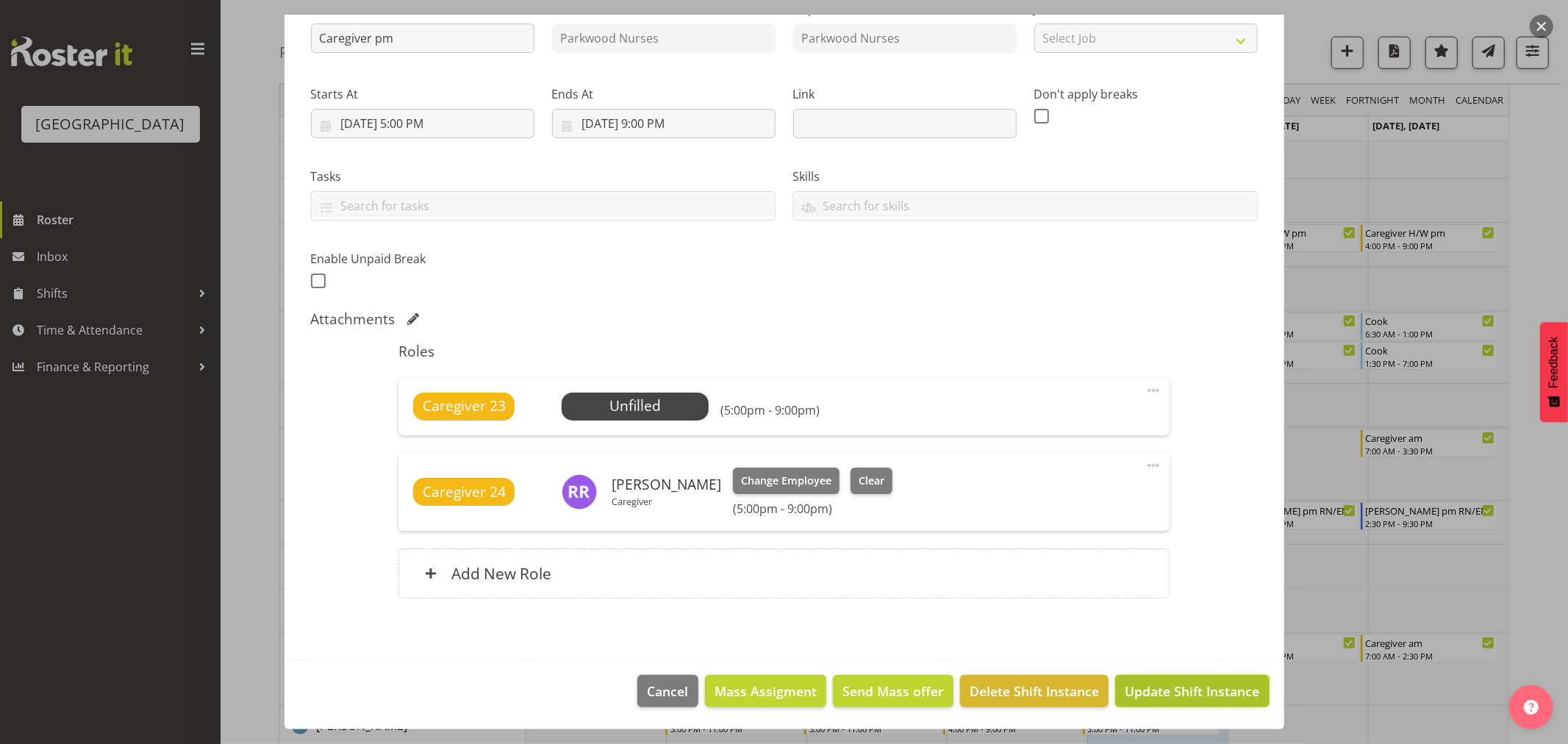
click at [1178, 691] on span "Update Shift Instance" at bounding box center [1192, 691] width 134 height 19
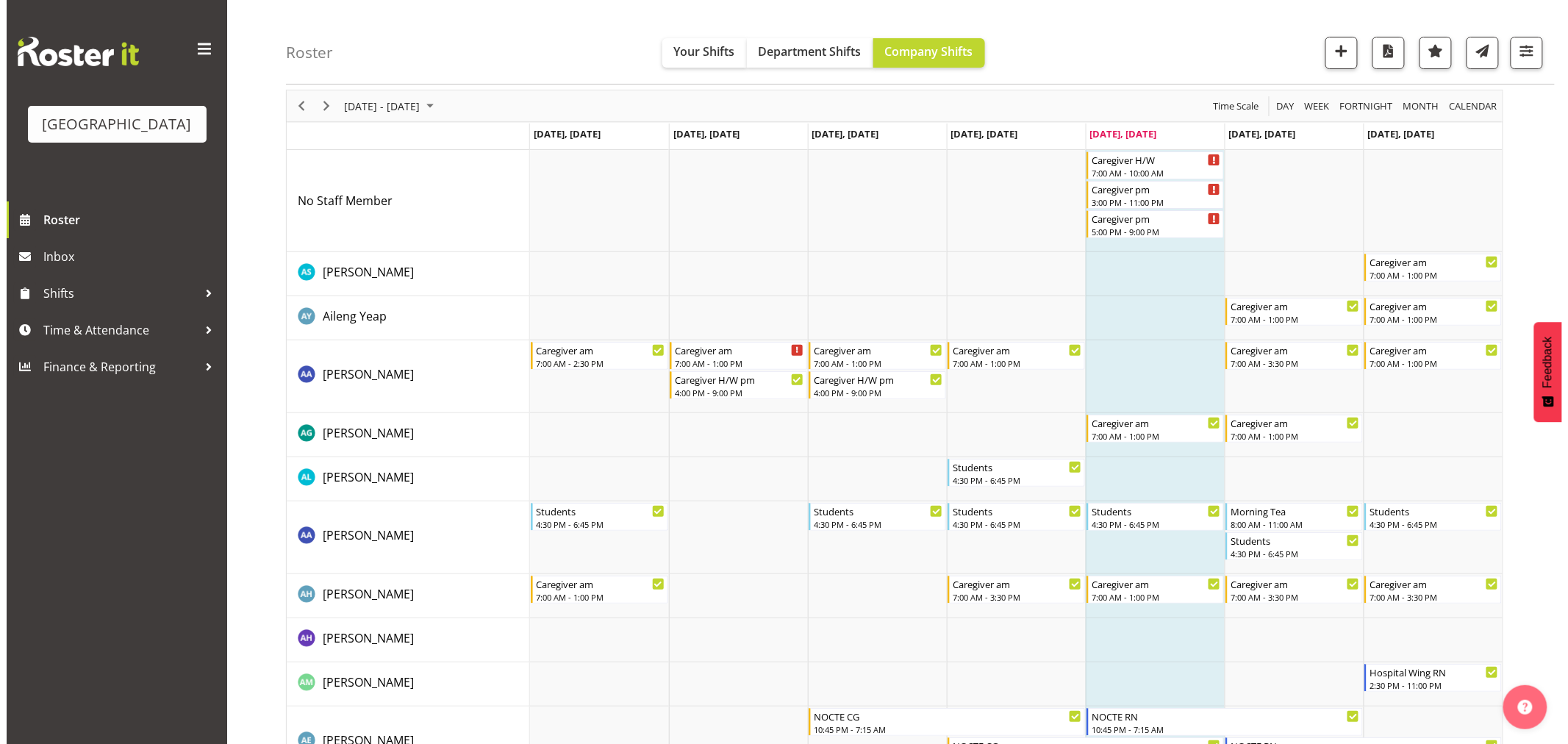
scroll to position [0, 0]
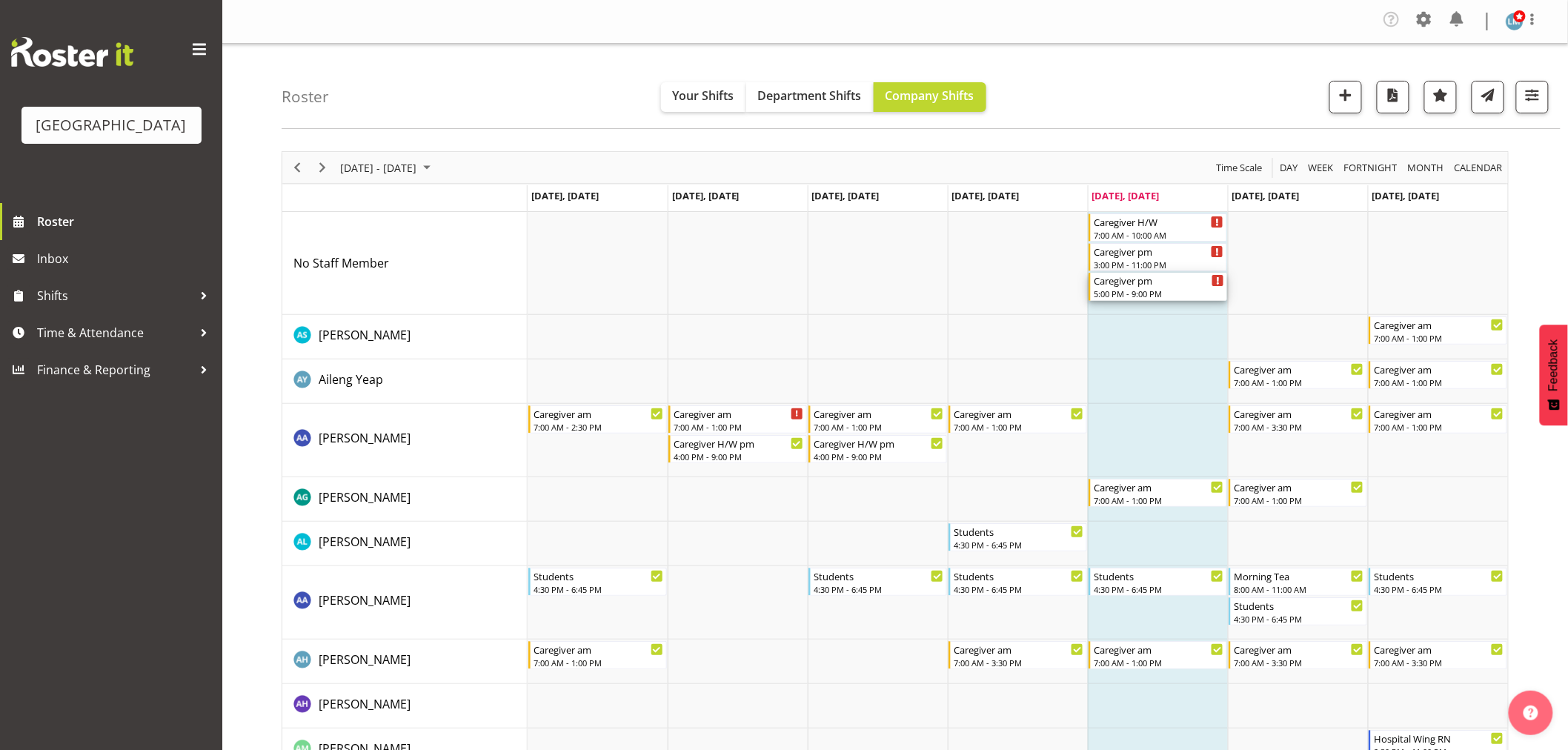
click at [1187, 293] on div "5:00 PM - 9:00 PM" at bounding box center [1159, 293] width 130 height 12
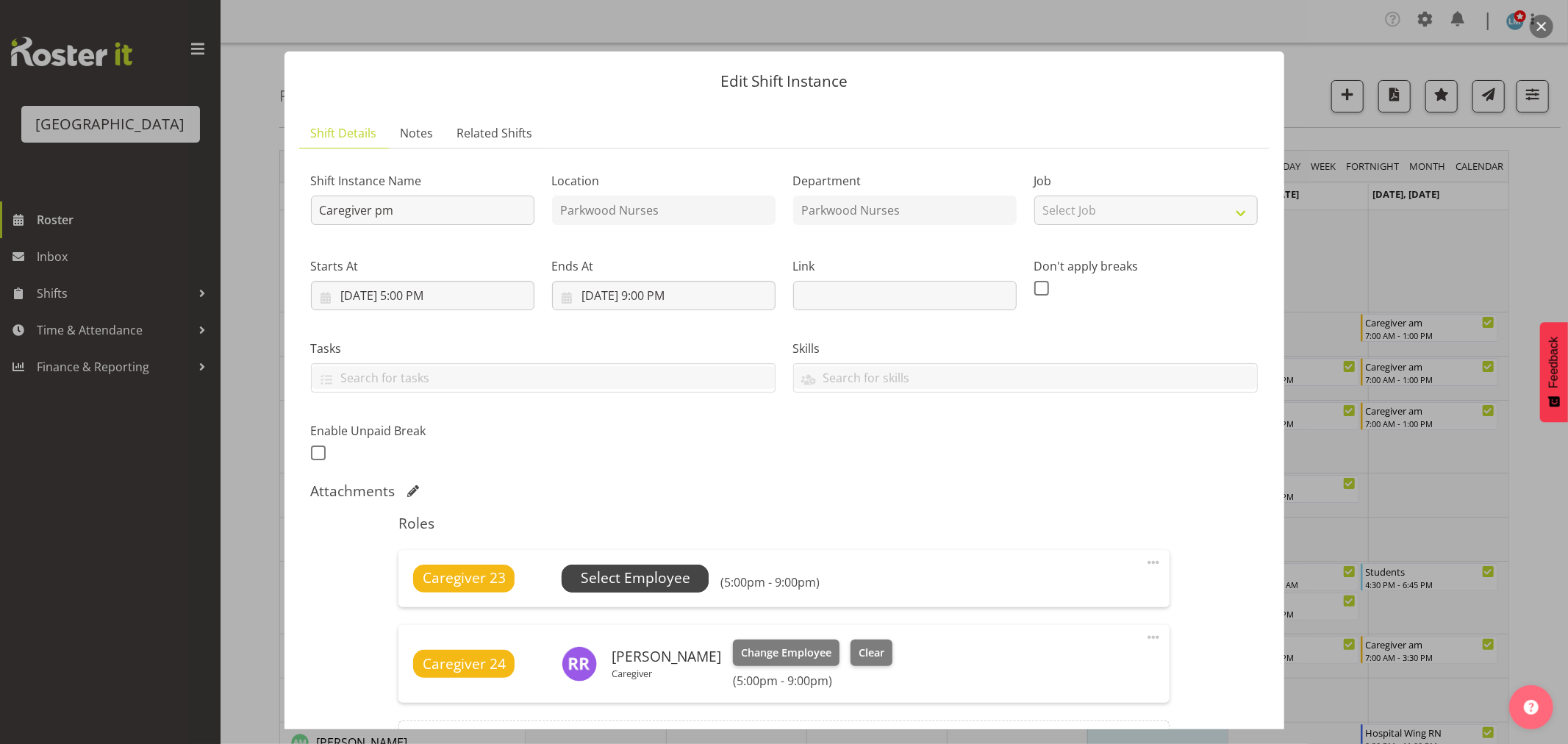
click at [664, 574] on span "Select Employee" at bounding box center [635, 578] width 109 height 22
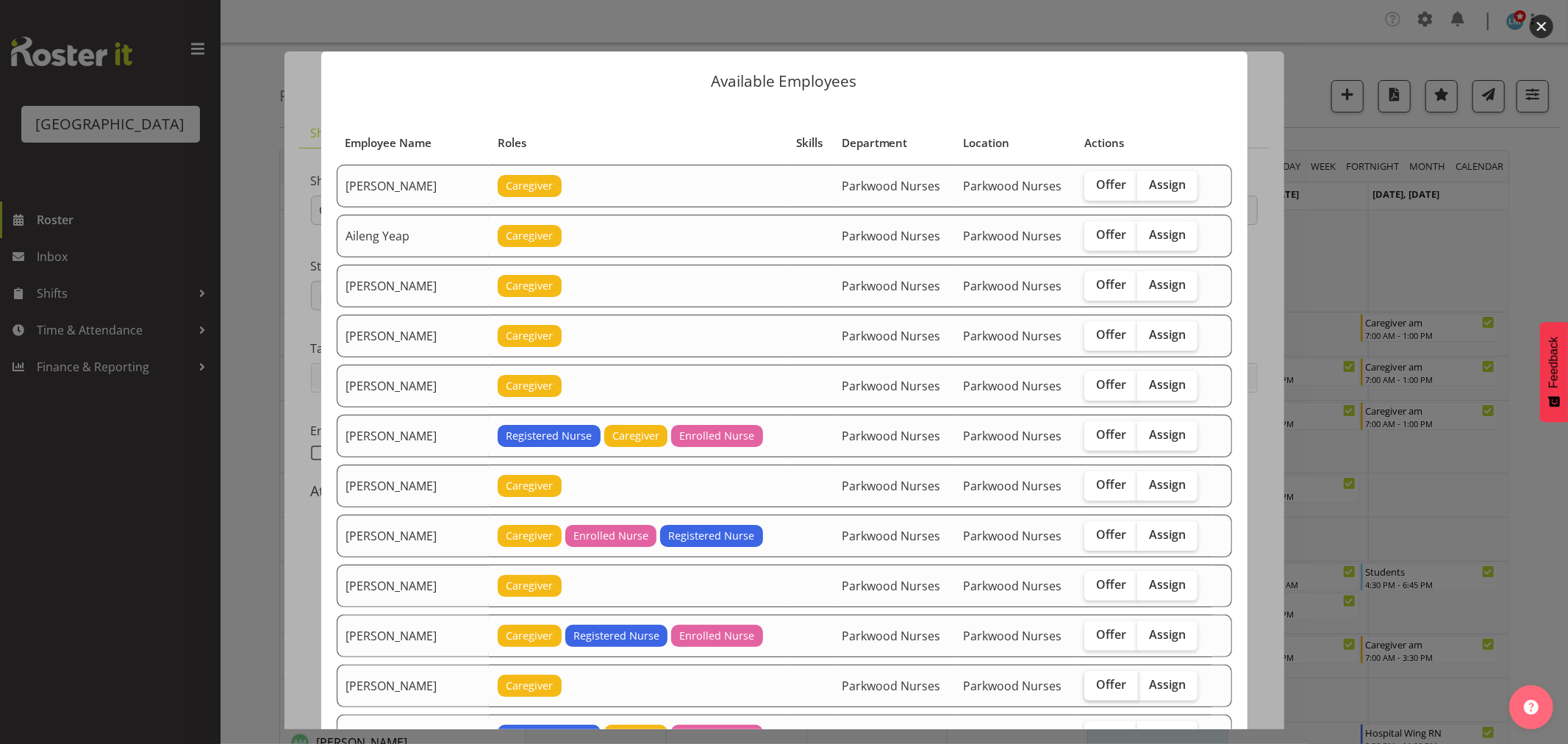
click at [1111, 691] on span "Offer" at bounding box center [1111, 684] width 30 height 15
click at [1094, 689] on input "Offer" at bounding box center [1089, 684] width 9 height 9
checkbox input "true"
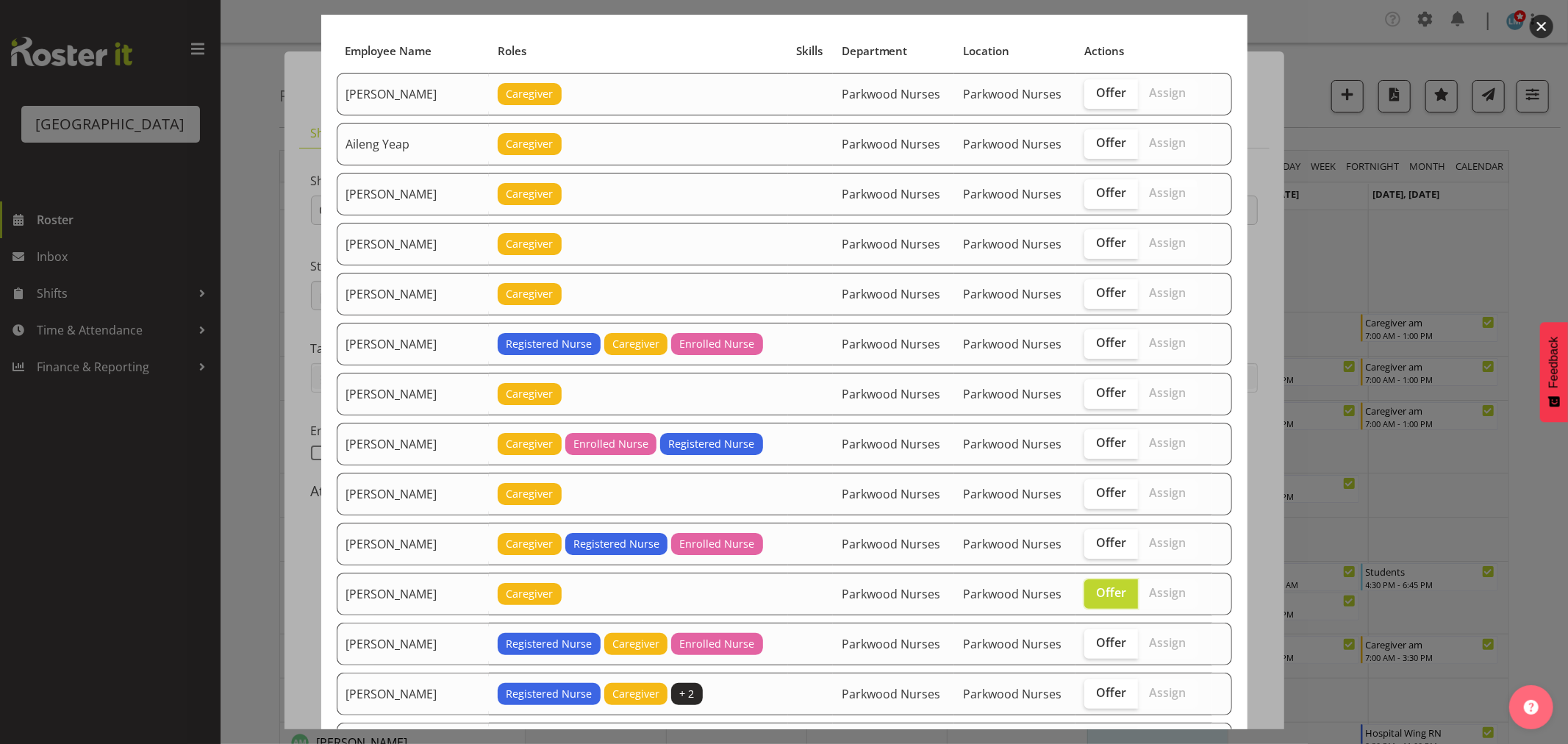
scroll to position [82, 0]
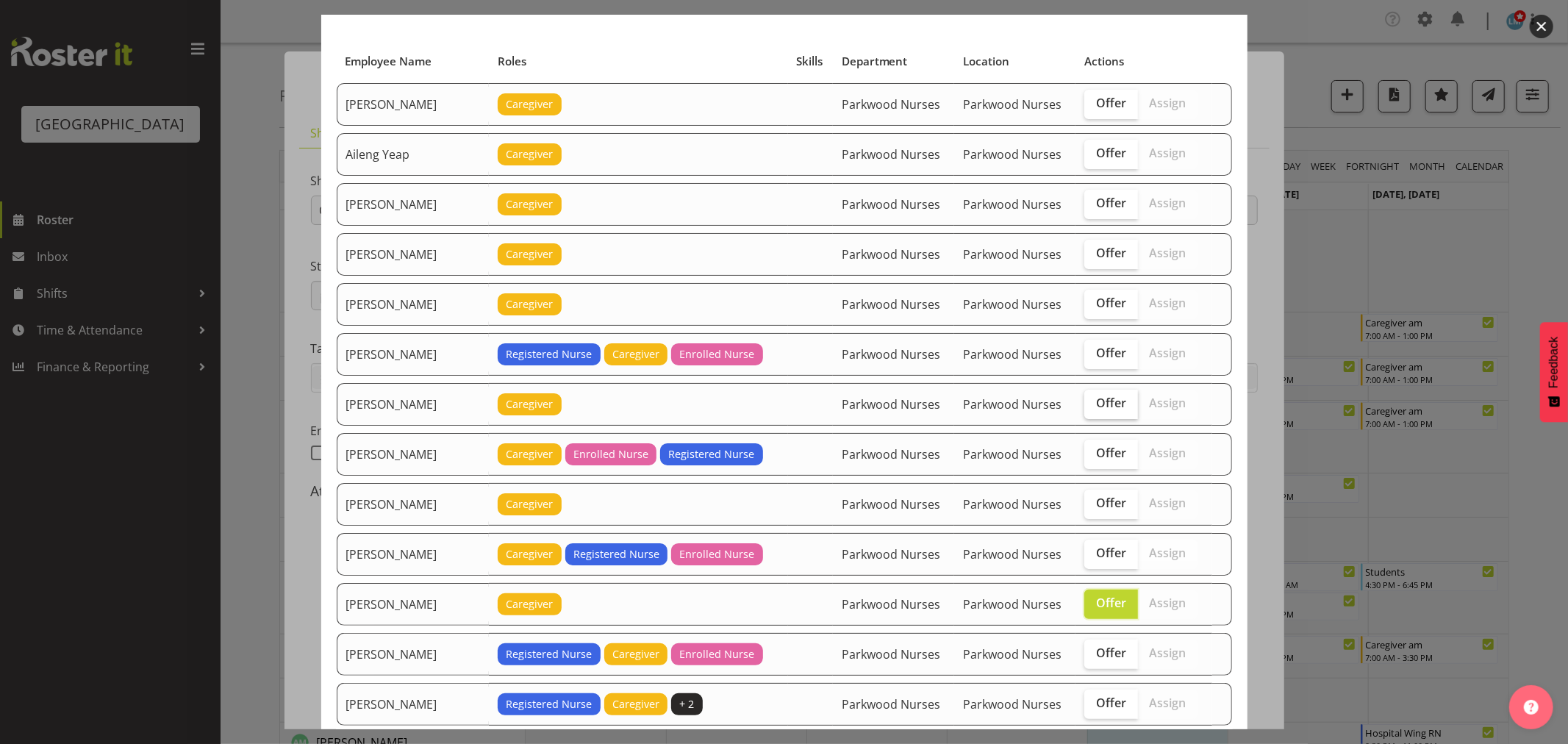
click at [1101, 406] on span "Offer" at bounding box center [1111, 402] width 30 height 15
click at [1094, 406] on input "Offer" at bounding box center [1089, 403] width 9 height 9
checkbox input "true"
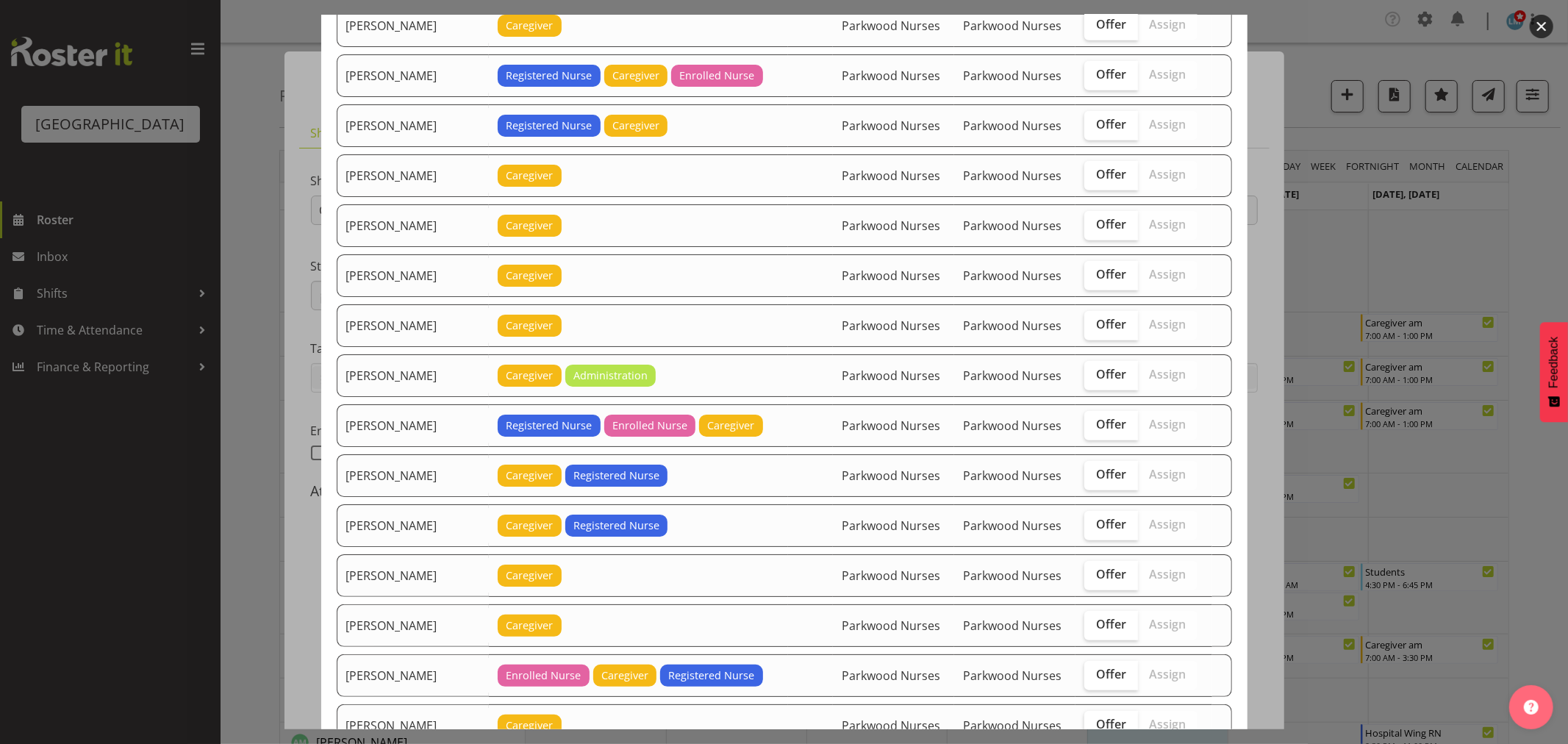
scroll to position [1061, 0]
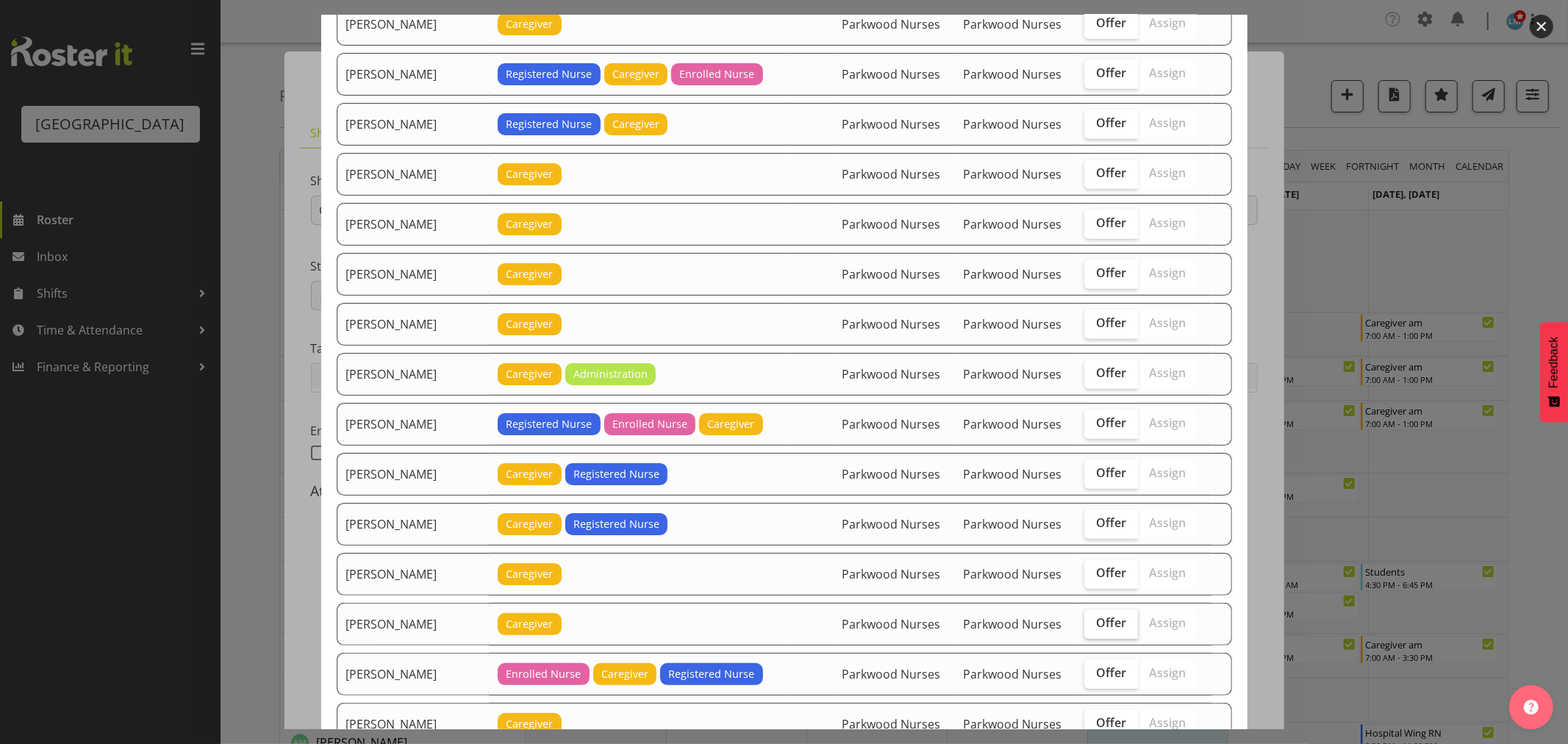
click at [1098, 635] on label "Offer" at bounding box center [1111, 623] width 53 height 29
click at [1094, 628] on input "Offer" at bounding box center [1089, 623] width 9 height 9
checkbox input "true"
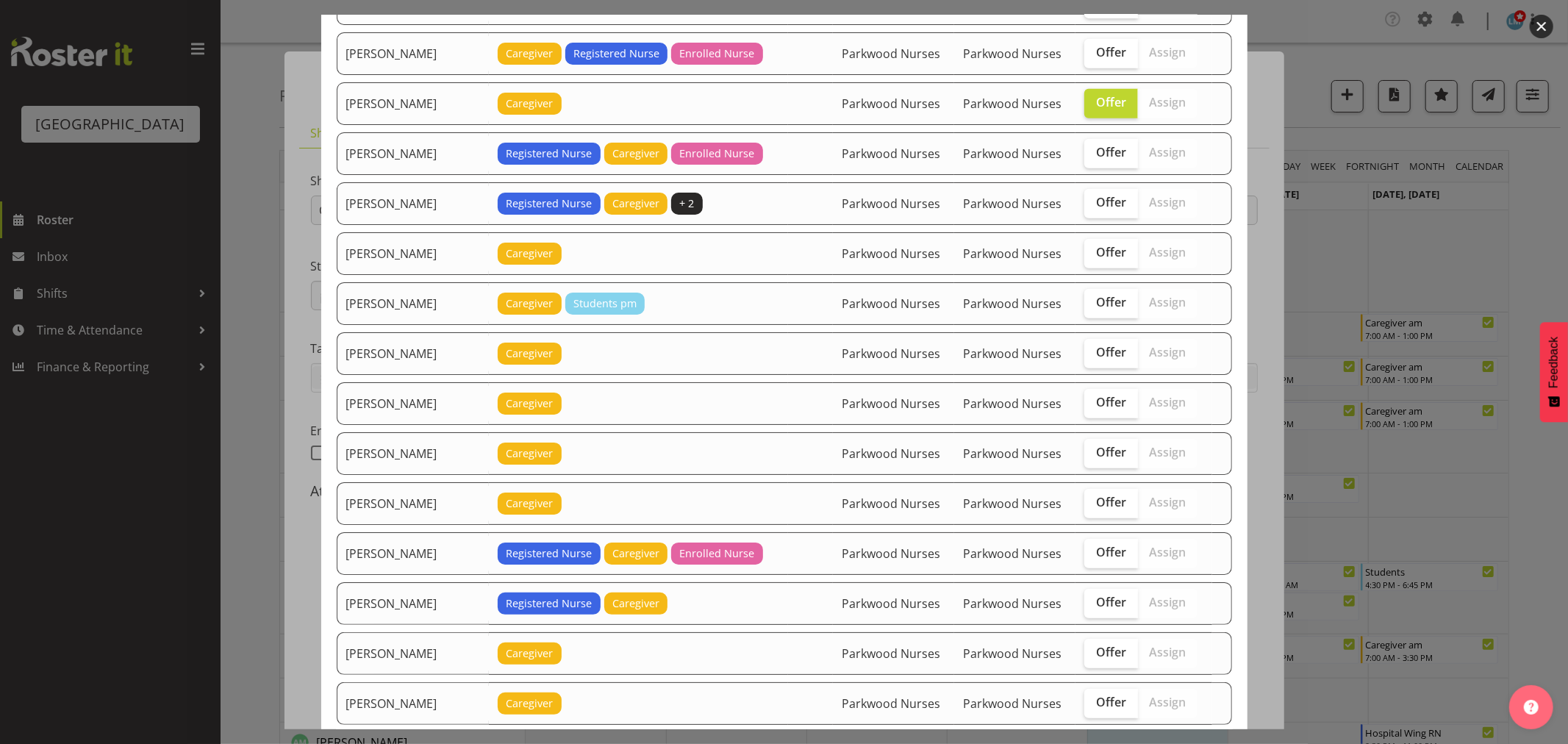
scroll to position [571, 0]
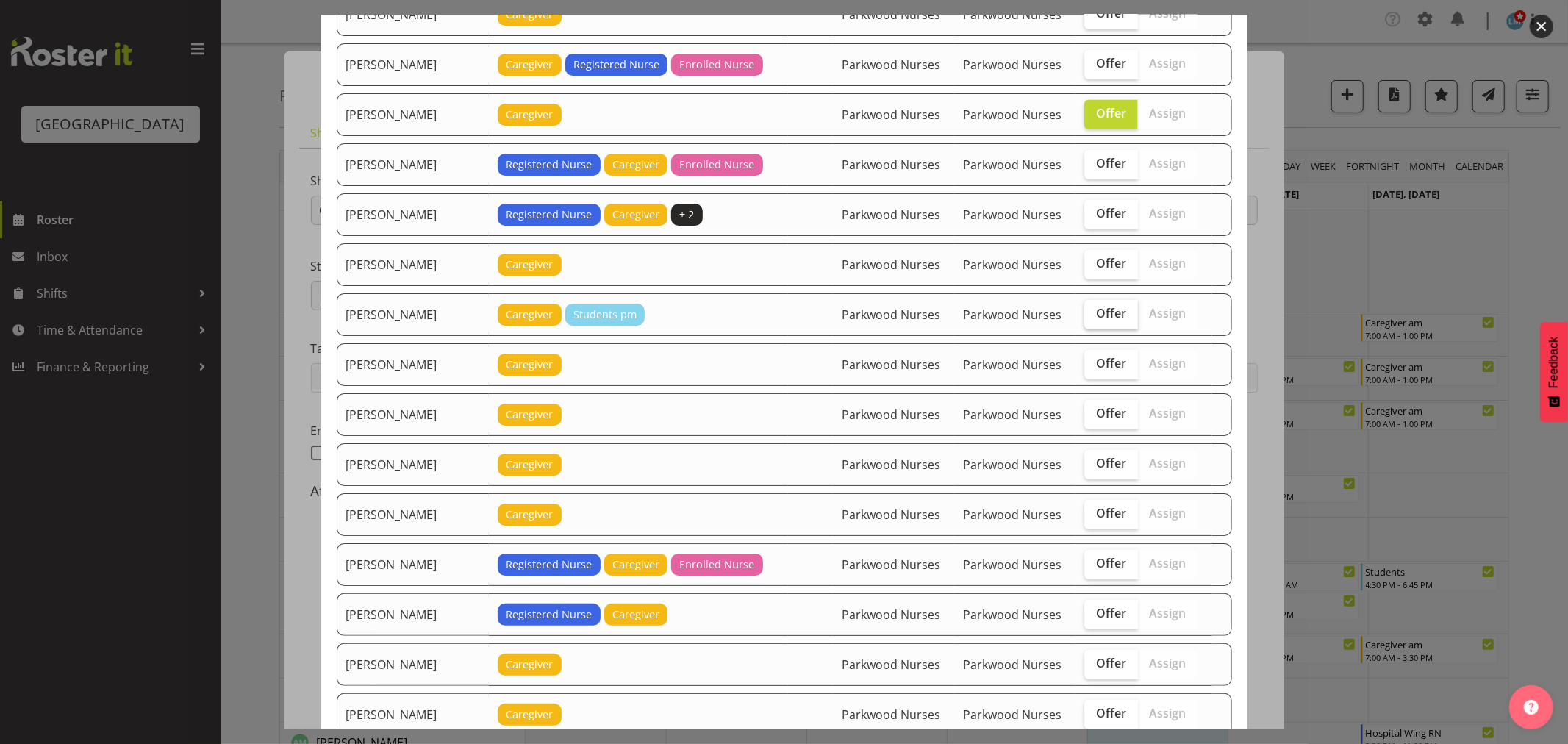
click at [1096, 311] on span "Offer" at bounding box center [1111, 313] width 30 height 15
click at [1086, 311] on input "Offer" at bounding box center [1089, 313] width 9 height 9
checkbox input "true"
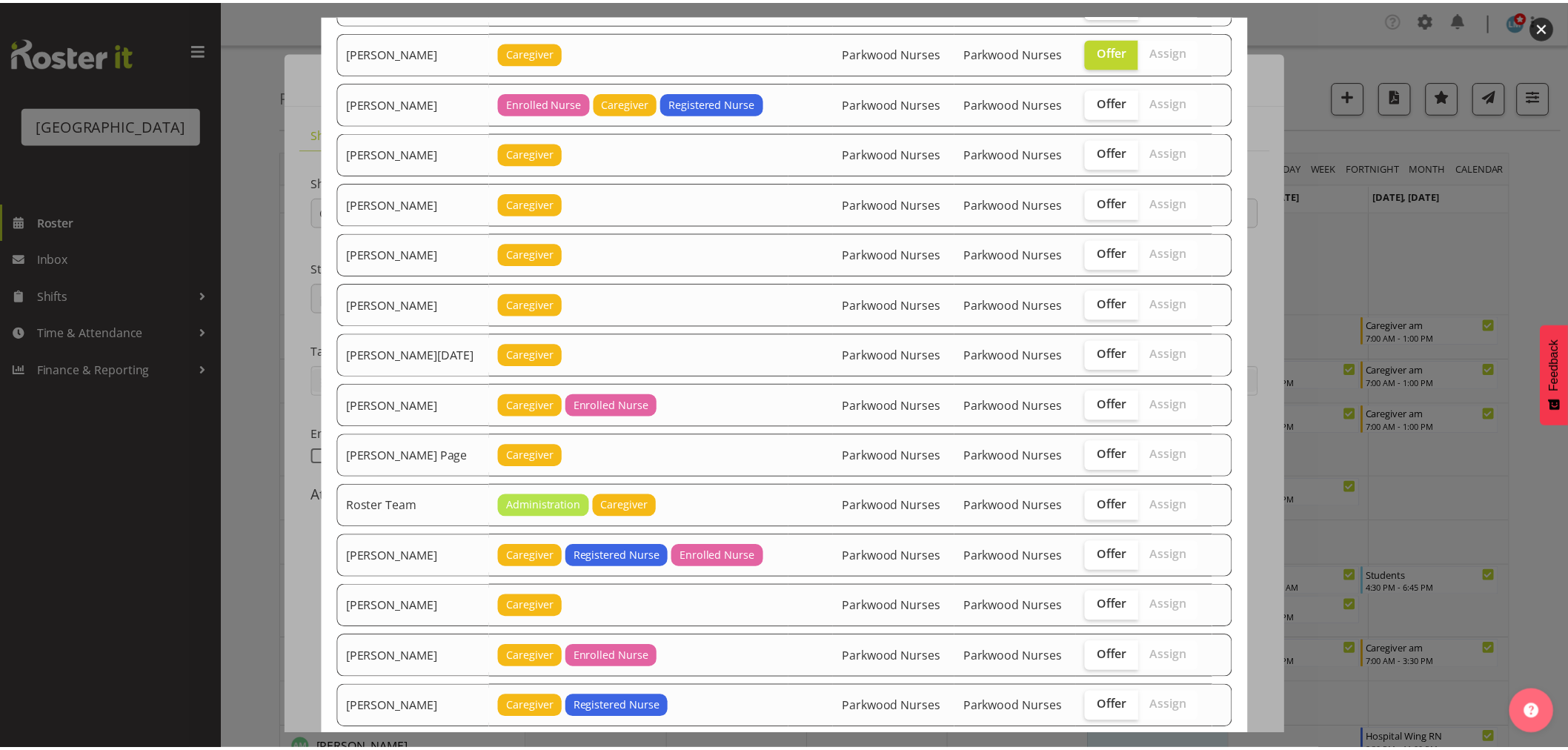
scroll to position [2009, 0]
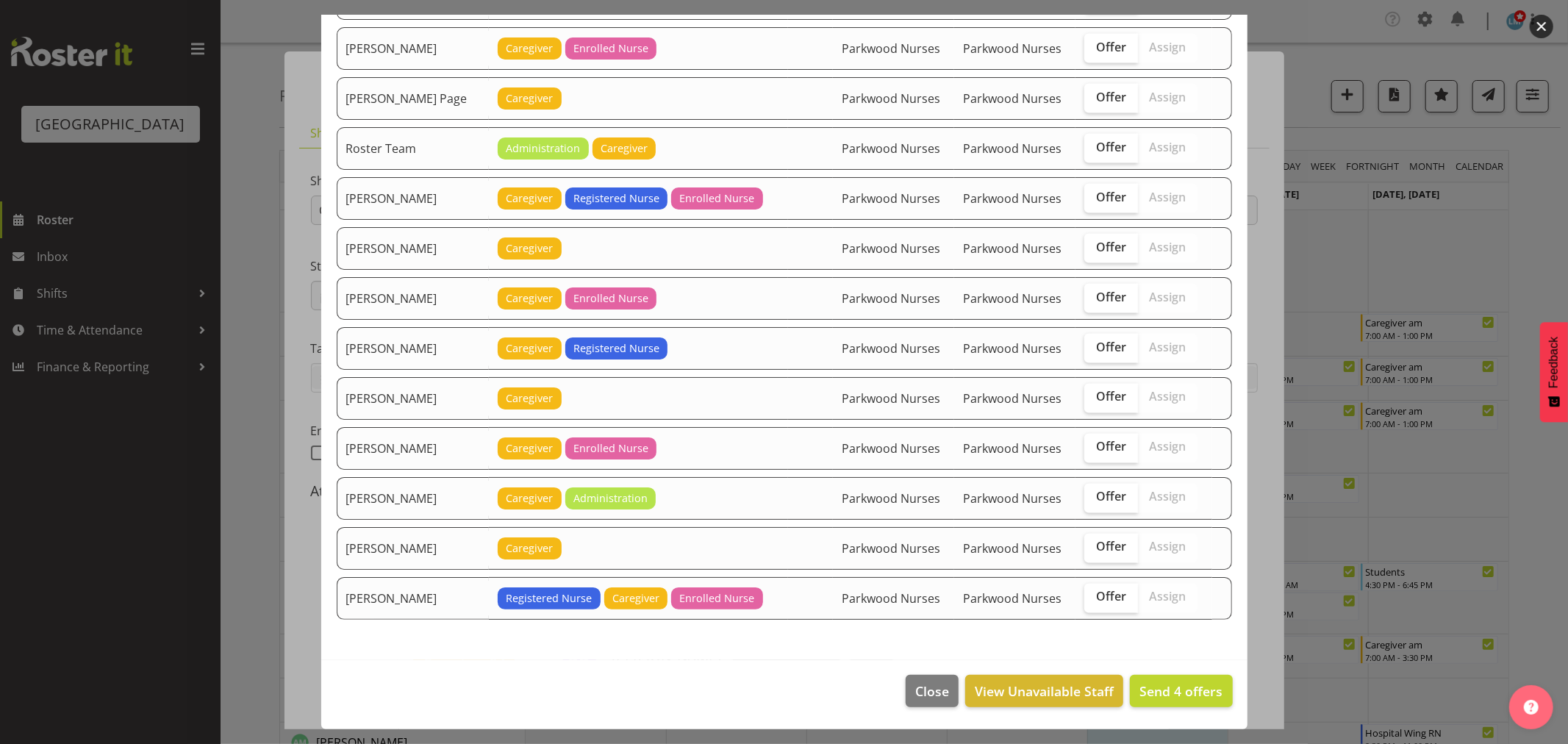
click at [1178, 673] on footer "Close View Unavailable Staff Send 4 offers" at bounding box center [784, 694] width 926 height 69
click at [1176, 684] on span "Send 4 offers" at bounding box center [1181, 691] width 83 height 17
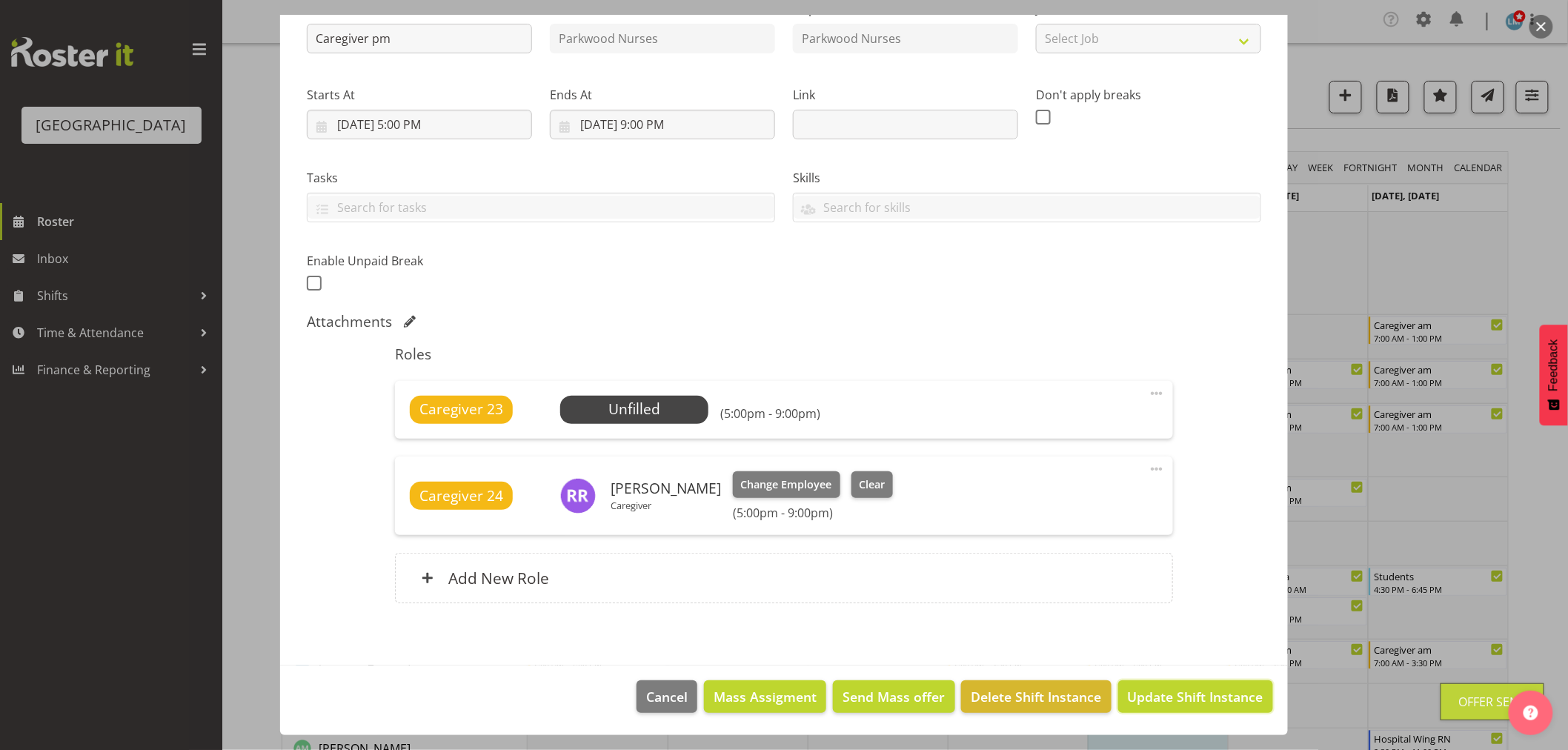
click at [1184, 689] on span "Update Shift Instance" at bounding box center [1196, 696] width 135 height 19
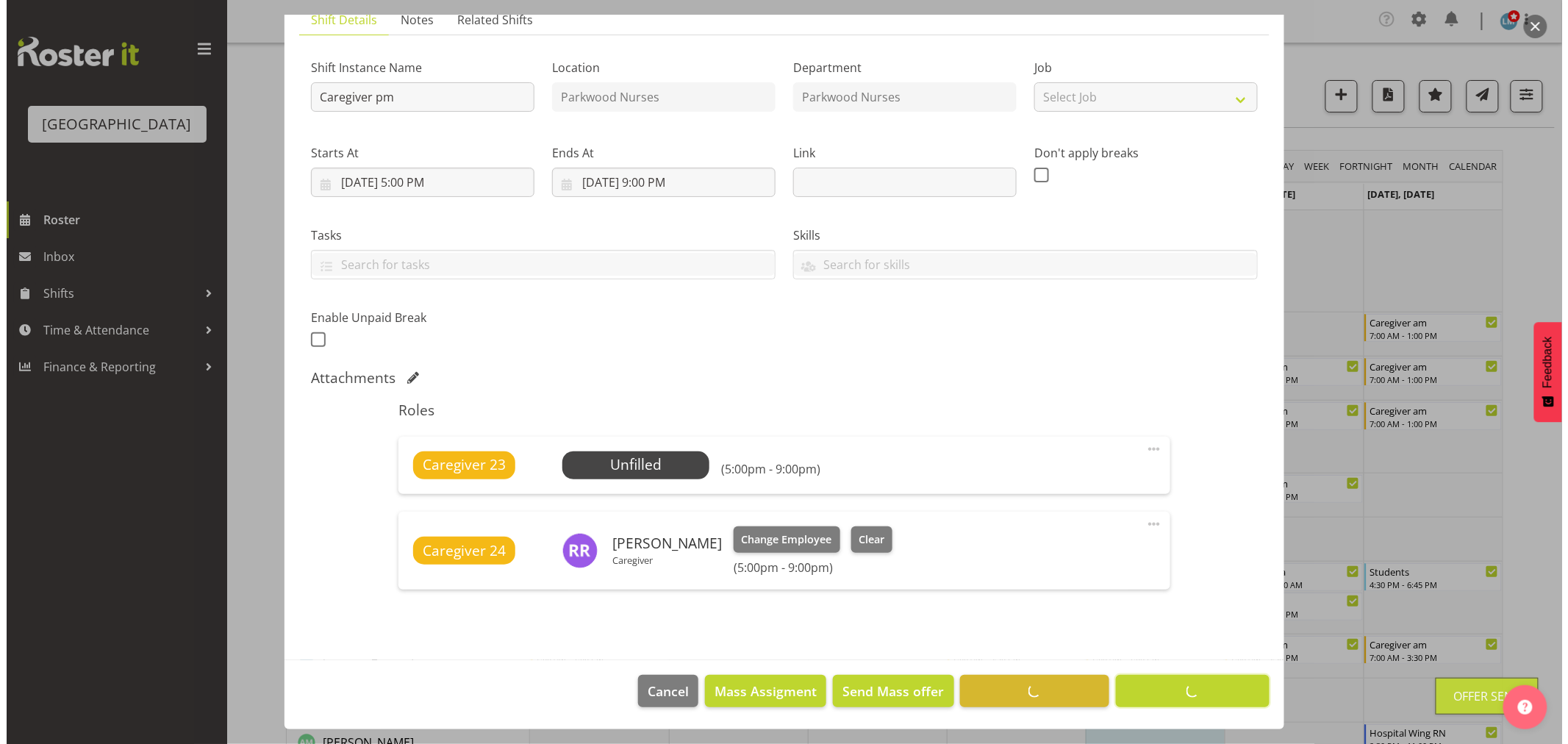
scroll to position [113, 0]
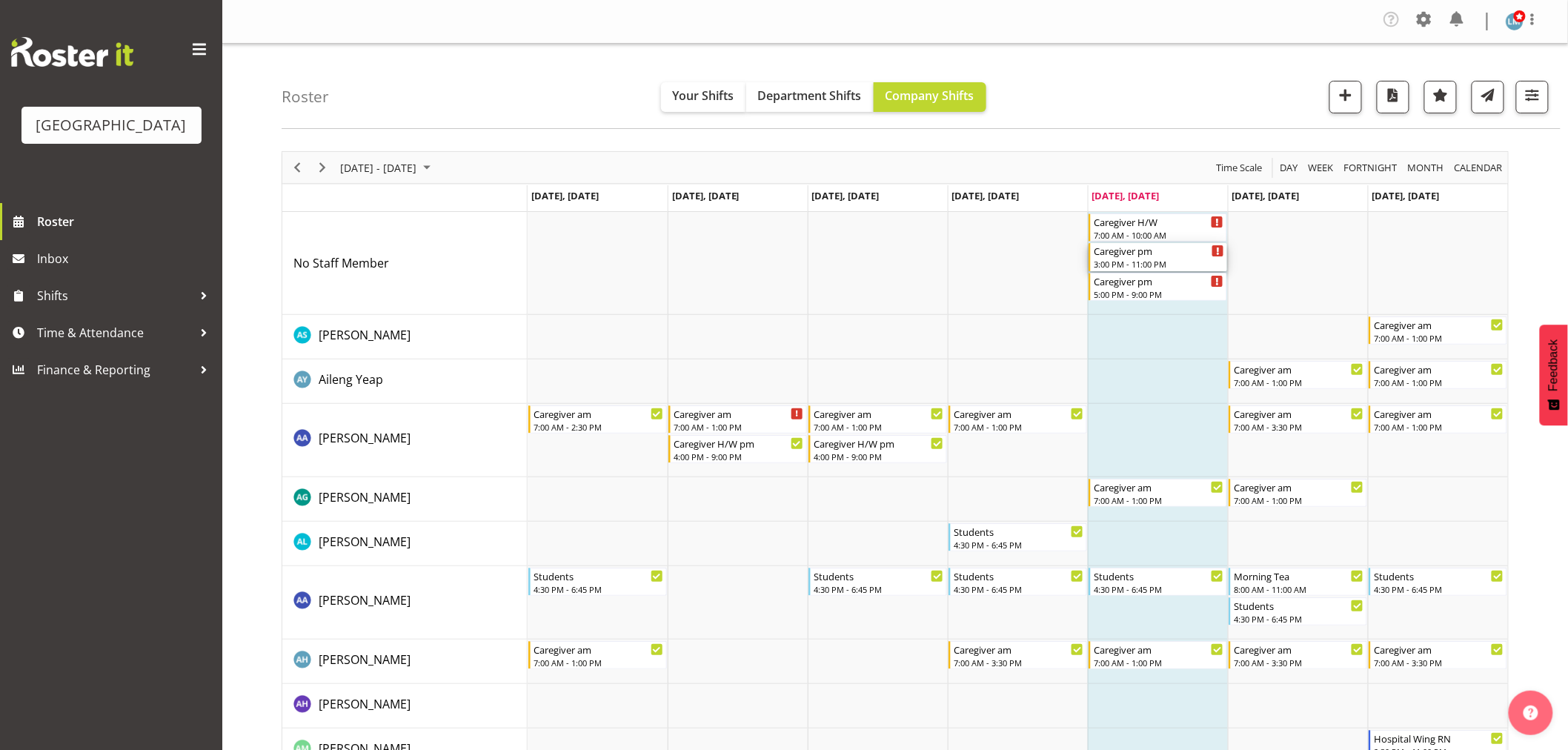
click at [1128, 270] on div "Caregiver pm 3:00 PM - 11:00 PM" at bounding box center [1158, 257] width 139 height 28
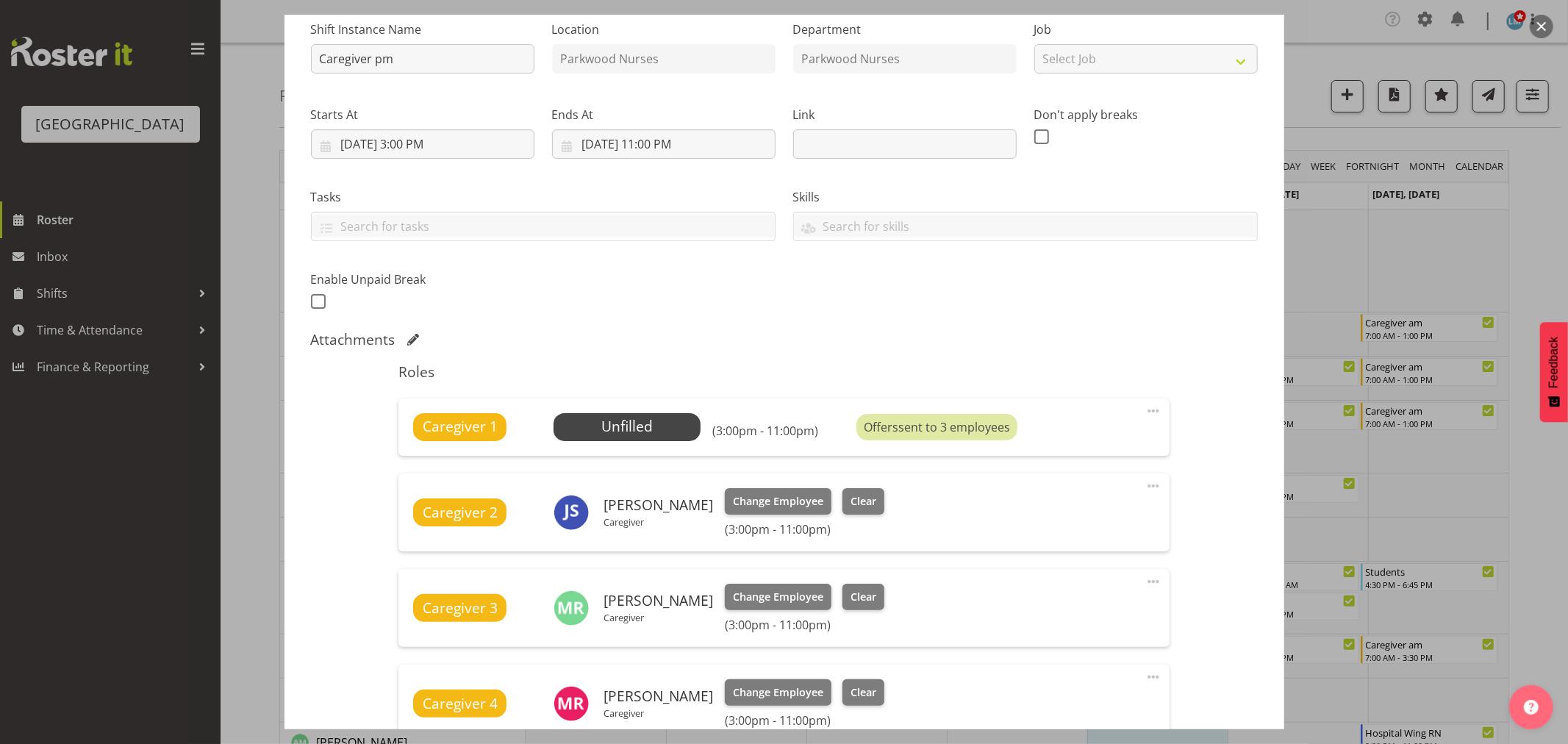
scroll to position [326, 0]
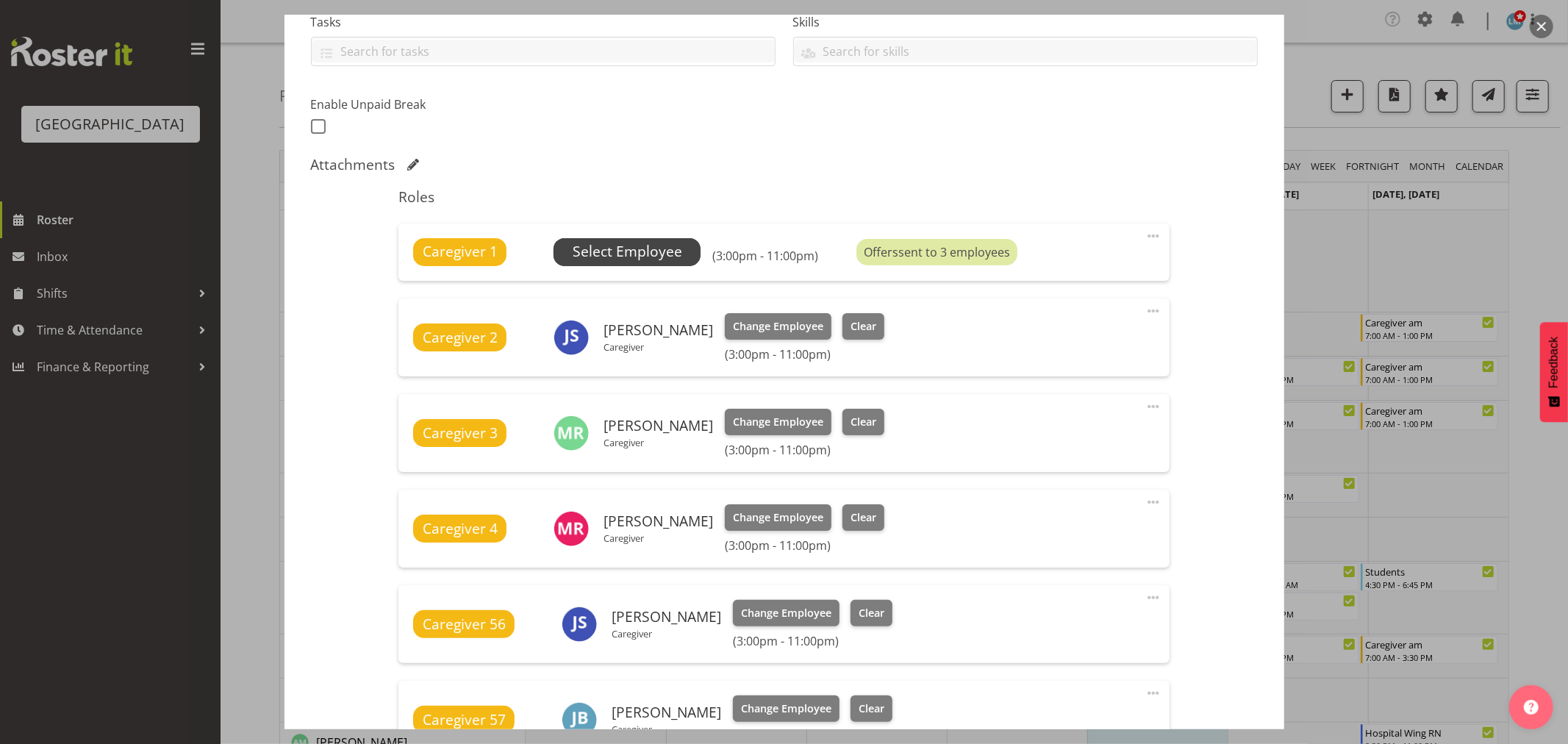
click at [681, 252] on span "Select Employee" at bounding box center [627, 251] width 147 height 28
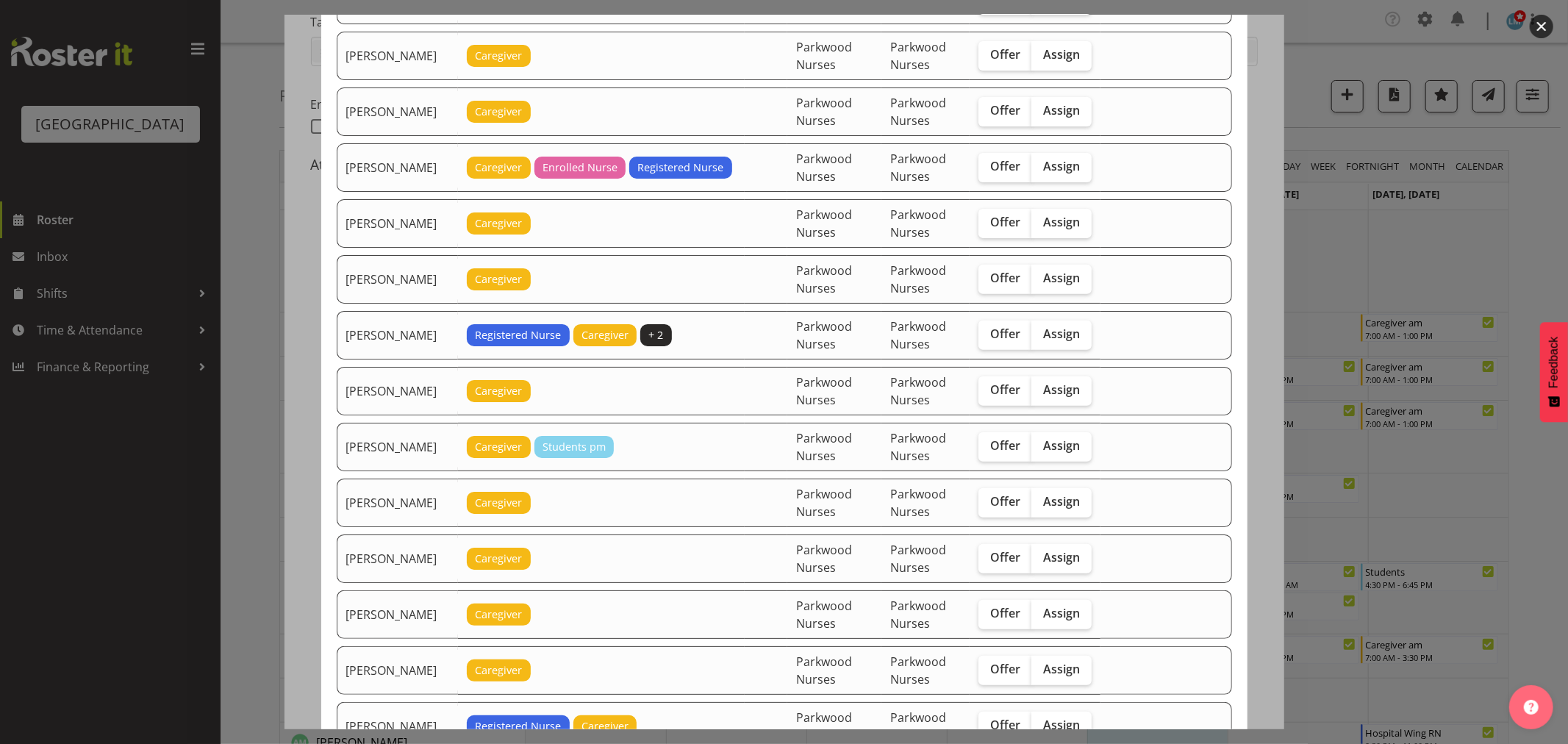
scroll to position [489, 0]
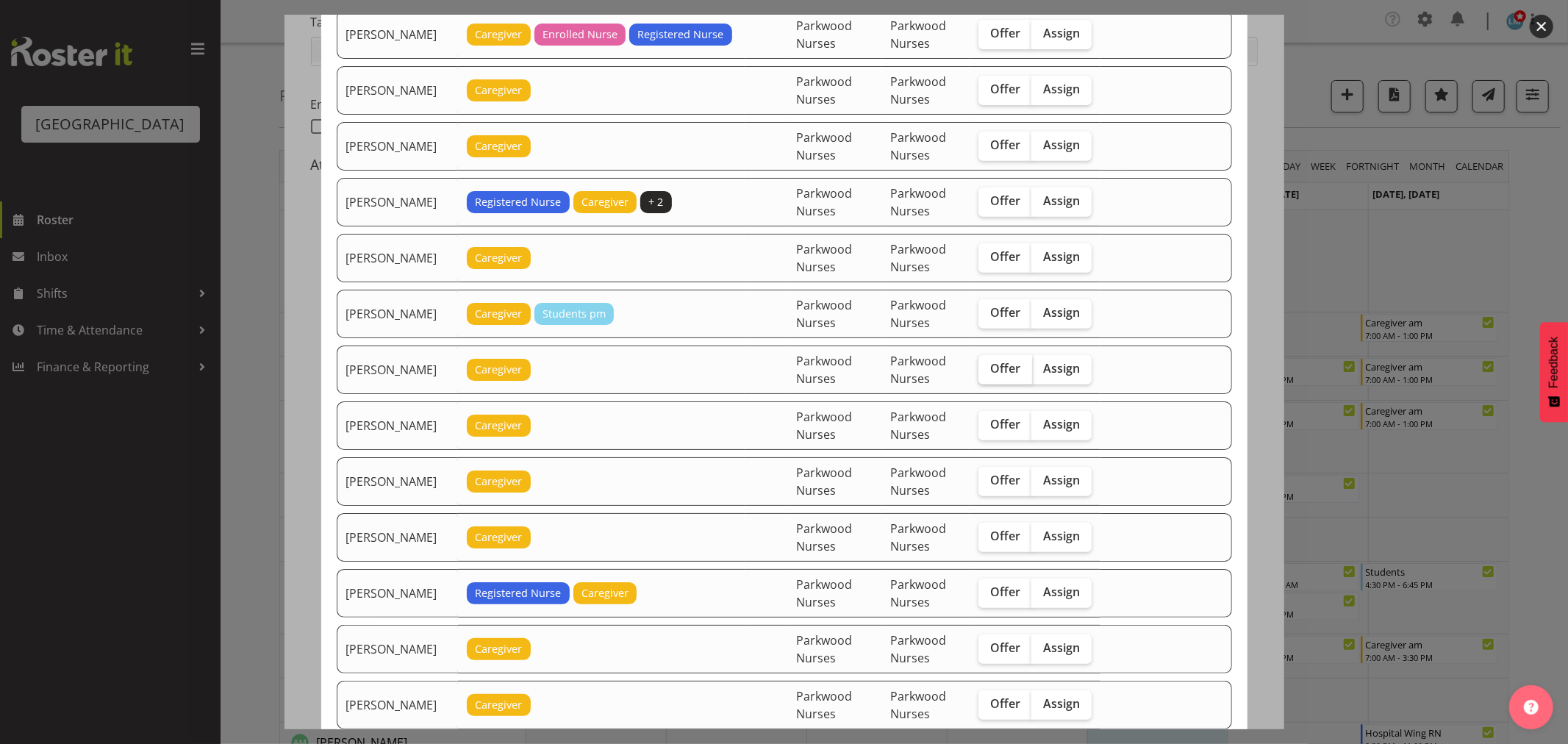
click at [1005, 370] on span "Offer" at bounding box center [1005, 368] width 30 height 15
click at [988, 370] on input "Offer" at bounding box center [983, 368] width 9 height 9
checkbox input "true"
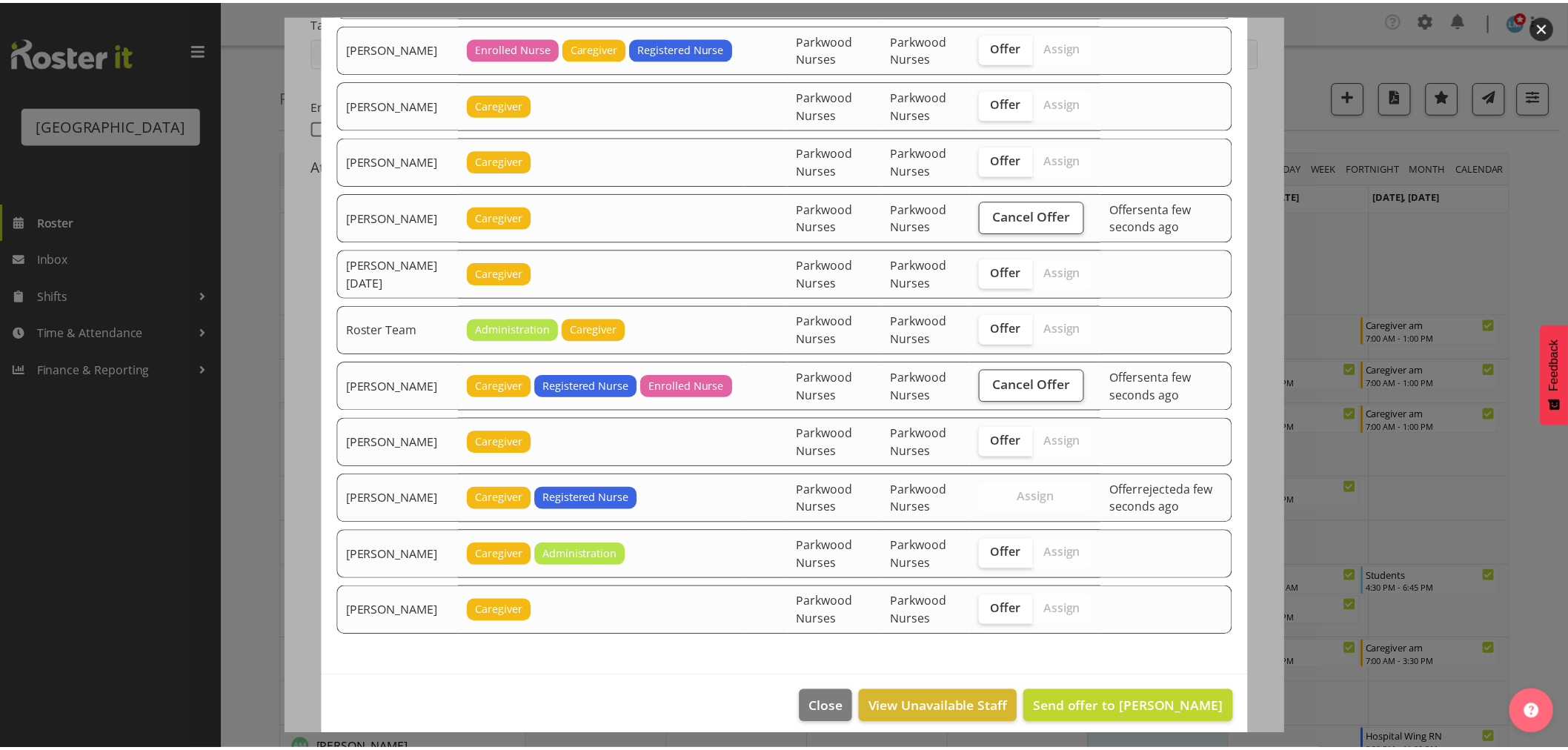
scroll to position [1623, 0]
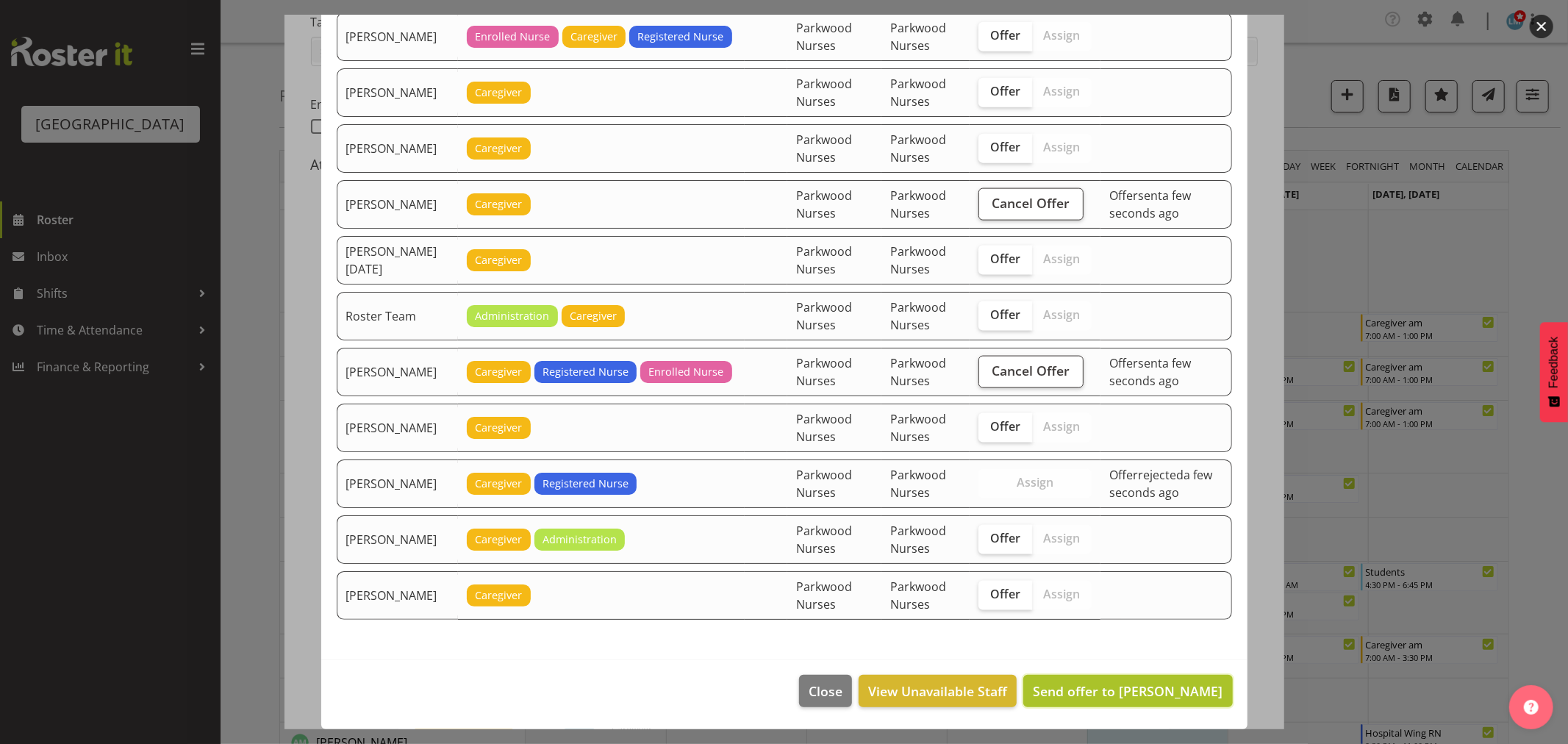
click at [1123, 689] on span "Send offer to Ellis Thackery" at bounding box center [1128, 691] width 190 height 17
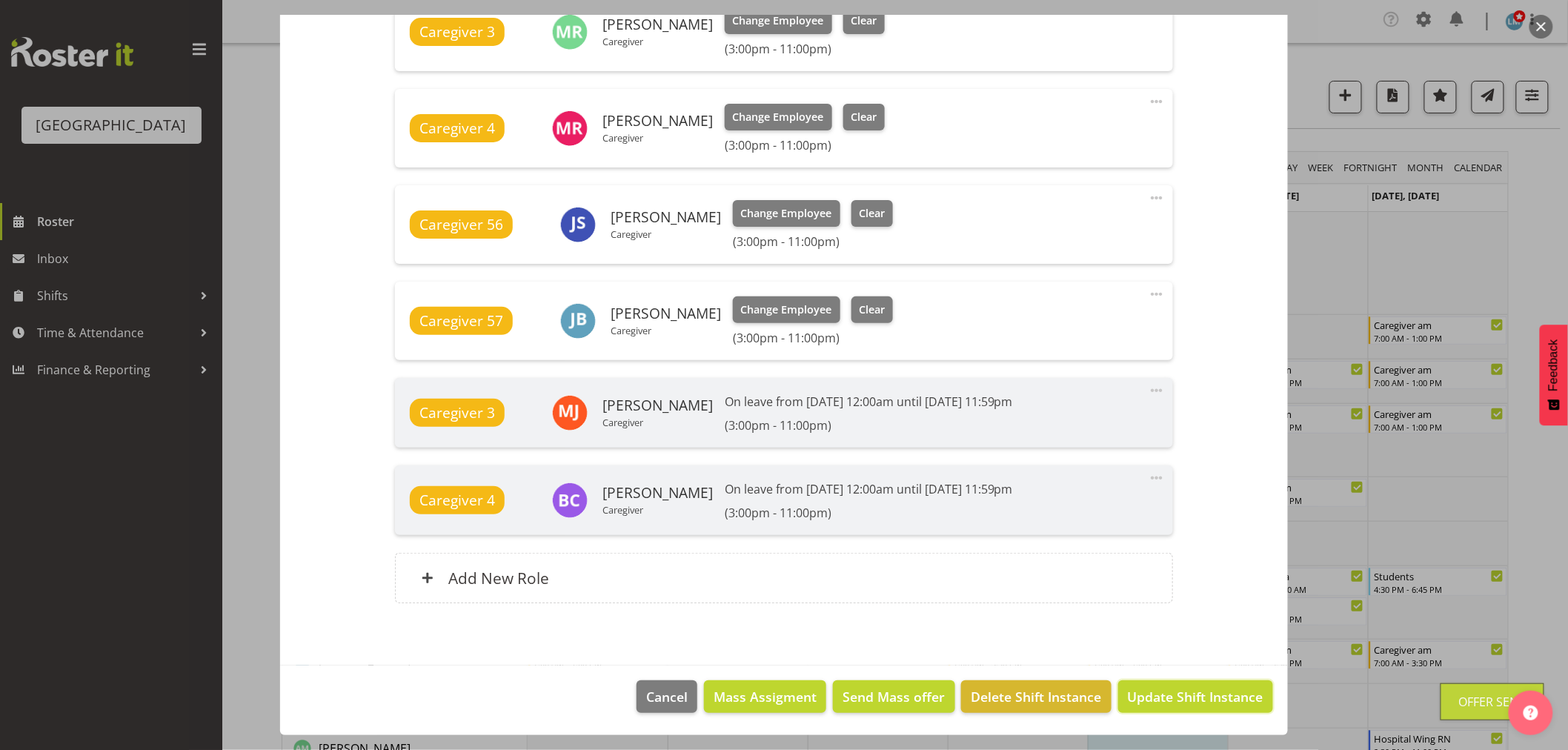
click at [1131, 694] on span "Update Shift Instance" at bounding box center [1196, 696] width 135 height 19
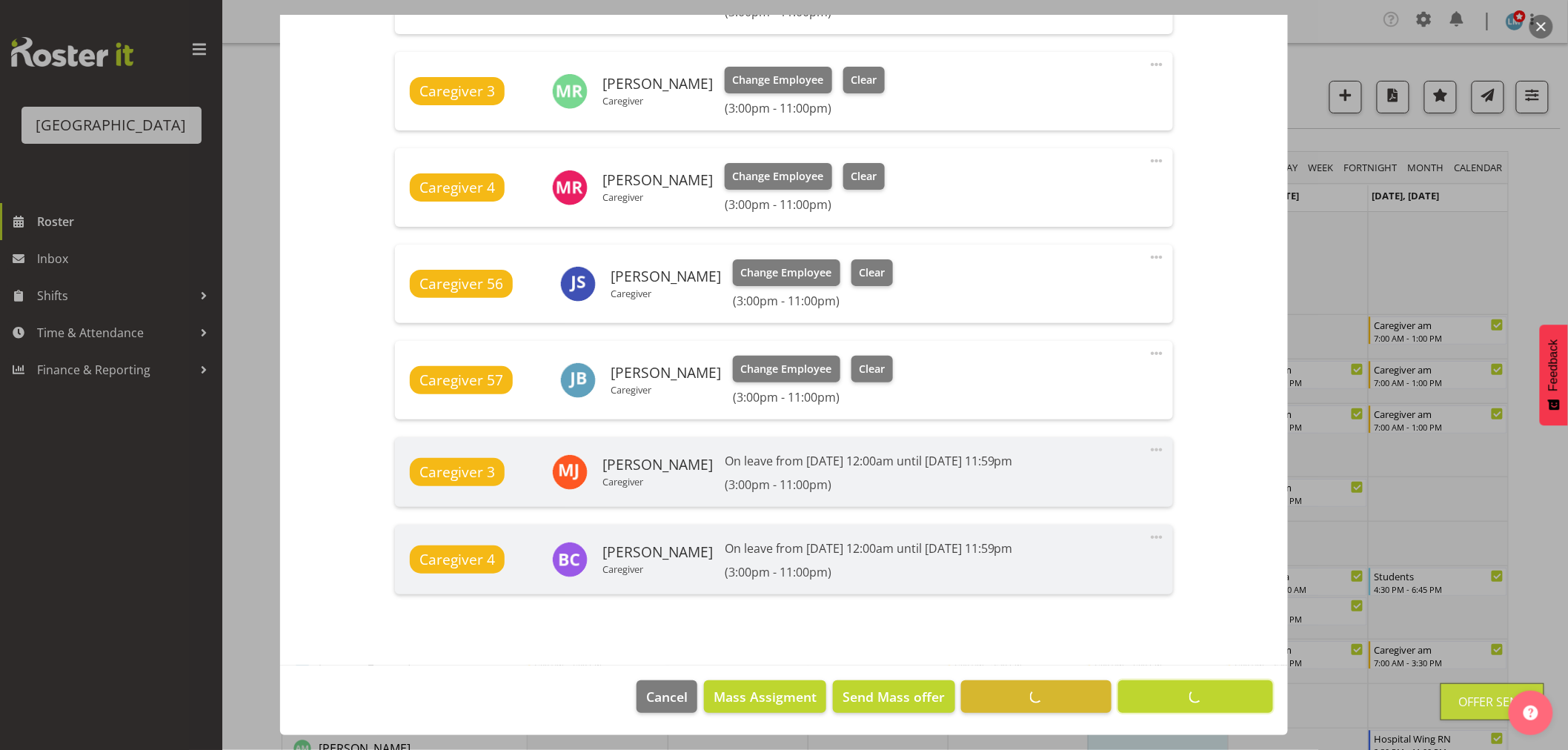
scroll to position [674, 0]
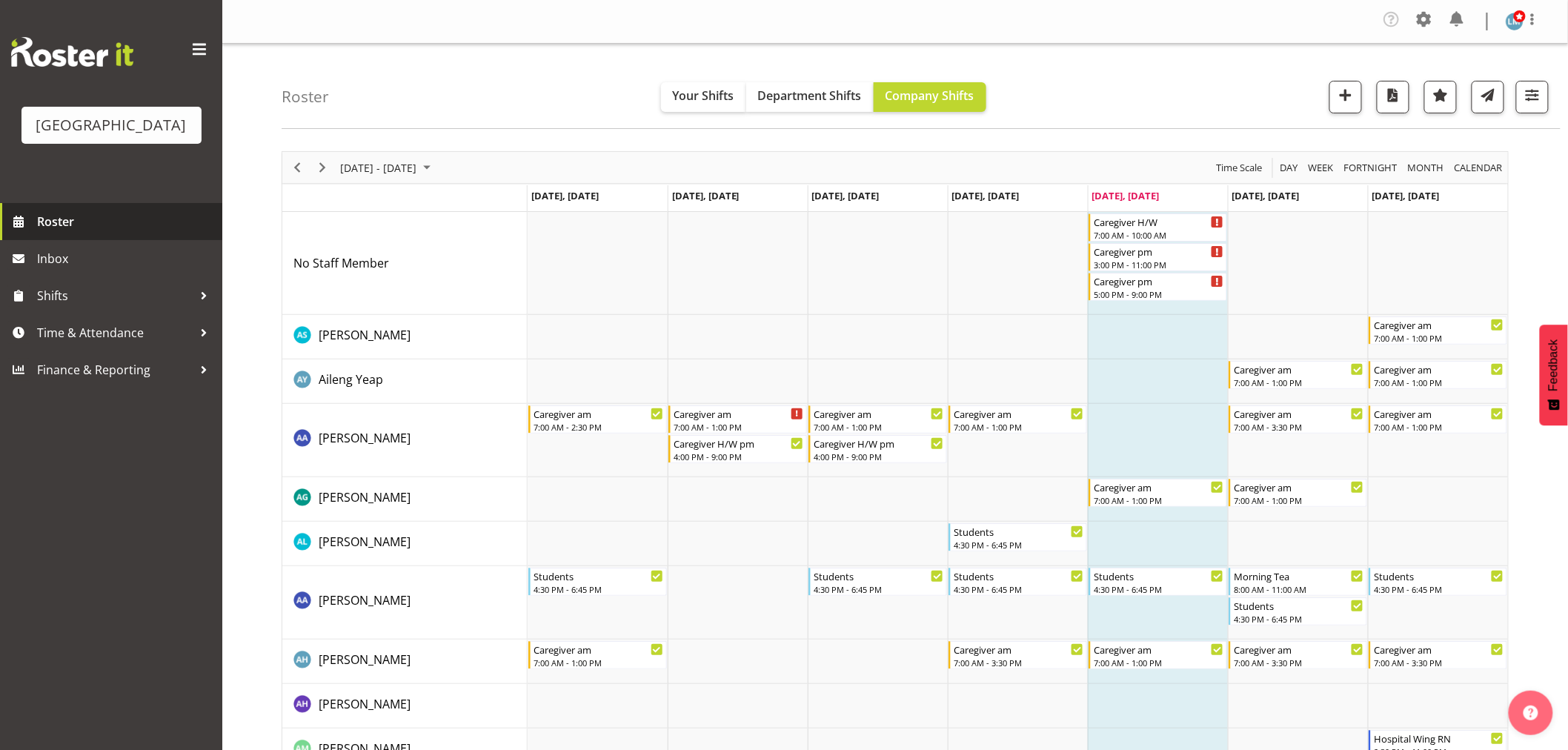
click at [49, 233] on span "Roster" at bounding box center [126, 221] width 178 height 23
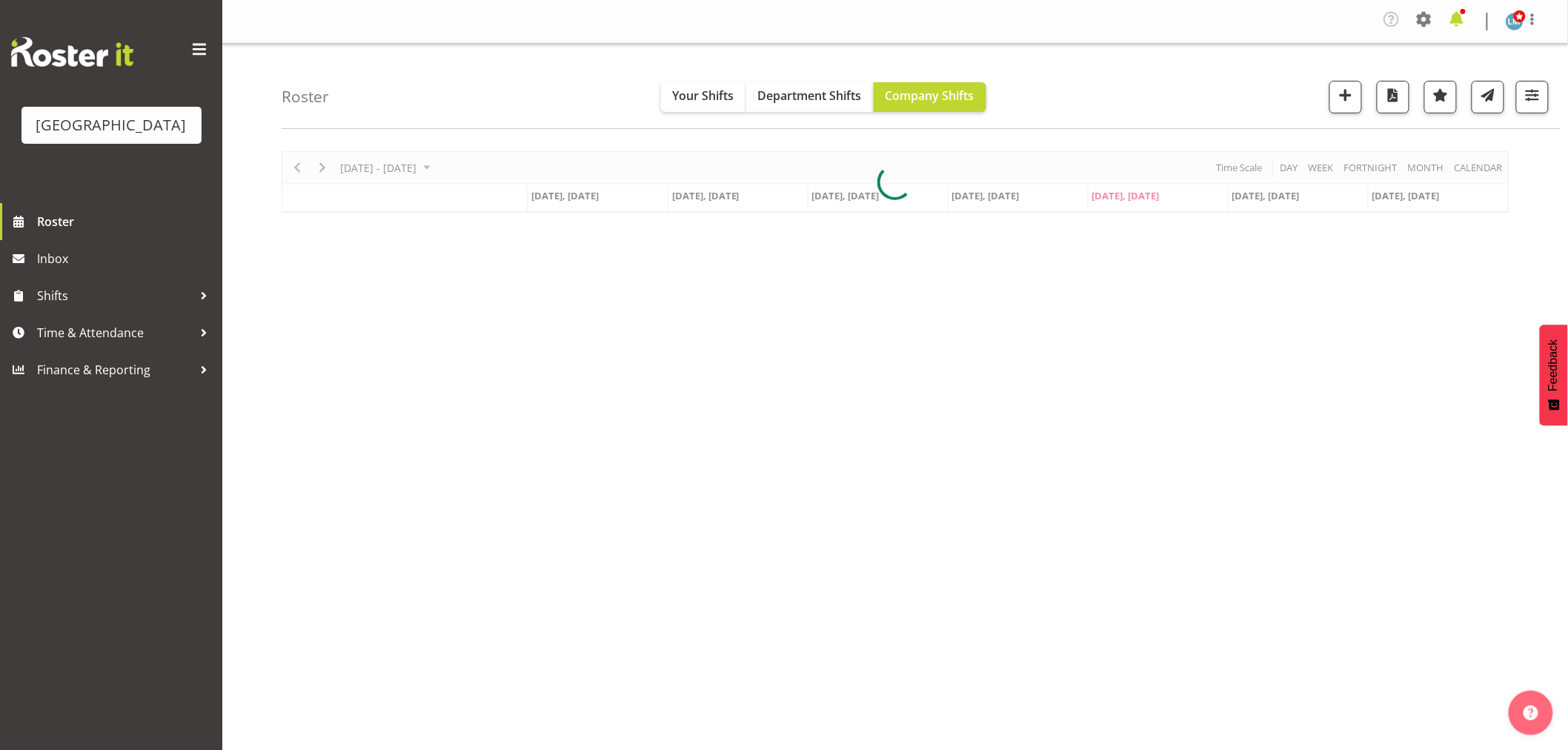
click at [1462, 17] on span at bounding box center [1456, 19] width 23 height 23
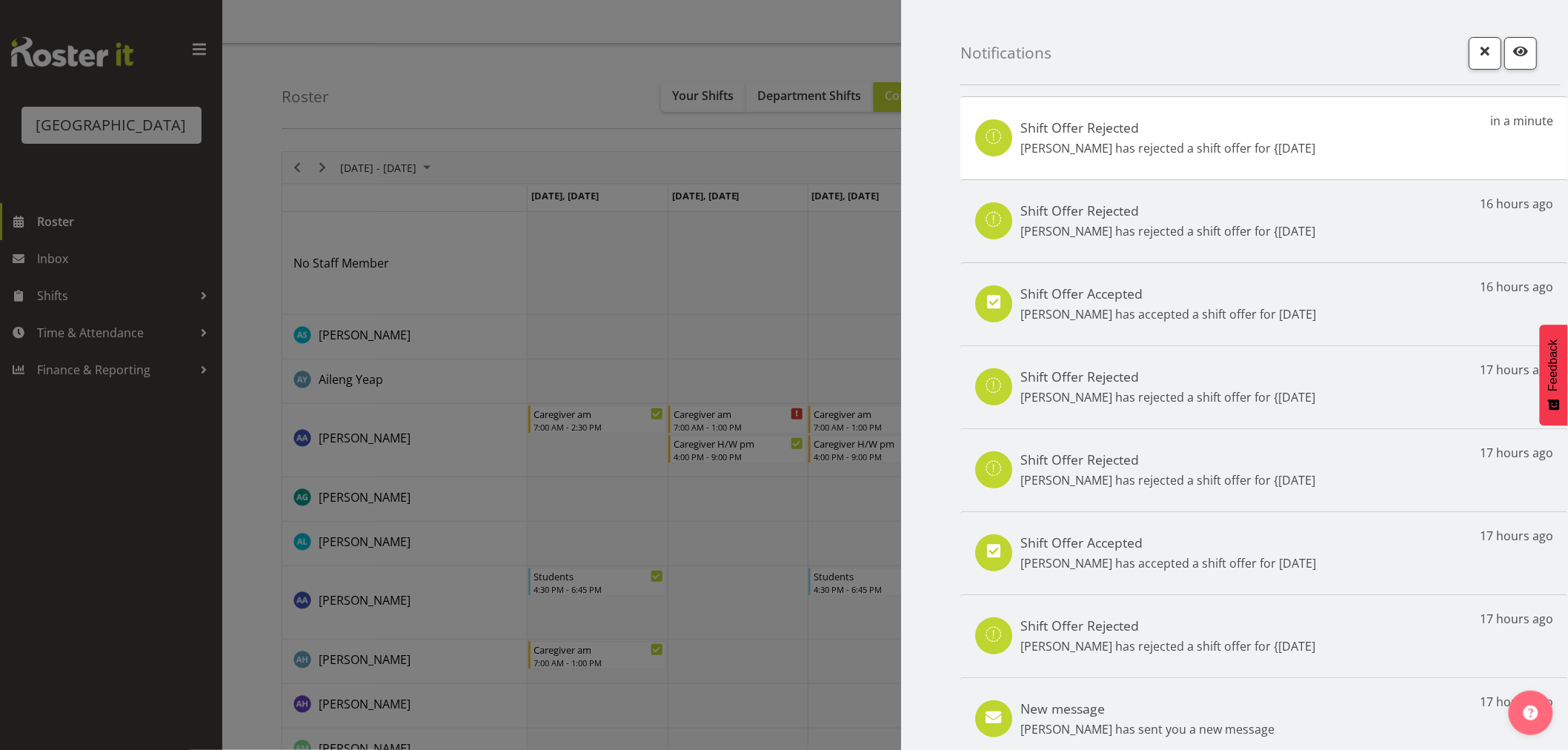
click at [135, 514] on div at bounding box center [784, 375] width 1568 height 750
